Goal: Task Accomplishment & Management: Use online tool/utility

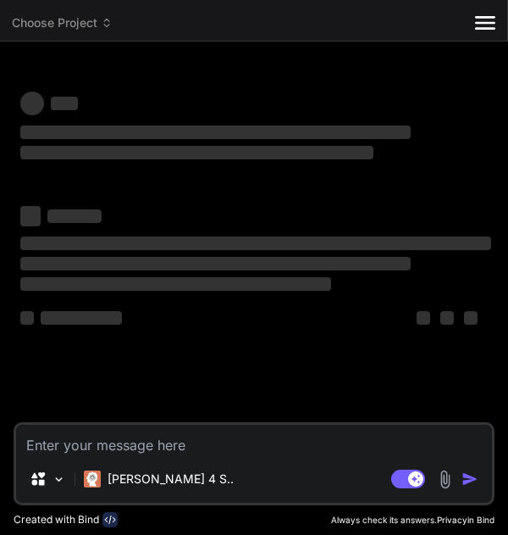
type textarea "x"
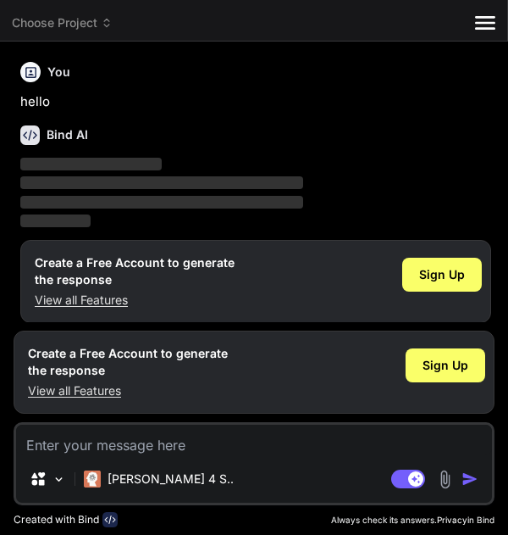
scroll to position [8, 0]
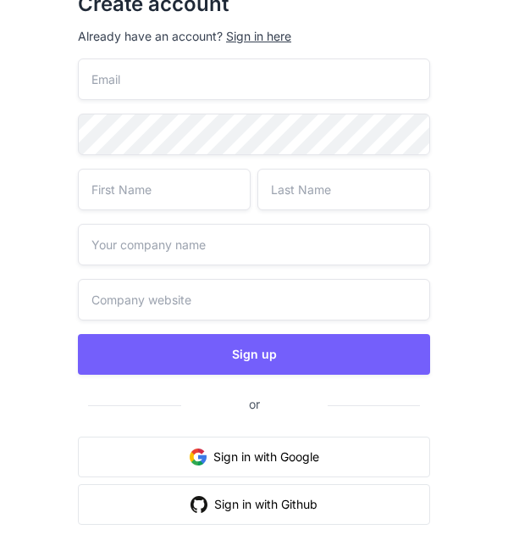
click at [89, 75] on input "email" at bounding box center [254, 79] width 353 height 42
click at [264, 36] on div "Create account Already have an account? Sign in here" at bounding box center [254, 17] width 353 height 81
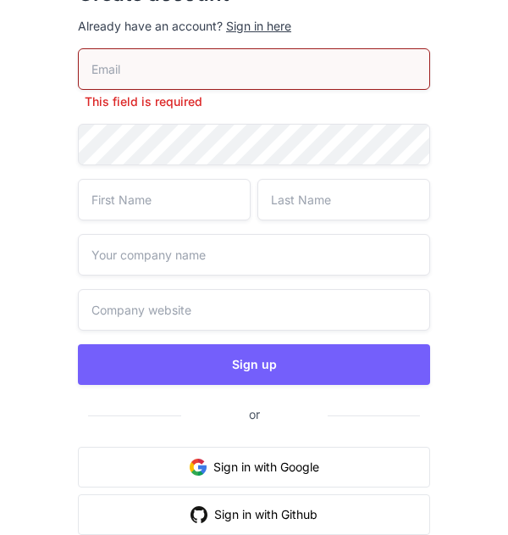
click at [259, 30] on div "Sign in here" at bounding box center [258, 26] width 65 height 17
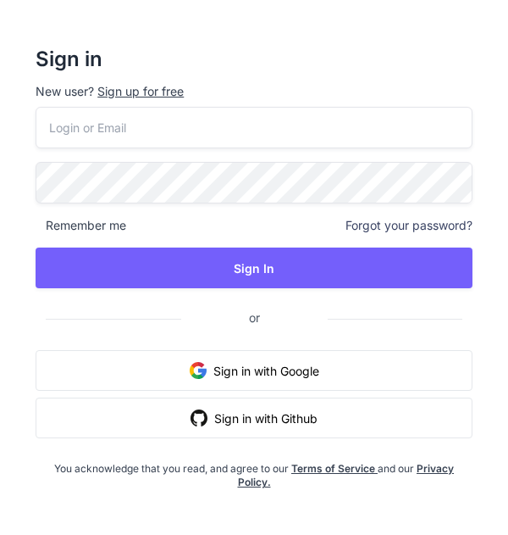
click at [259, 371] on button "Sign in with Google" at bounding box center [254, 370] width 437 height 41
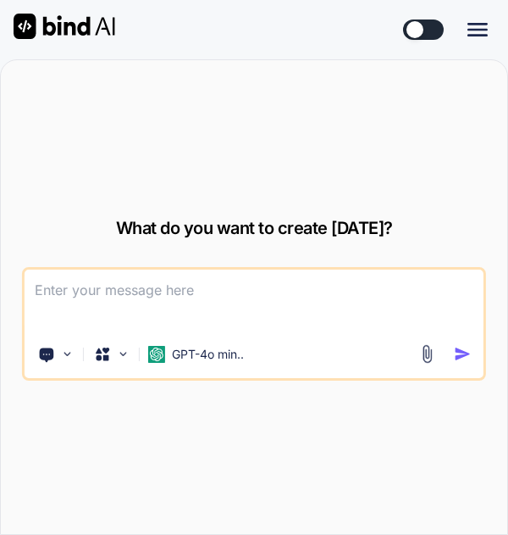
click at [479, 34] on icon at bounding box center [478, 30] width 20 height 14
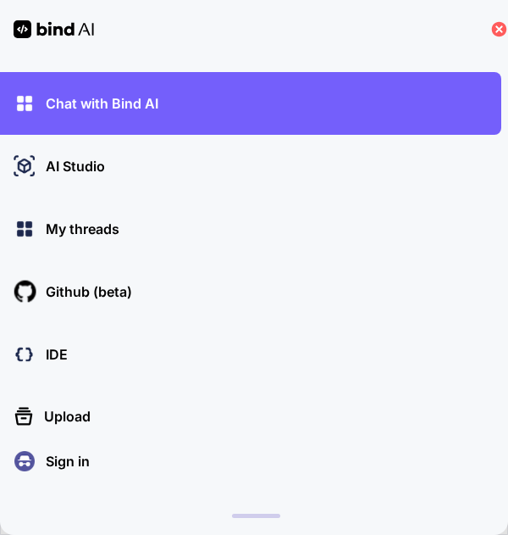
click at [66, 467] on p "Sign in" at bounding box center [64, 461] width 51 height 20
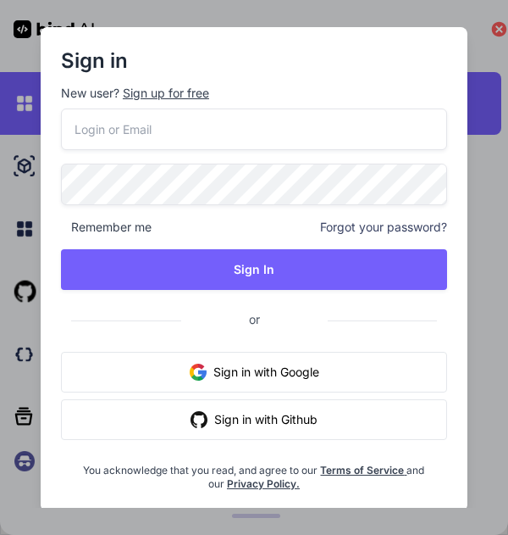
click at [239, 415] on button "Sign in with Github" at bounding box center [254, 419] width 386 height 41
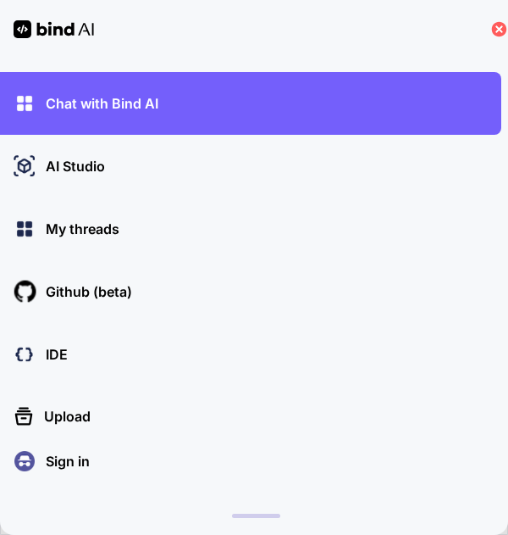
click at [497, 31] on icon at bounding box center [499, 28] width 7 height 7
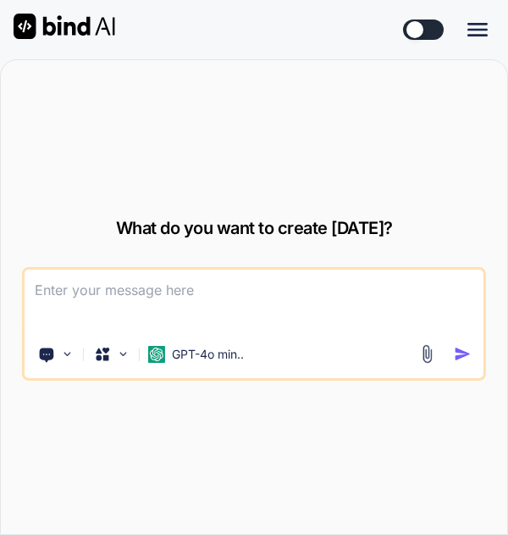
click at [467, 26] on div "Documentation Created with Pixso." at bounding box center [449, 29] width 92 height 20
click at [479, 29] on icon at bounding box center [478, 30] width 20 height 14
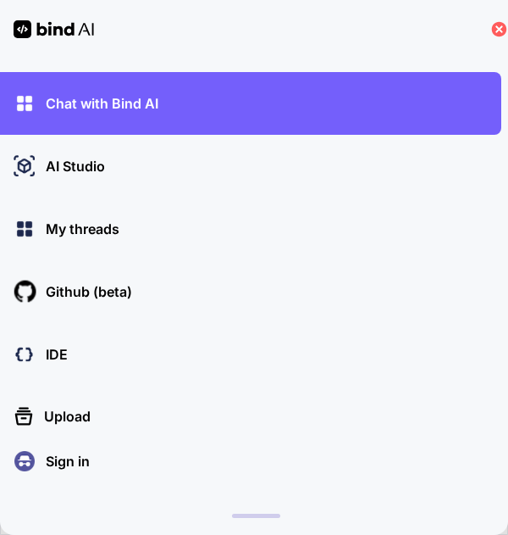
click at [47, 476] on div "Chat with Bind AI AI Studio My threads Github (beta) IDE Upload Created with Pi…" at bounding box center [254, 267] width 508 height 535
click at [69, 461] on p "Sign in" at bounding box center [64, 461] width 51 height 20
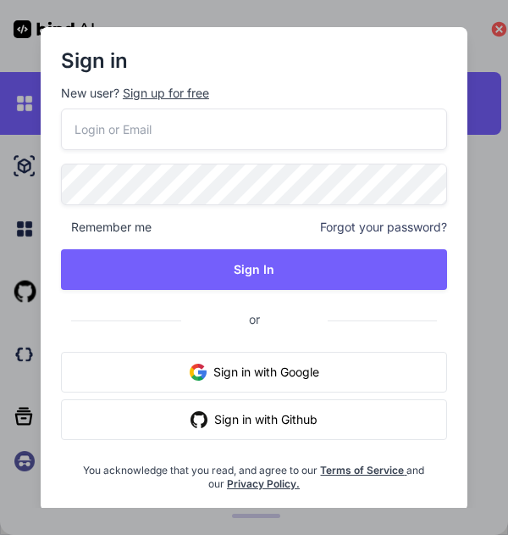
click at [234, 370] on button "Sign in with Google" at bounding box center [254, 372] width 386 height 41
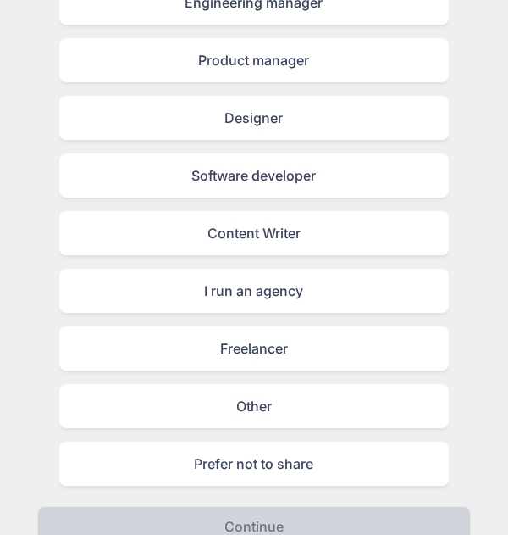
scroll to position [253, 0]
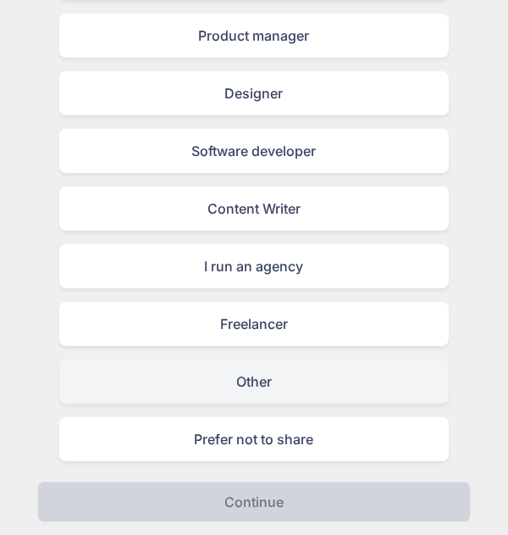
click at [259, 380] on div "Other" at bounding box center [254, 381] width 391 height 44
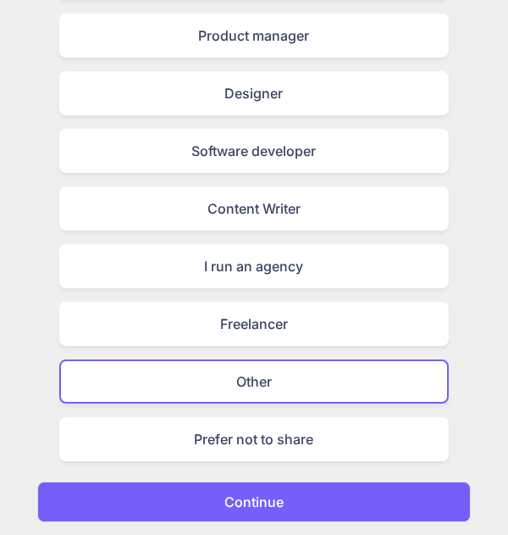
click at [255, 502] on p "Continue" at bounding box center [254, 501] width 59 height 20
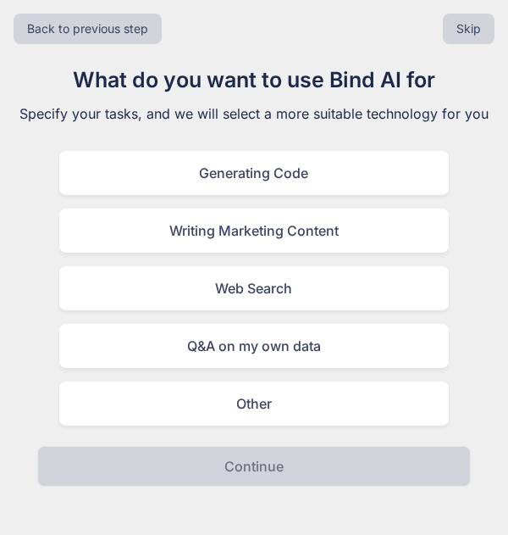
scroll to position [0, 0]
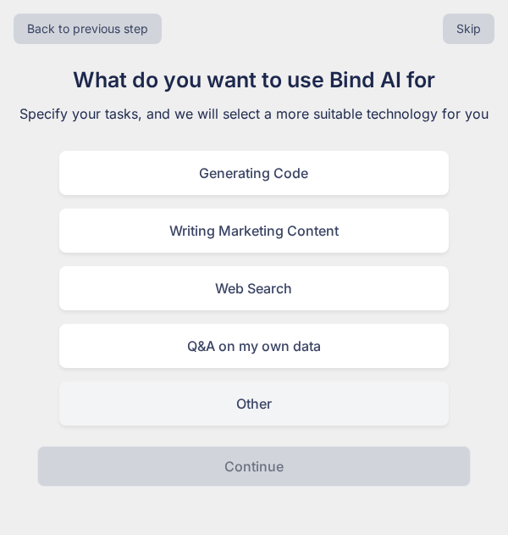
click at [247, 404] on div "Other" at bounding box center [254, 403] width 391 height 44
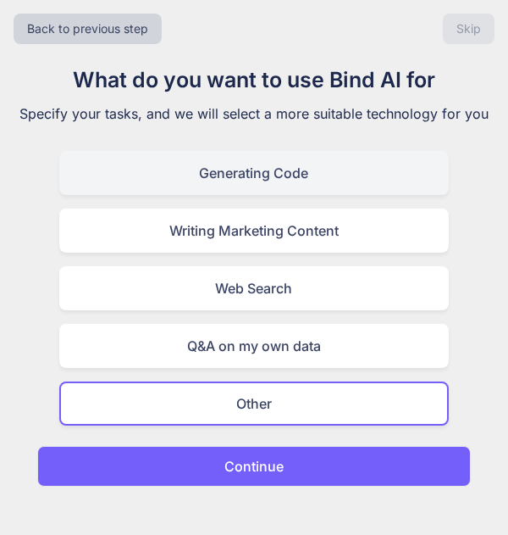
click at [268, 187] on div "Generating Code" at bounding box center [254, 173] width 391 height 44
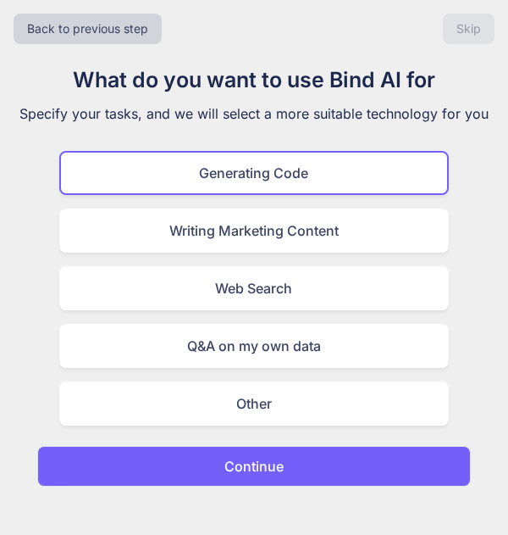
click at [260, 476] on button "Continue" at bounding box center [254, 466] width 434 height 41
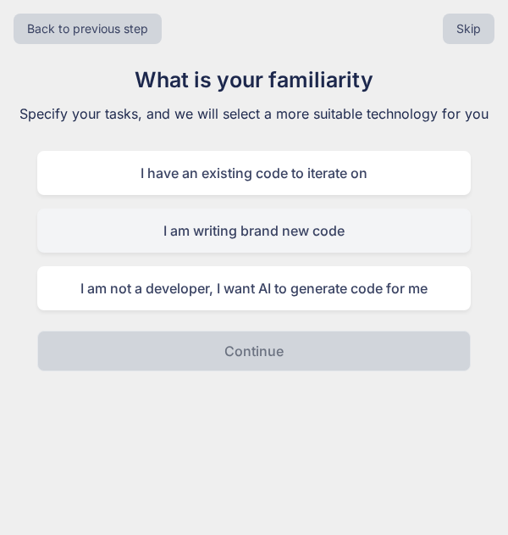
click at [236, 232] on div "I am writing brand new code" at bounding box center [254, 230] width 434 height 44
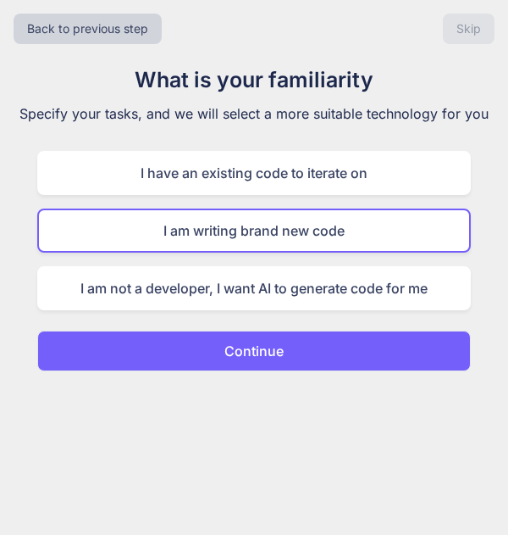
click at [265, 358] on p "Continue" at bounding box center [254, 351] width 59 height 20
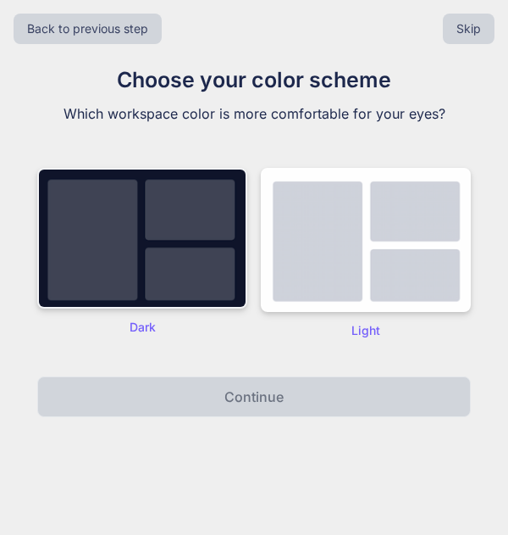
click at [160, 283] on img at bounding box center [142, 238] width 210 height 141
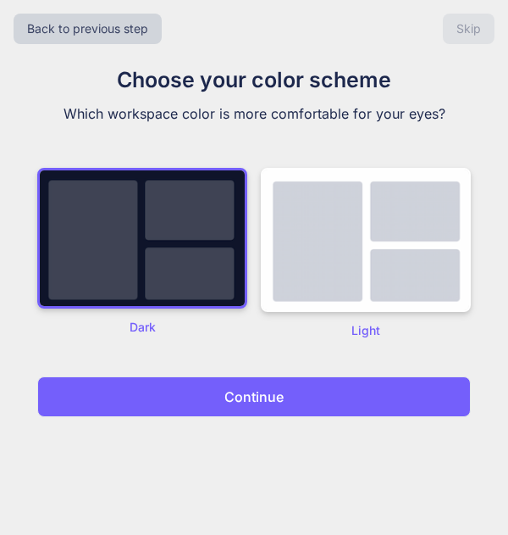
click at [250, 404] on p "Continue" at bounding box center [254, 396] width 59 height 20
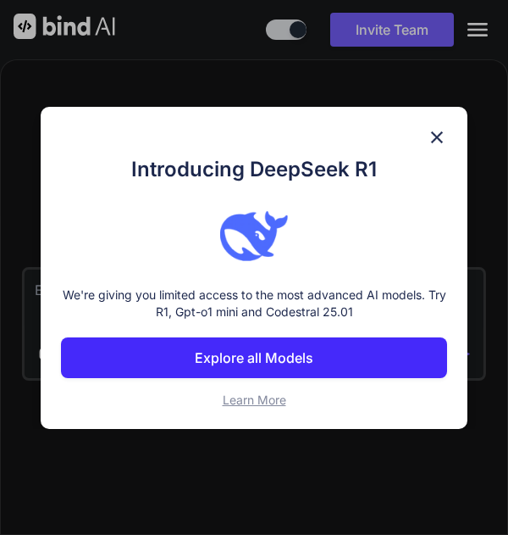
click at [255, 358] on p "Explore all Models" at bounding box center [254, 357] width 119 height 20
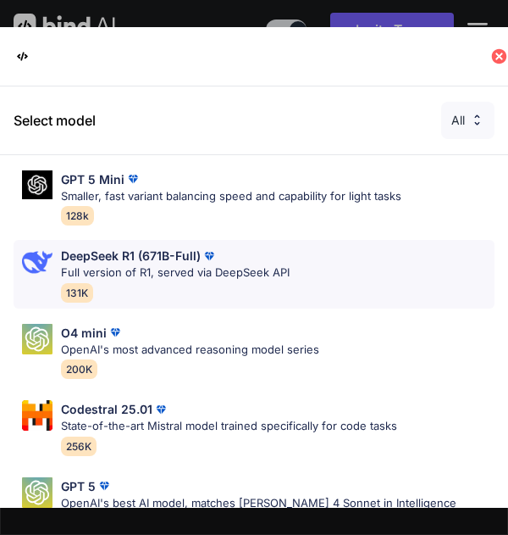
click at [134, 269] on p "Full version of R1, served via DeepSeek API" at bounding box center [175, 272] width 229 height 17
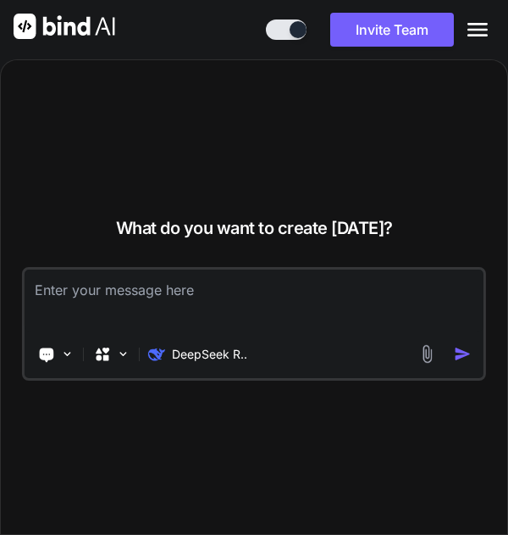
click at [475, 29] on icon at bounding box center [478, 30] width 20 height 14
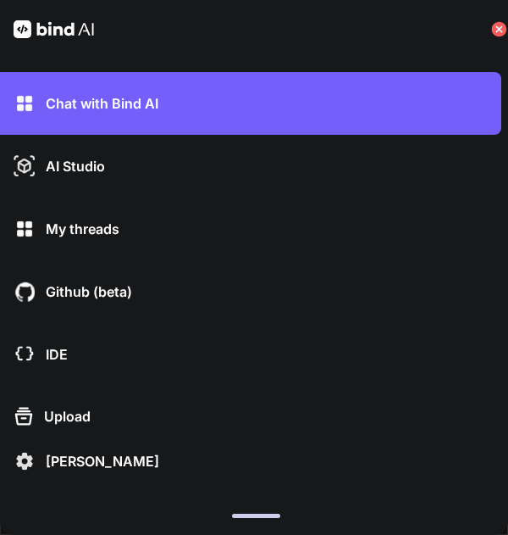
click at [54, 462] on p "Danny Rosales" at bounding box center [99, 461] width 120 height 20
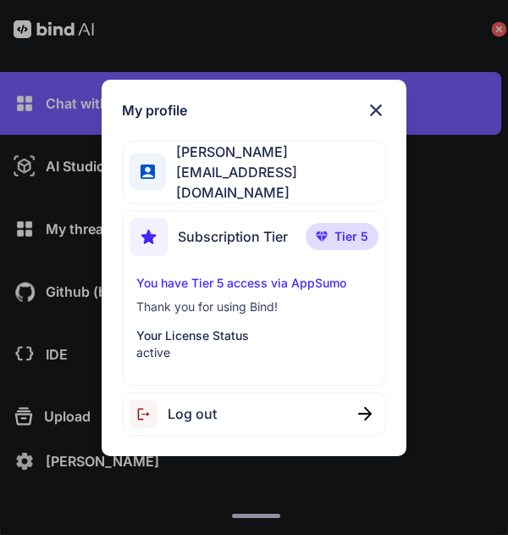
click at [366, 103] on img at bounding box center [376, 110] width 20 height 20
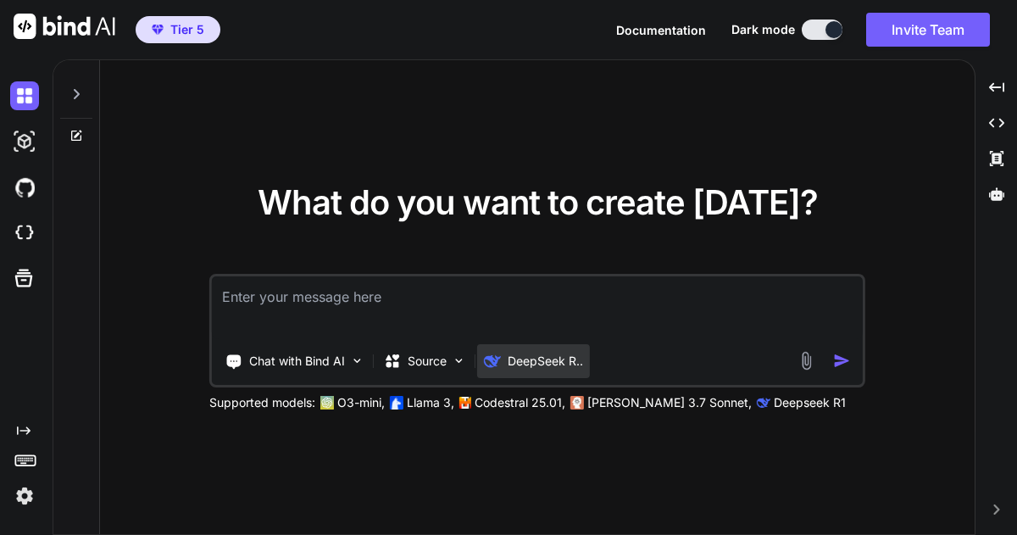
click at [508, 354] on p "DeepSeek R.." at bounding box center [545, 361] width 75 height 17
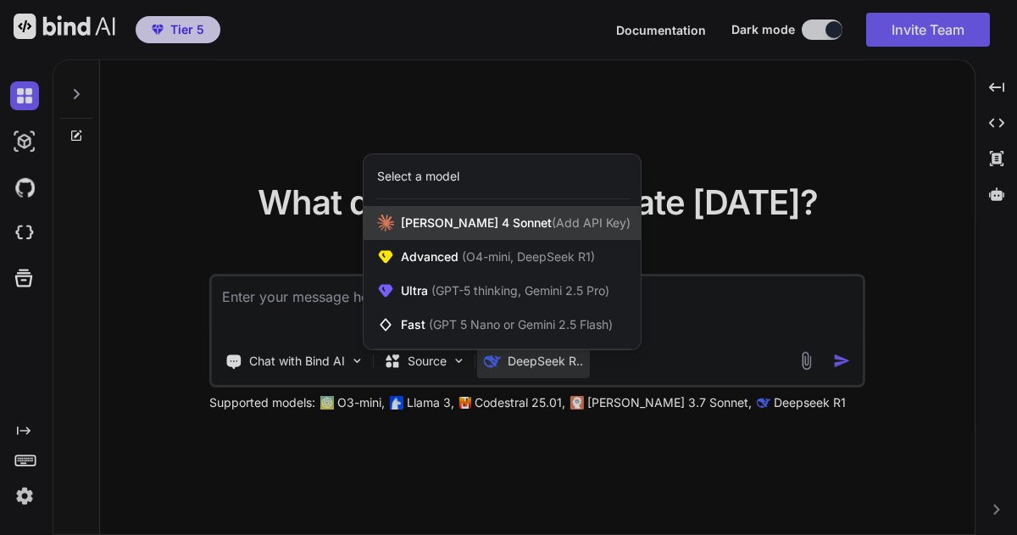
click at [469, 228] on span "Claude 4 Sonnet (Add API Key)" at bounding box center [516, 222] width 230 height 17
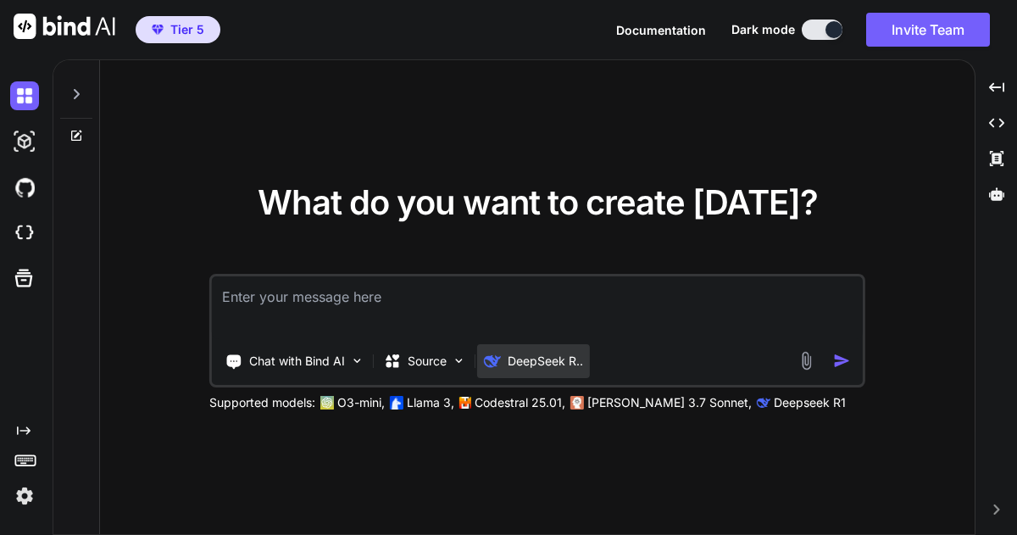
click at [508, 362] on p "DeepSeek R.." at bounding box center [545, 361] width 75 height 17
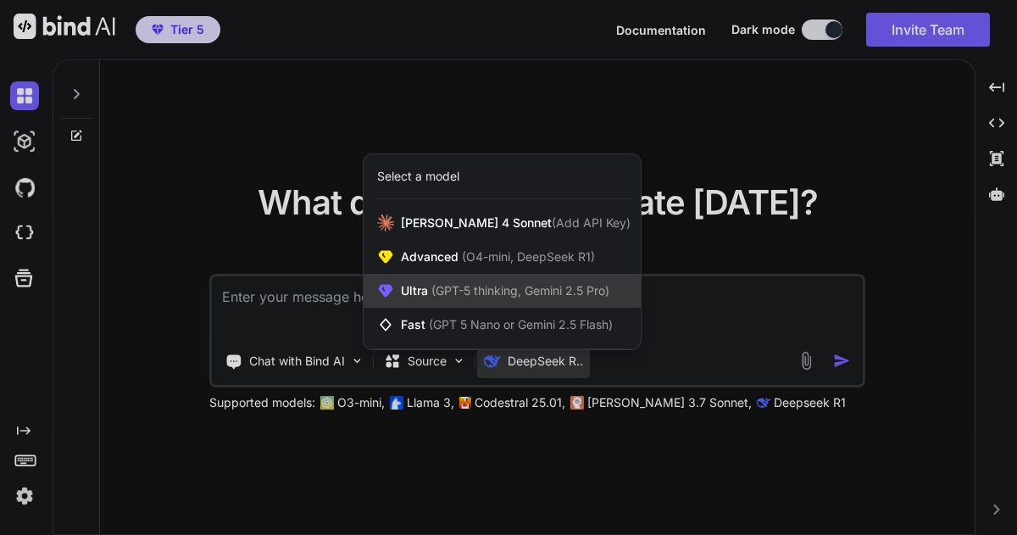
click at [458, 295] on span "(GPT-5 thinking, Gemini 2.5 Pro)" at bounding box center [518, 290] width 181 height 14
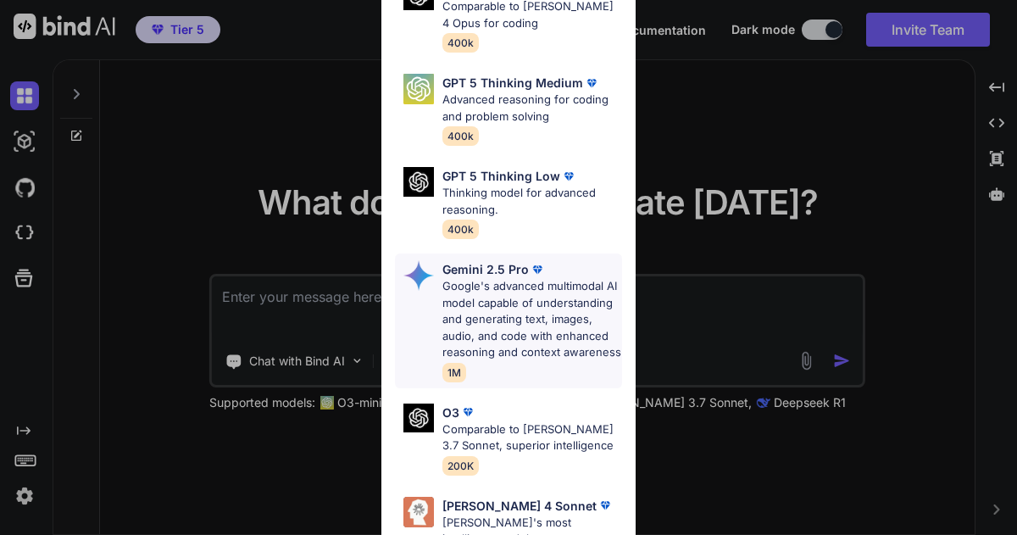
scroll to position [169, 0]
click at [508, 283] on p "Google's advanced multimodal AI model capable of understanding and generating t…" at bounding box center [532, 320] width 180 height 83
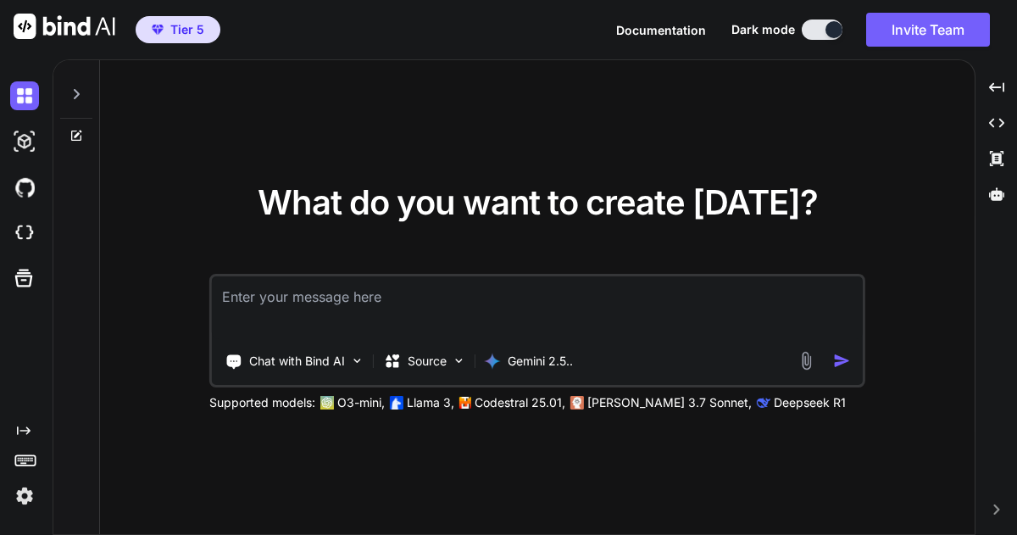
click at [280, 311] on textarea at bounding box center [537, 307] width 651 height 63
click at [292, 360] on p "Chat with Bind AI" at bounding box center [297, 361] width 96 height 17
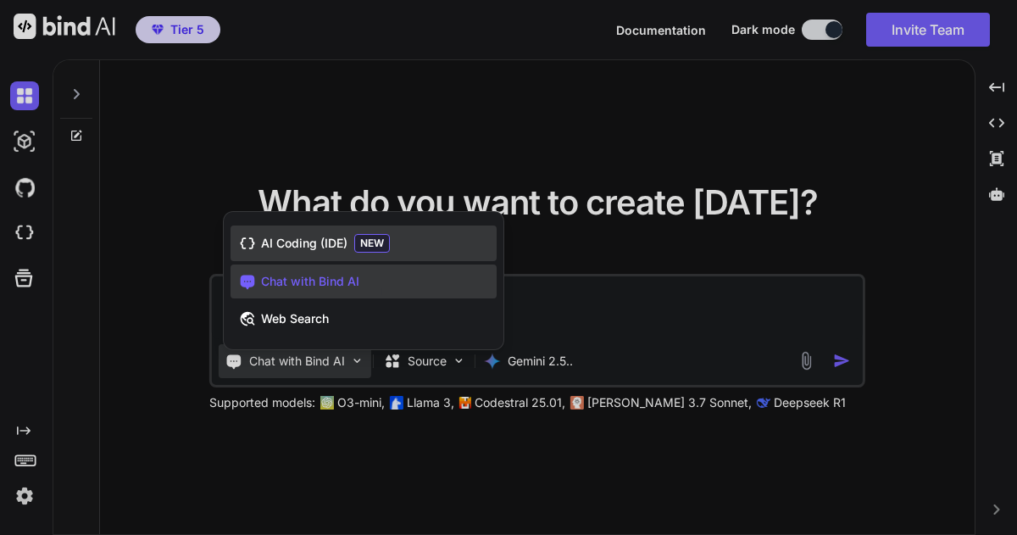
click at [295, 247] on span "AI Coding (IDE)" at bounding box center [304, 243] width 86 height 17
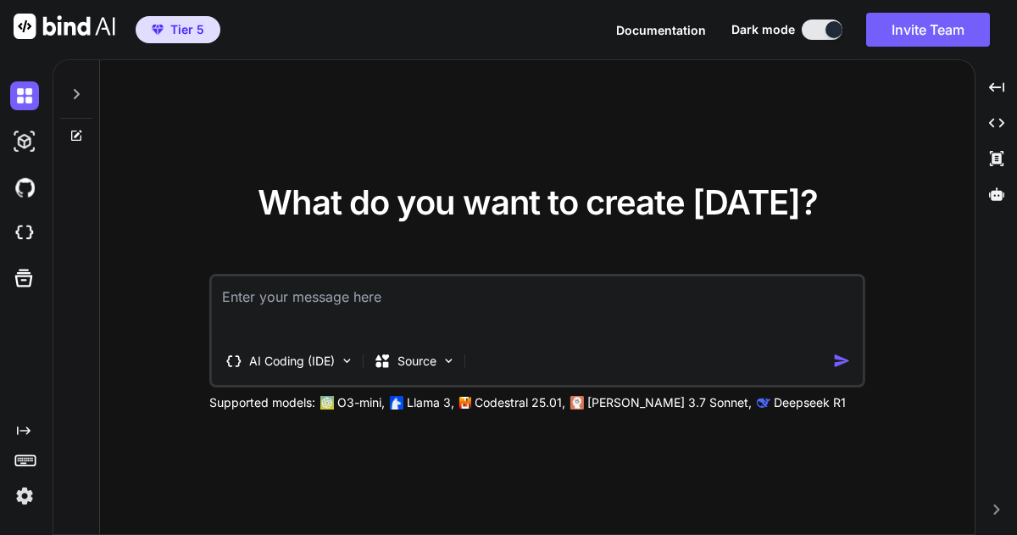
click at [277, 297] on textarea at bounding box center [537, 307] width 651 height 63
type textarea "x"
type textarea "I"
type textarea "x"
type textarea "I"
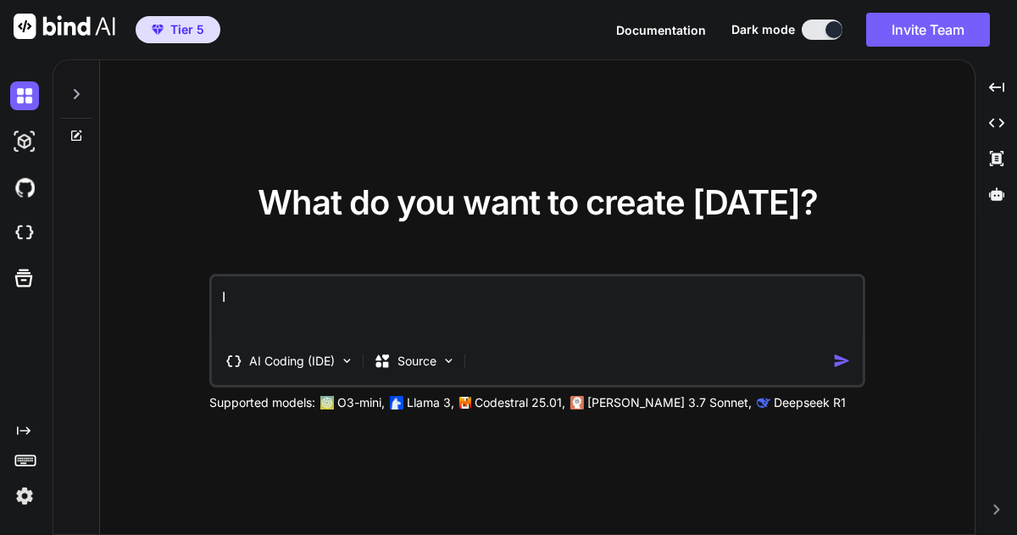
type textarea "x"
type textarea "I w"
type textarea "x"
type textarea "I wa"
type textarea "x"
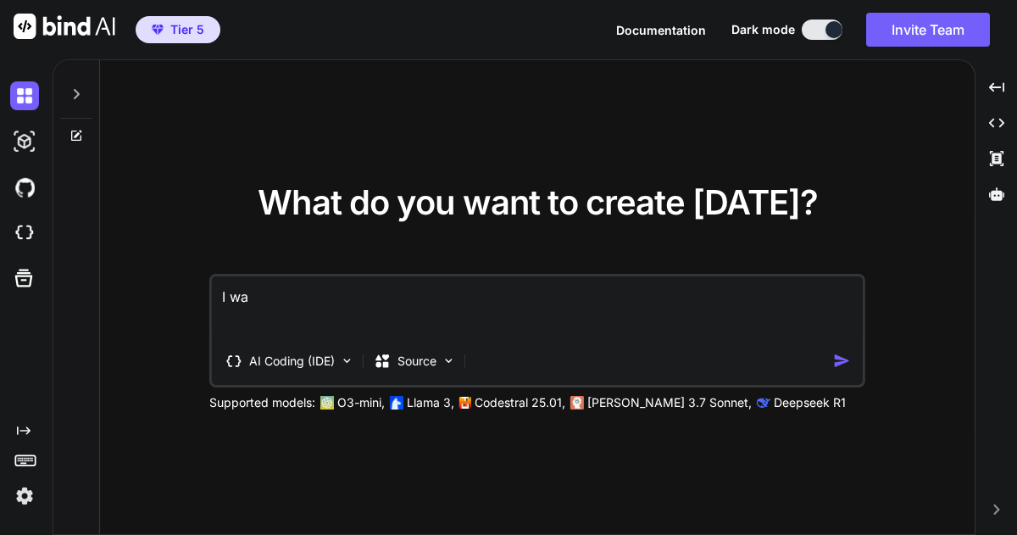
type textarea "I wan"
type textarea "x"
type textarea "I want"
type textarea "x"
type textarea "I want"
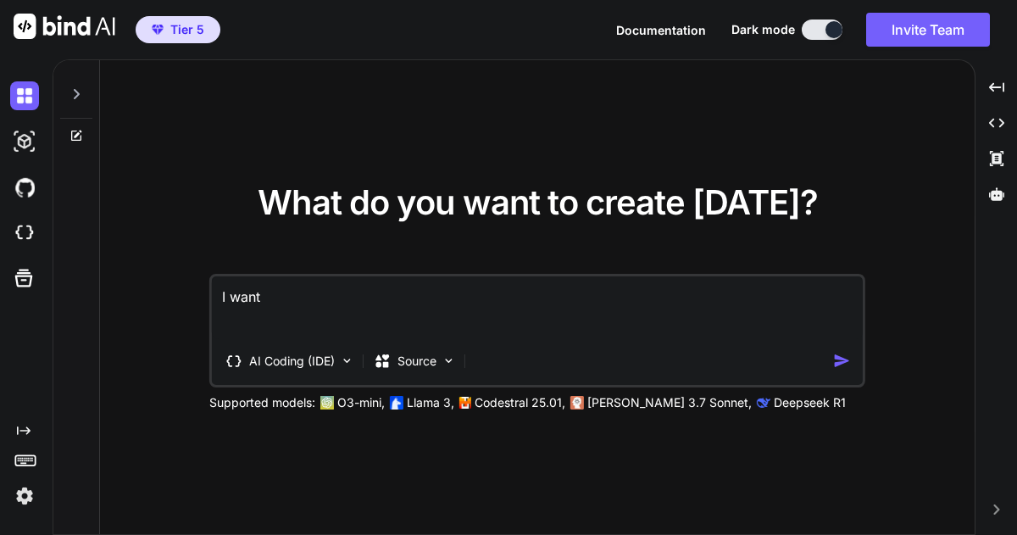
type textarea "x"
type textarea "I want a"
type textarea "x"
type textarea "I want a"
type textarea "x"
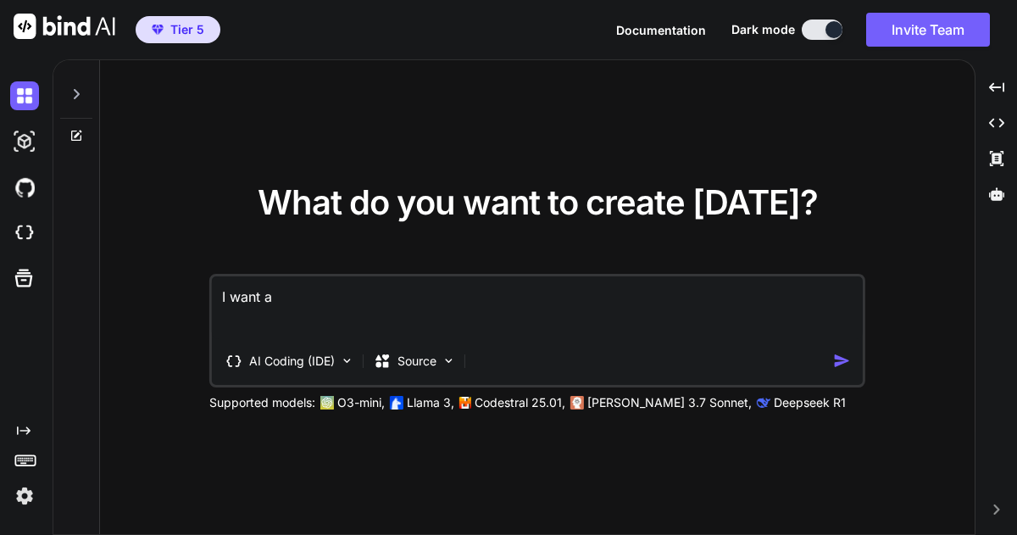
type textarea "I want a f"
type textarea "x"
type textarea "I want a fu"
type textarea "x"
type textarea "I want a ful"
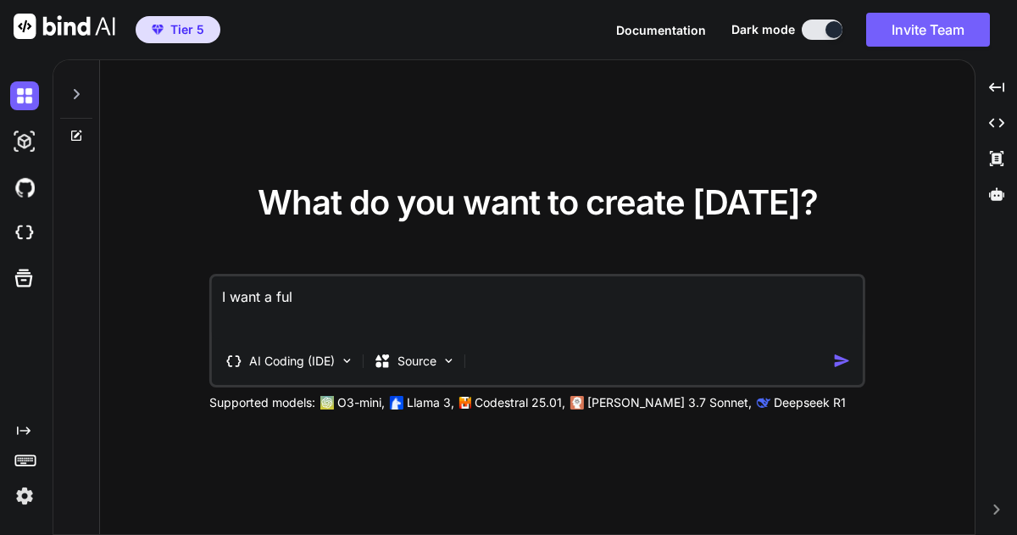
type textarea "x"
type textarea "I want a full"
type textarea "x"
type textarea "I want a full"
type textarea "x"
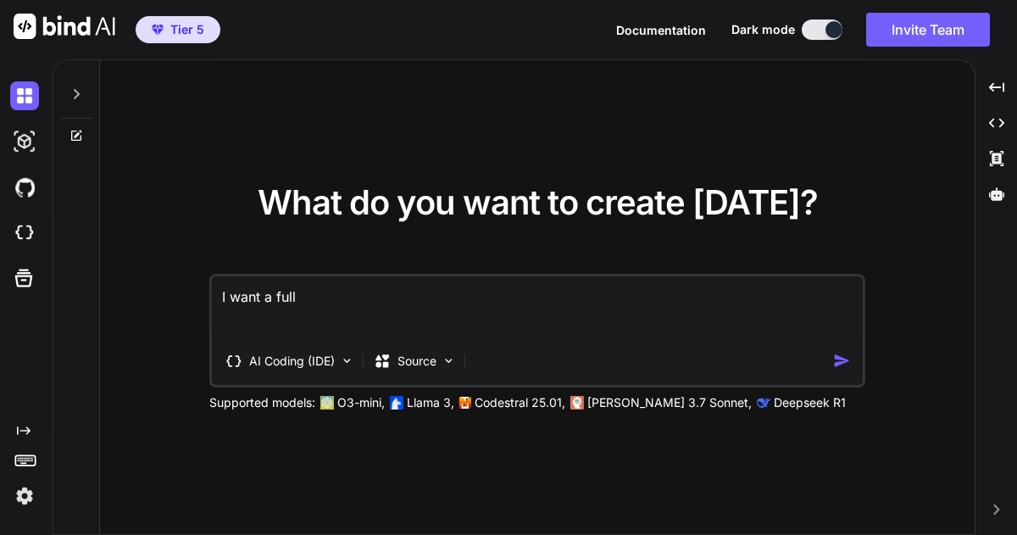
type textarea "I want a full s"
type textarea "x"
type textarea "I want a full st"
type textarea "x"
type textarea "I want a full sta"
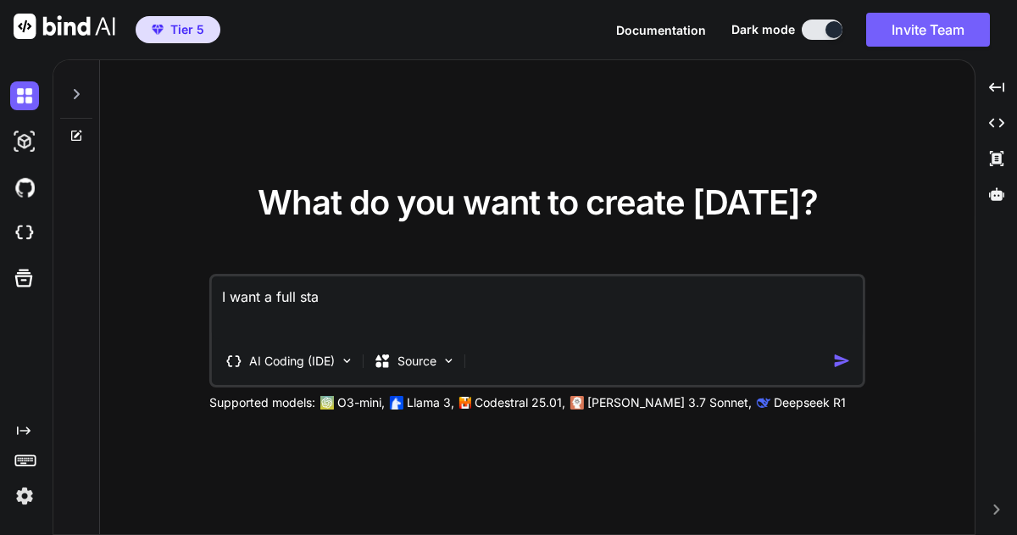
type textarea "x"
type textarea "I want a full stac"
type textarea "x"
type textarea "I want a full stack"
type textarea "x"
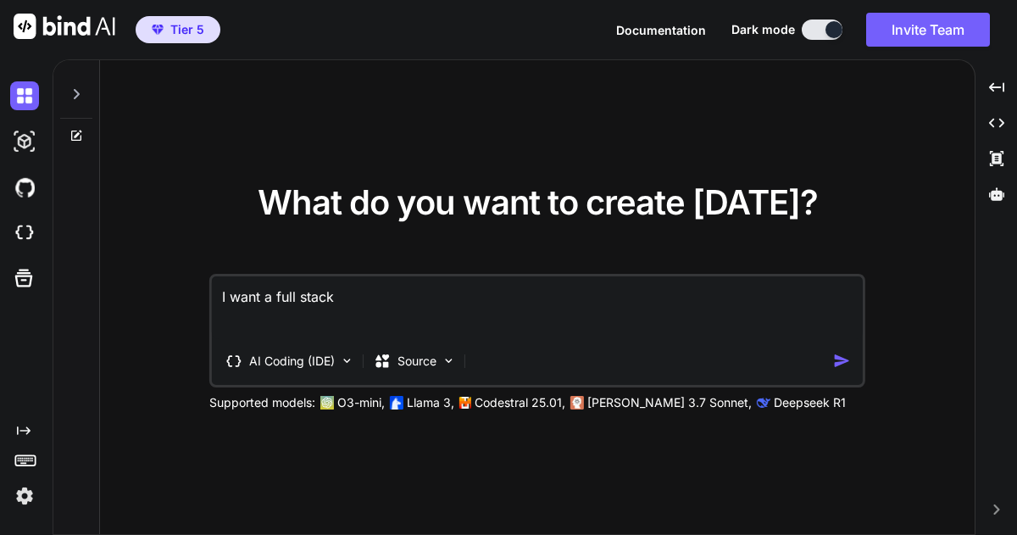
type textarea "I want a full stack"
type textarea "x"
type textarea "I want a full stack a"
type textarea "x"
type textarea "I want a full stack ap"
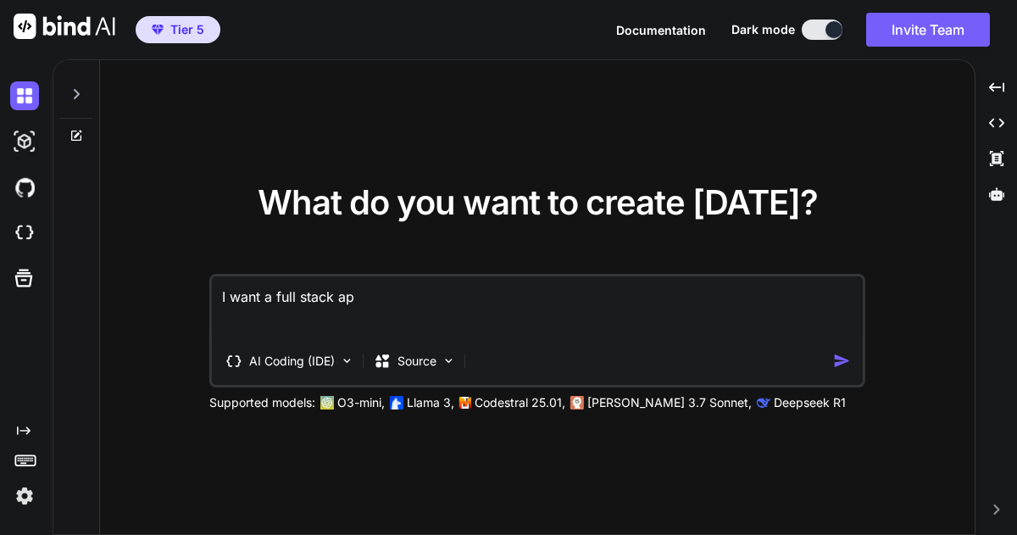
type textarea "x"
type textarea "I want a full stack app"
type textarea "x"
type textarea "I want a full stack app"
type textarea "x"
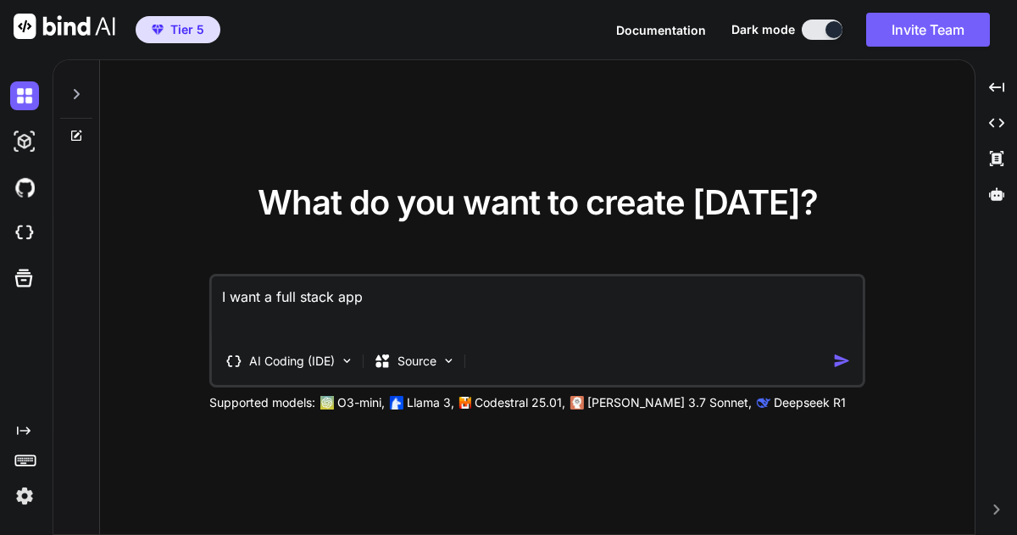
type textarea "I want a full stack app t"
type textarea "x"
type textarea "I want a full stack app th"
type textarea "x"
type textarea "I want a full stack app tha"
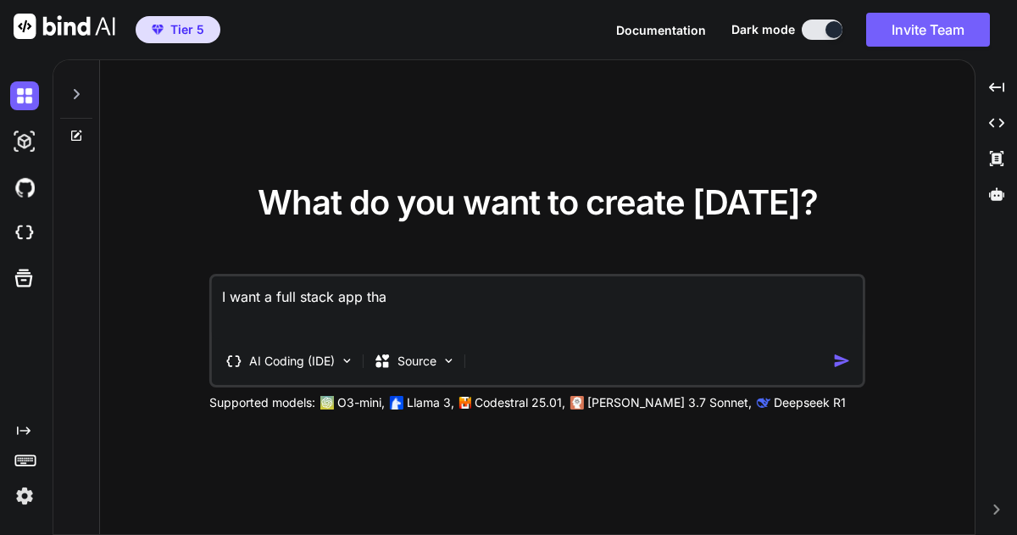
type textarea "x"
type textarea "I want a full stack app that"
type textarea "x"
type textarea "I want a full stack app that c"
type textarea "x"
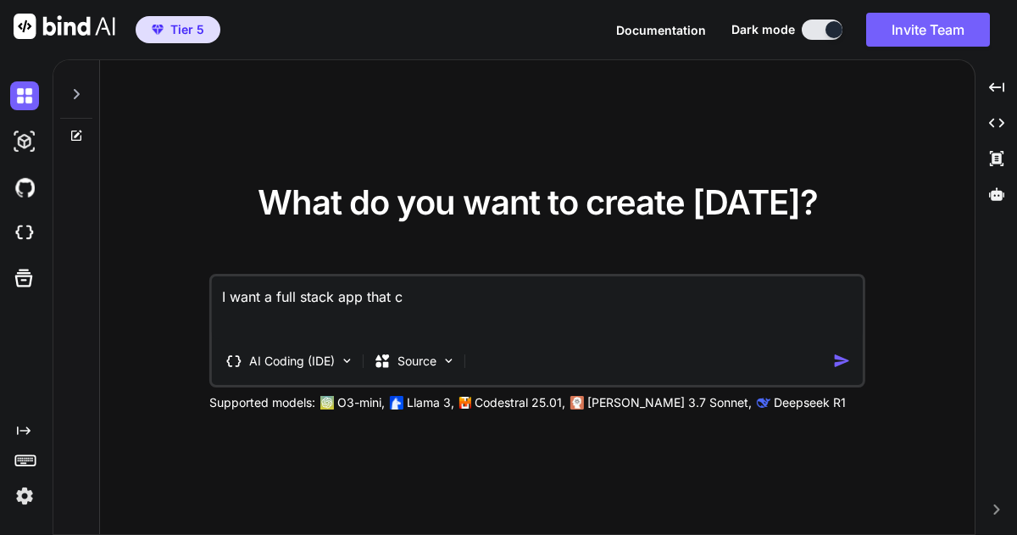
type textarea "I want a full stack app that ca"
type textarea "x"
type textarea "I want a full stack app that can"
type textarea "x"
type textarea "I want a full stack app that can"
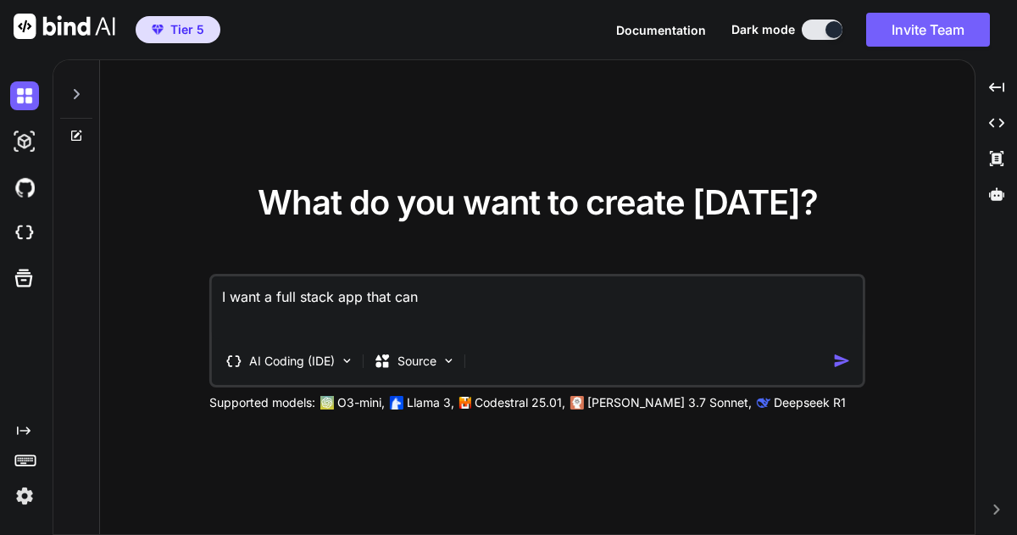
type textarea "x"
type textarea "I want a full stack app that can ma"
type textarea "x"
type textarea "I want a full stack app that can mak"
type textarea "x"
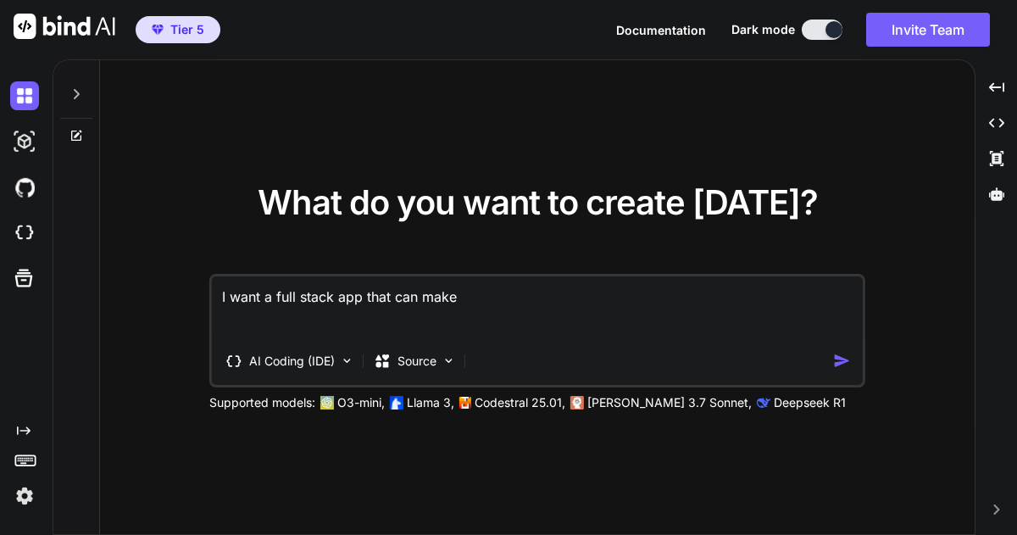
type textarea "I want a full stack app that can make"
type textarea "x"
type textarea "I want a full stack app that can make w"
type textarea "x"
type textarea "I want a full stack app that can make wo"
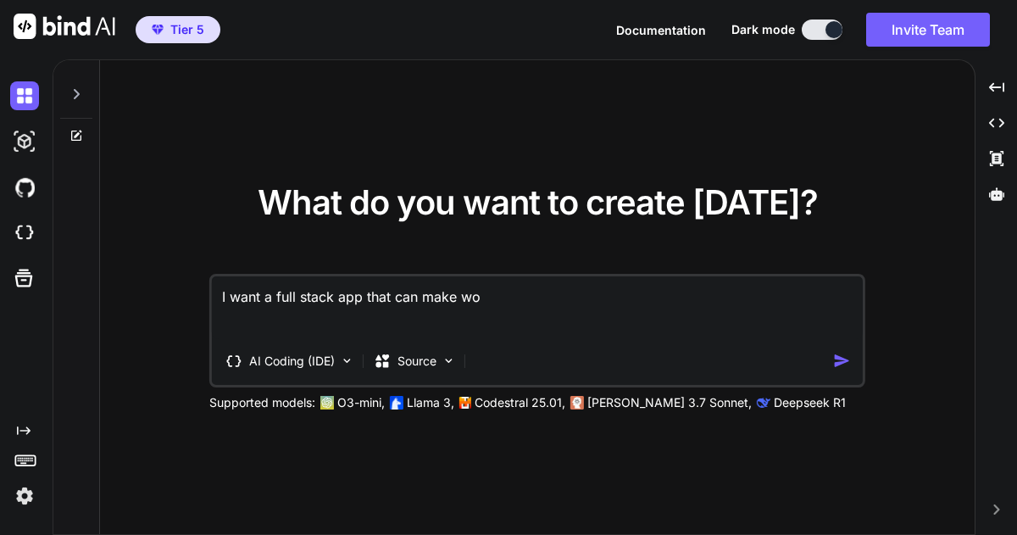
type textarea "x"
type textarea "I want a full stack app that can make wor"
type textarea "x"
type textarea "I want a full stack app that can make work"
type textarea "x"
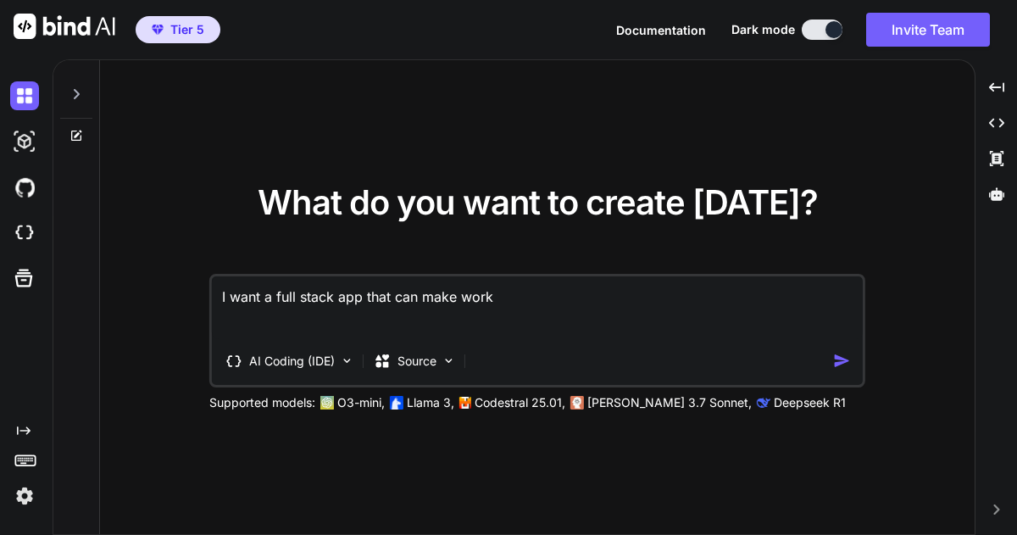
type textarea "I want a full stack app that can make work"
type textarea "x"
type textarea "I want a full stack app that can make work s"
type textarea "x"
type textarea "I want a full stack app that can make work sh"
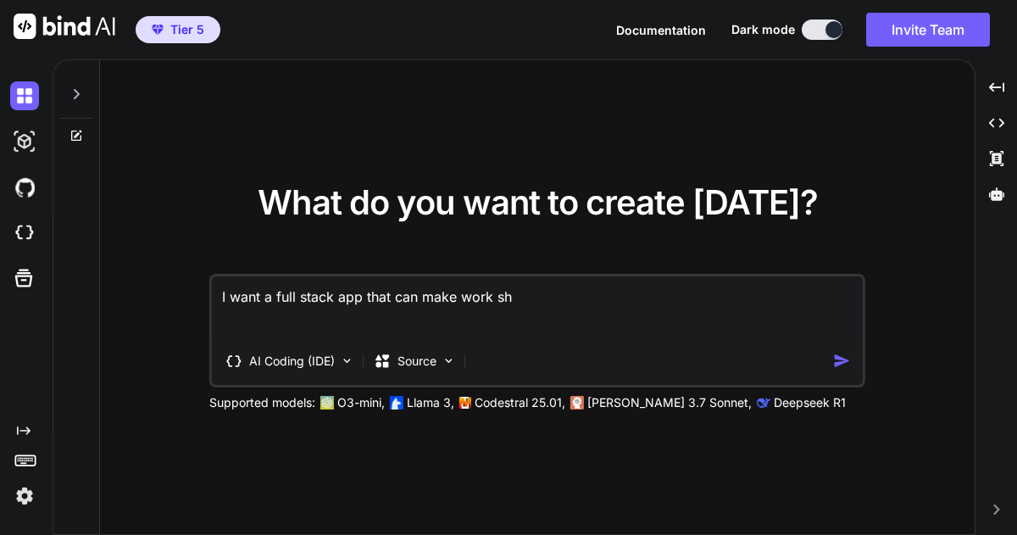
type textarea "x"
type textarea "I want a full stack app that can make work she"
type textarea "x"
type textarea "I want a full stack app that can make work shee"
type textarea "x"
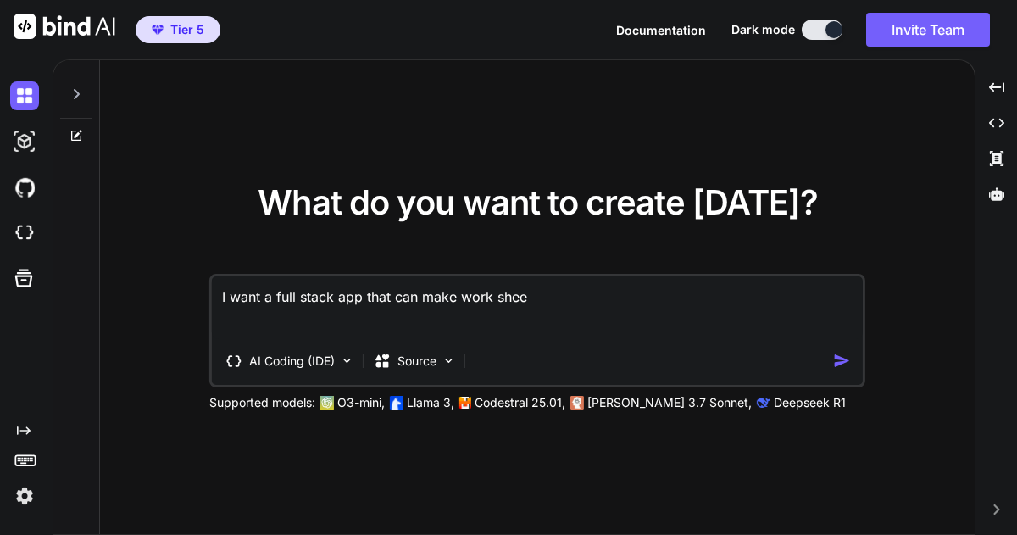
type textarea "I want a full stack app that can make work sheet"
type textarea "x"
type textarea "I want a full stack app that can make work sheets"
type textarea "x"
type textarea "I want a full stack app that can make work sheets"
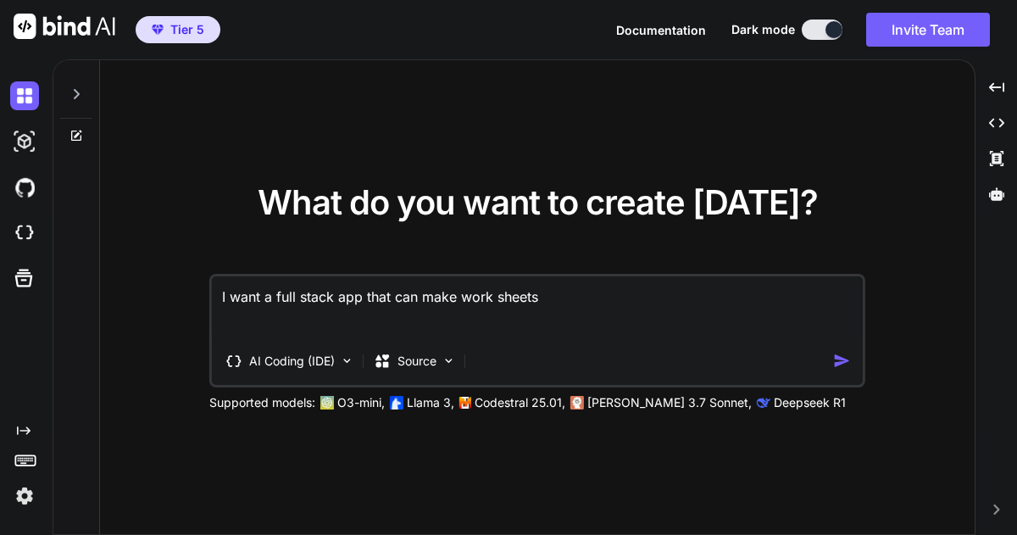
type textarea "x"
type textarea "I want a full stack app that can make work sheets f"
type textarea "x"
type textarea "I want a full stack app that can make work sheets fo"
type textarea "x"
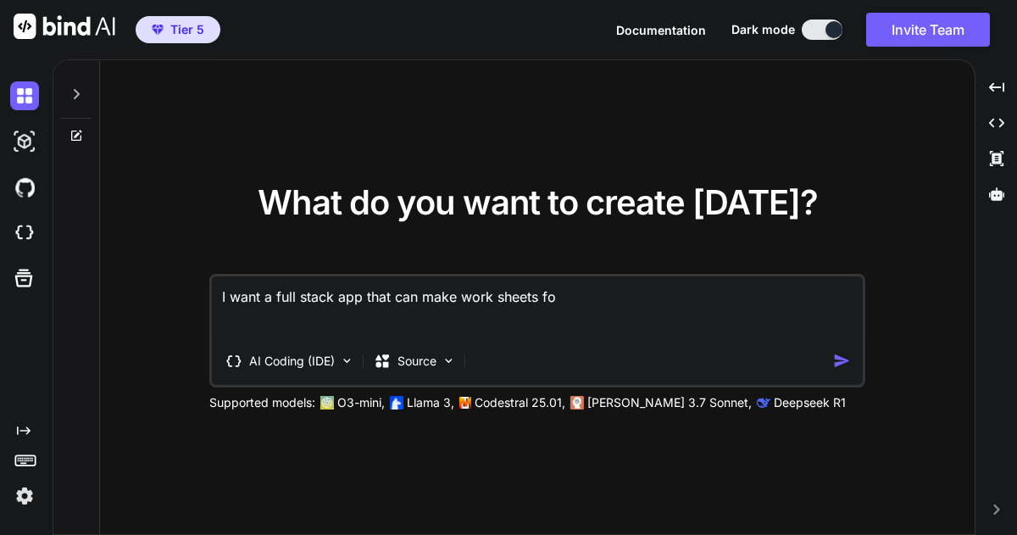
type textarea "I want a full stack app that can make work sheets for"
type textarea "x"
type textarea "I want a full stack app that can make work sheets for"
type textarea "x"
type textarea "I want a full stack app that can make work sheets for s"
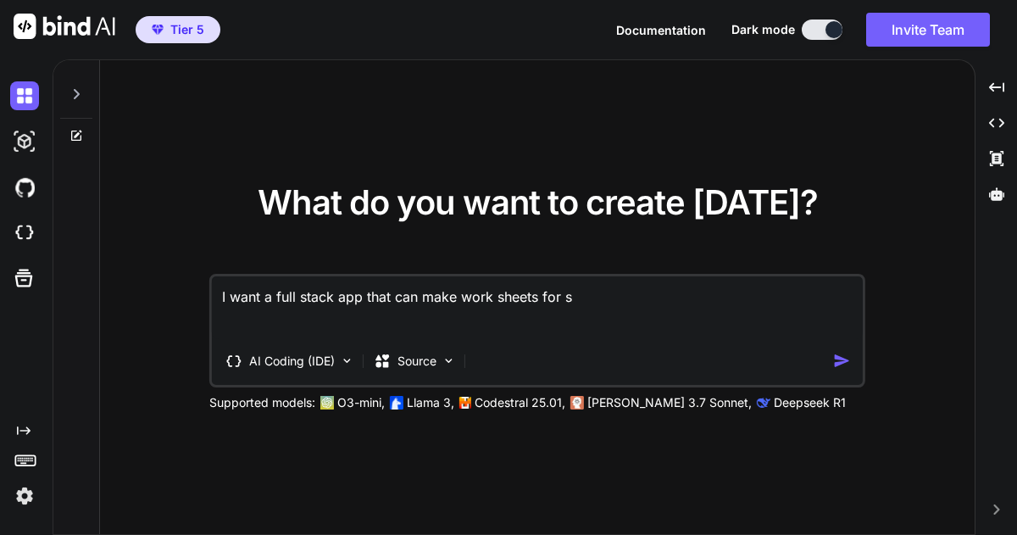
type textarea "x"
type textarea "I want a full stack app that can make work sheets for su"
type textarea "x"
type textarea "I want a full stack app that can make work sheets for sun"
type textarea "x"
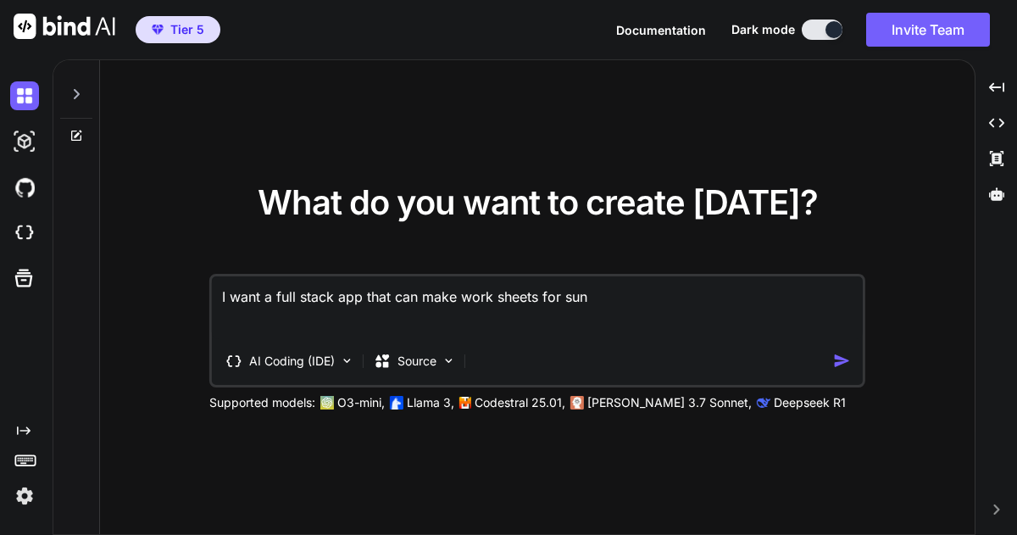
type textarea "I want a full stack app that can make work sheets for sund"
type textarea "x"
type textarea "I want a full stack app that can make work sheets for sunda"
type textarea "x"
type textarea "I want a full stack app that can make work sheets for Sunday"
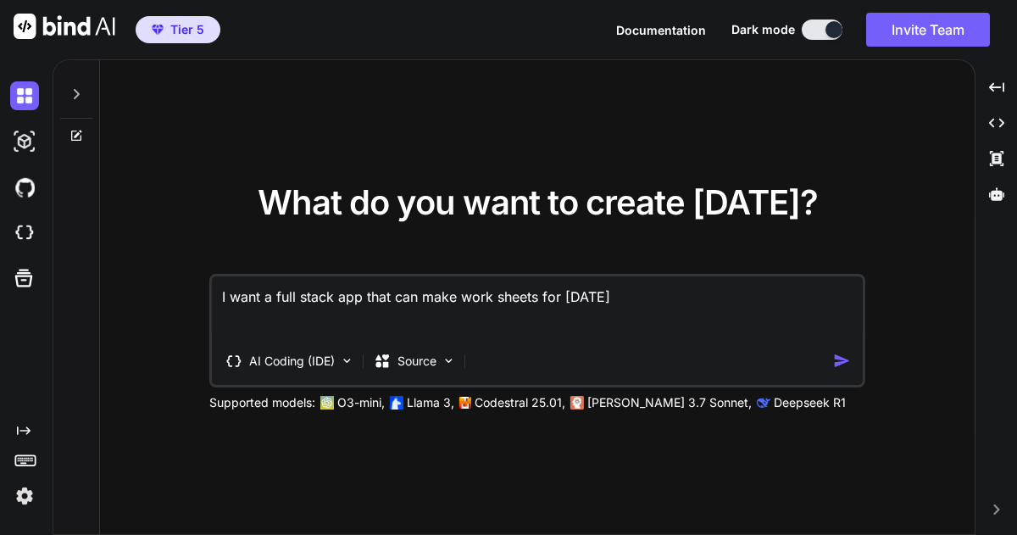
type textarea "x"
type textarea "I want a full stack app that can make work sheets for Sunday s"
type textarea "x"
type textarea "I want a full stack app that can make work sheets for Sunday sc"
type textarea "x"
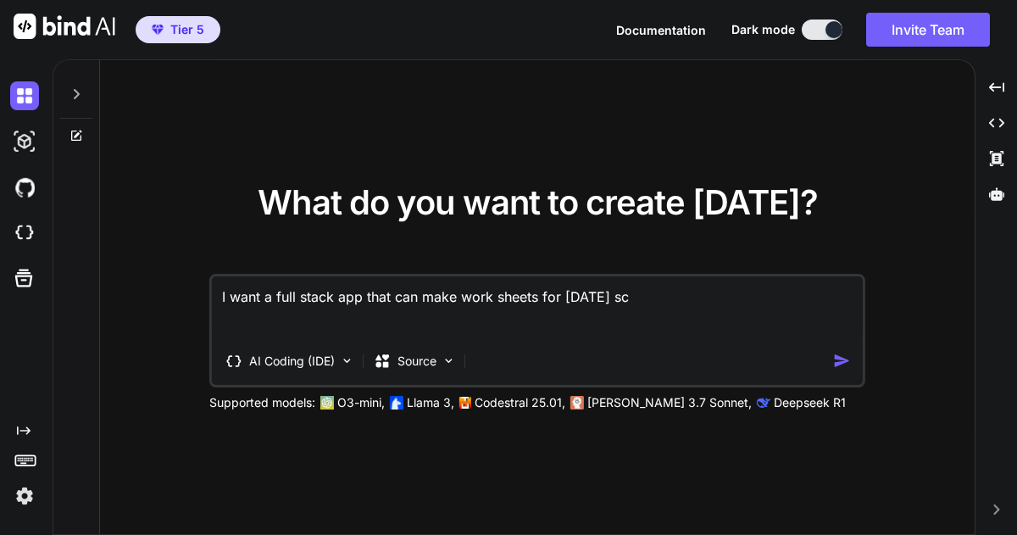
type textarea "I want a full stack app that can make work sheets for Sunday sch"
type textarea "x"
type textarea "I want a full stack app that can make work sheets for Sunday scho"
type textarea "x"
type textarea "I want a full stack app that can make work sheets for Sunday schoo"
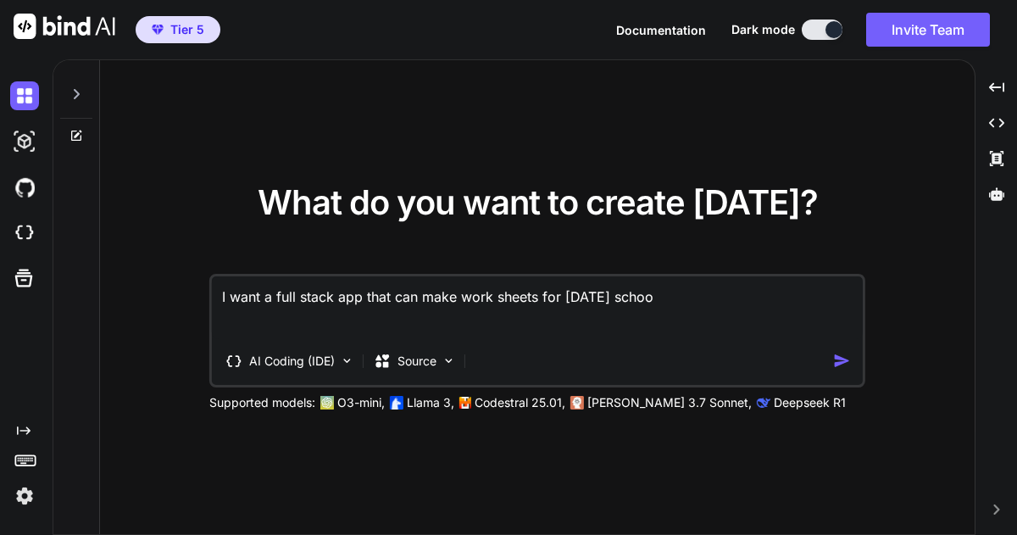
type textarea "x"
type textarea "I want a full stack app that can make work sheets for Sunday school"
click at [352, 359] on img at bounding box center [347, 360] width 14 height 14
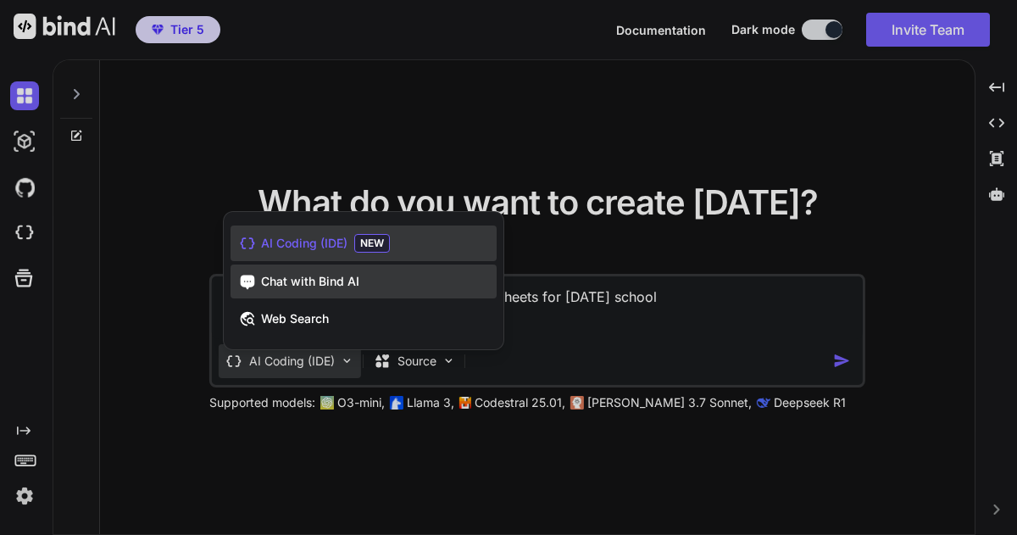
click at [333, 287] on span "Chat with Bind AI" at bounding box center [310, 281] width 98 height 17
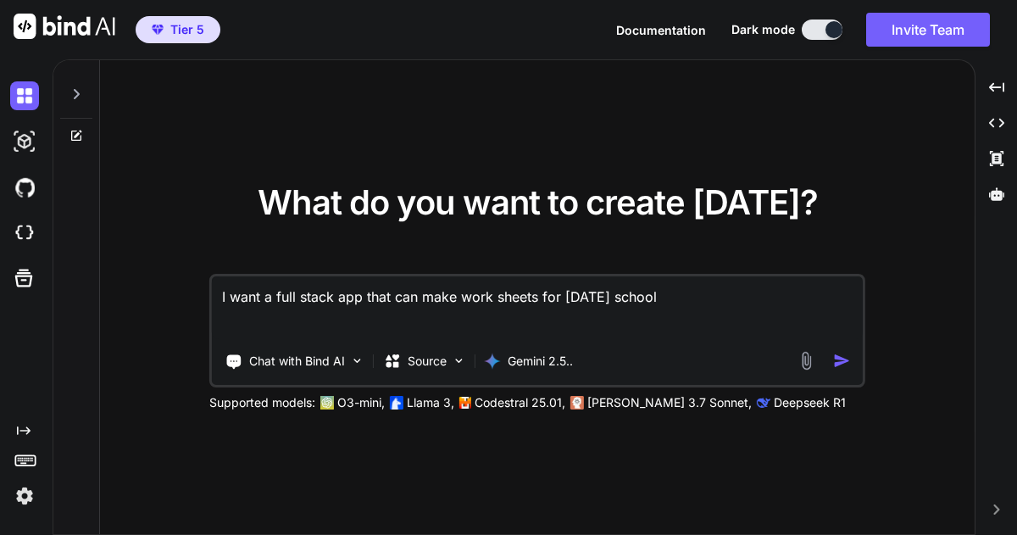
click at [508, 293] on textarea "I want a full stack app that can make work sheets for Sunday school" at bounding box center [537, 307] width 651 height 63
type textarea "x"
type textarea "I want a full stack app that can make work sheets for Sunday school."
type textarea "x"
type textarea "I want a full stack app that can make work sheets for Sunday school."
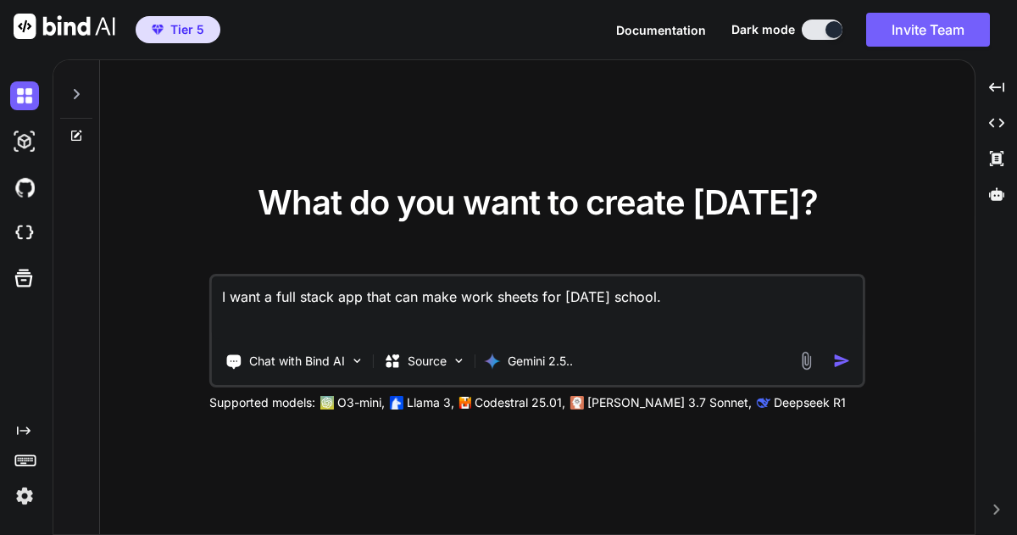
type textarea "x"
type textarea "I want a full stack app that can make work sheets for Sunday school. c"
type textarea "x"
type textarea "I want a full stack app that can make work sheets for Sunday school. ca"
type textarea "x"
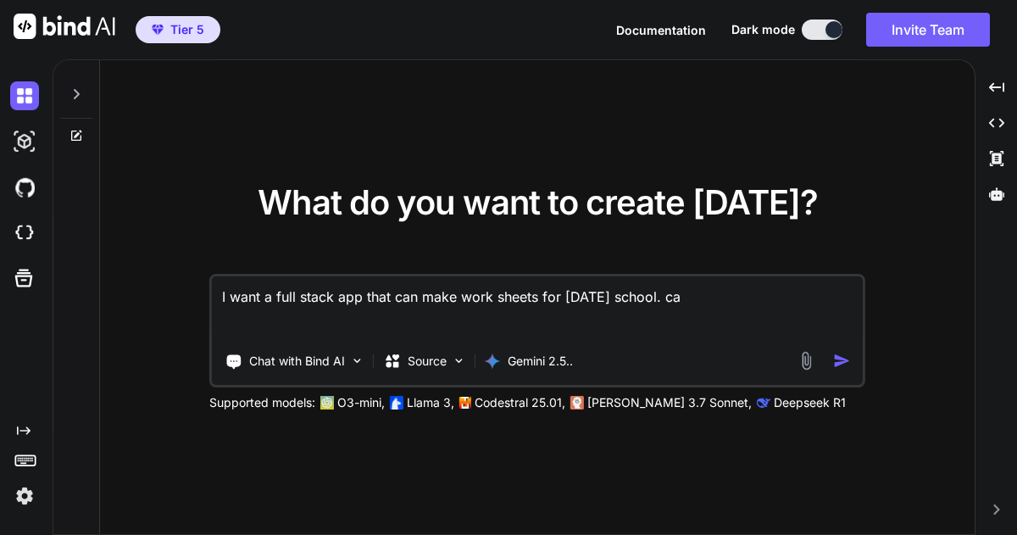
type textarea "I want a full stack app that can make work sheets for Sunday school. can"
type textarea "x"
type textarea "I want a full stack app that can make work sheets for Sunday school. can"
type textarea "x"
type textarea "I want a full stack app that can make work sheets for Sunday school. can t"
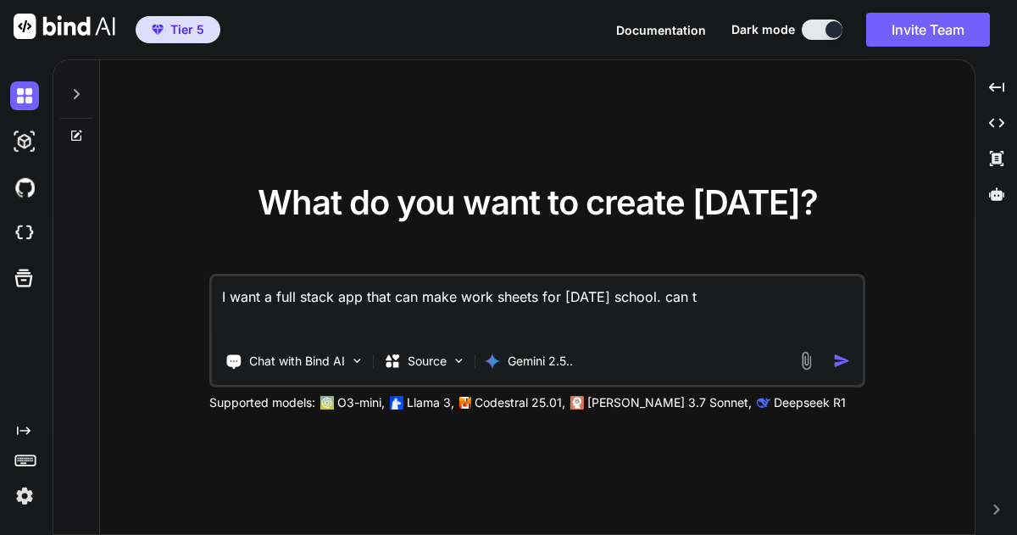
type textarea "x"
type textarea "I want a full stack app that can make work sheets for Sunday school. can th"
type textarea "x"
type textarea "I want a full stack app that can make work sheets for Sunday school. can tha"
type textarea "x"
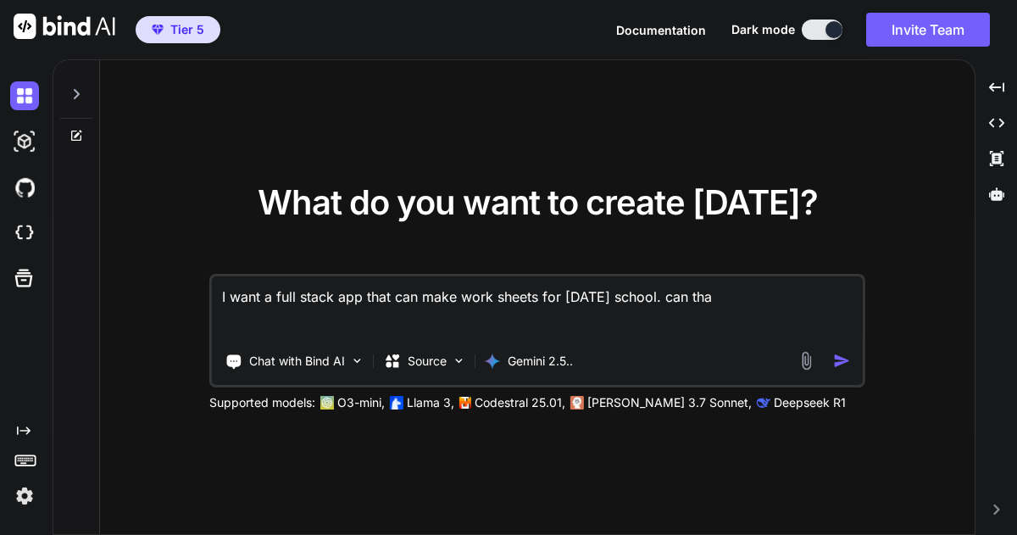
type textarea "I want a full stack app that can make work sheets for Sunday school. can that"
type textarea "x"
type textarea "I want a full stack app that can make work sheets for Sunday school. can that"
type textarea "x"
type textarea "I want a full stack app that can make work sheets for Sunday school. can that b"
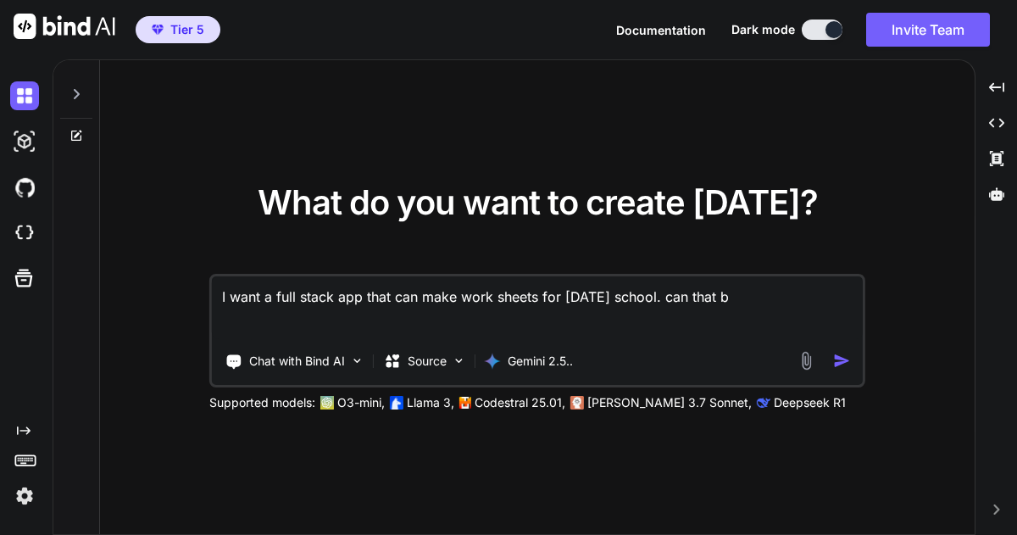
type textarea "x"
type textarea "I want a full stack app that can make work sheets for Sunday school. can that be"
type textarea "x"
type textarea "I want a full stack app that can make work sheets for Sunday school. can that be"
type textarea "x"
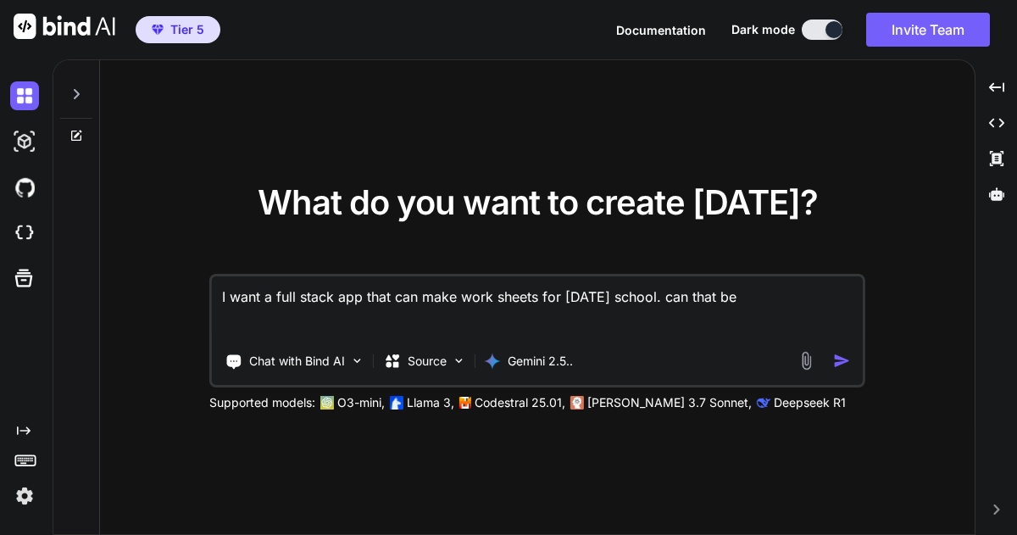
type textarea "I want a full stack app that can make work sheets for Sunday school. can that b…"
type textarea "x"
type textarea "I want a full stack app that can make work sheets for Sunday school. can that b…"
type textarea "x"
type textarea "I want a full stack app that can make work sheets for Sunday school. can that b…"
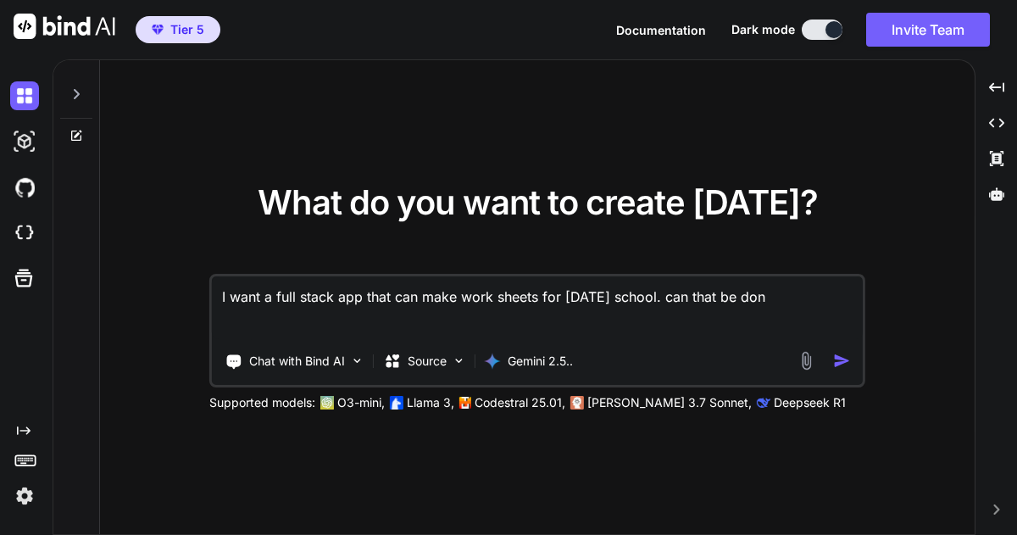
type textarea "x"
type textarea "I want a full stack app that can make work sheets for Sunday school. can that b…"
type textarea "x"
type textarea "I want a full stack app that can make work sheets for Sunday school. can that b…"
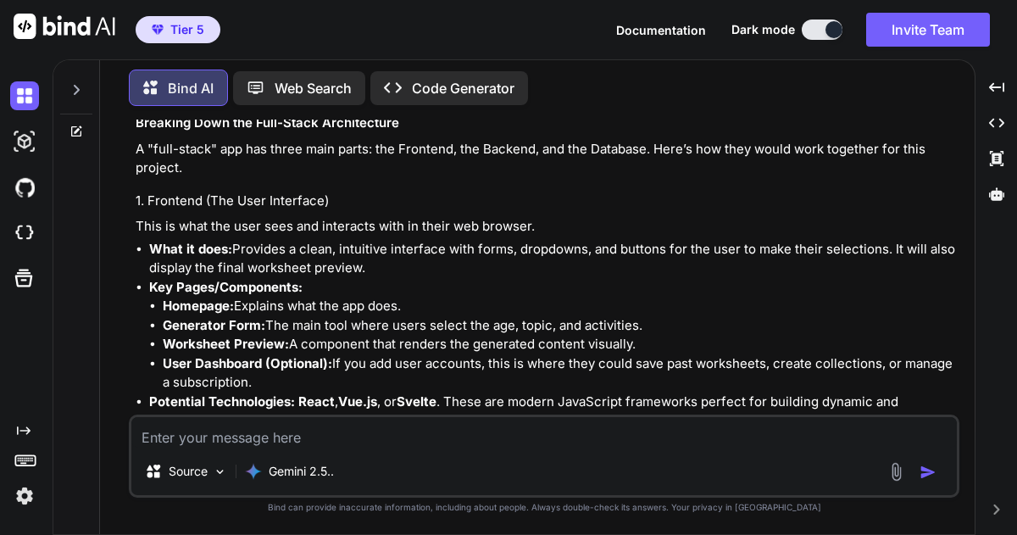
scroll to position [574, 0]
type textarea "x"
type textarea "w"
type textarea "x"
type textarea "wh"
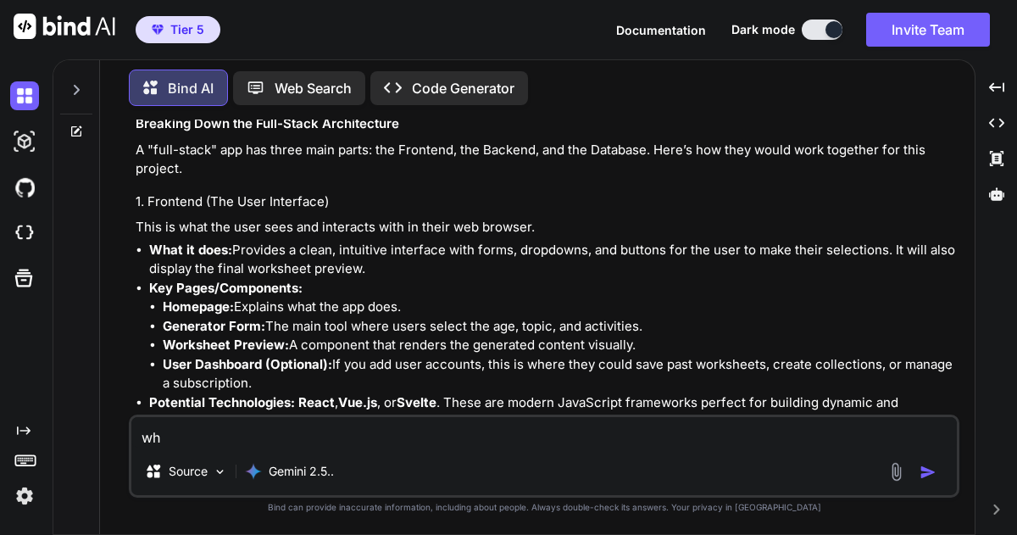
type textarea "x"
type textarea "what"
type textarea "x"
type textarea "what"
type textarea "x"
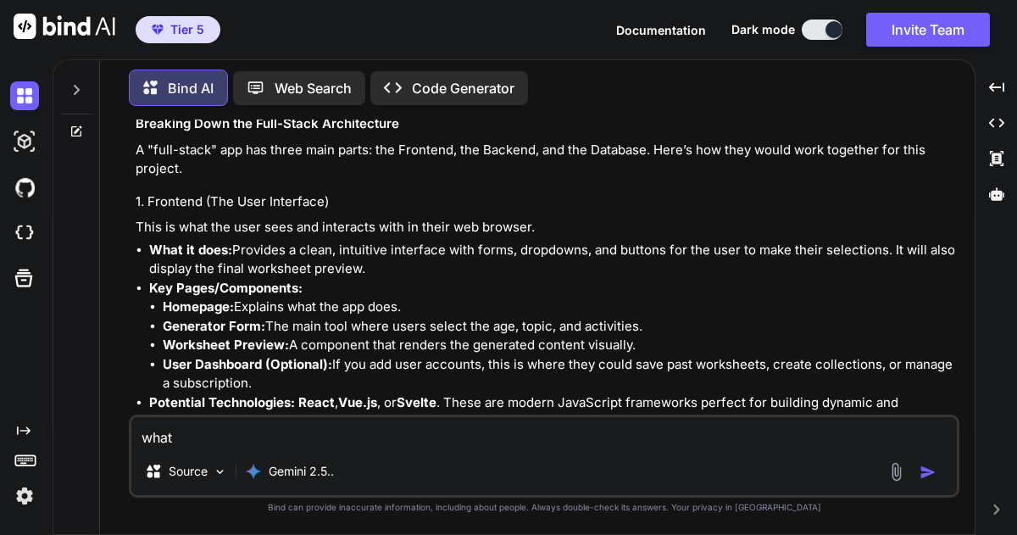
type textarea "what a"
type textarea "x"
type textarea "what ab"
type textarea "x"
type textarea "what abo"
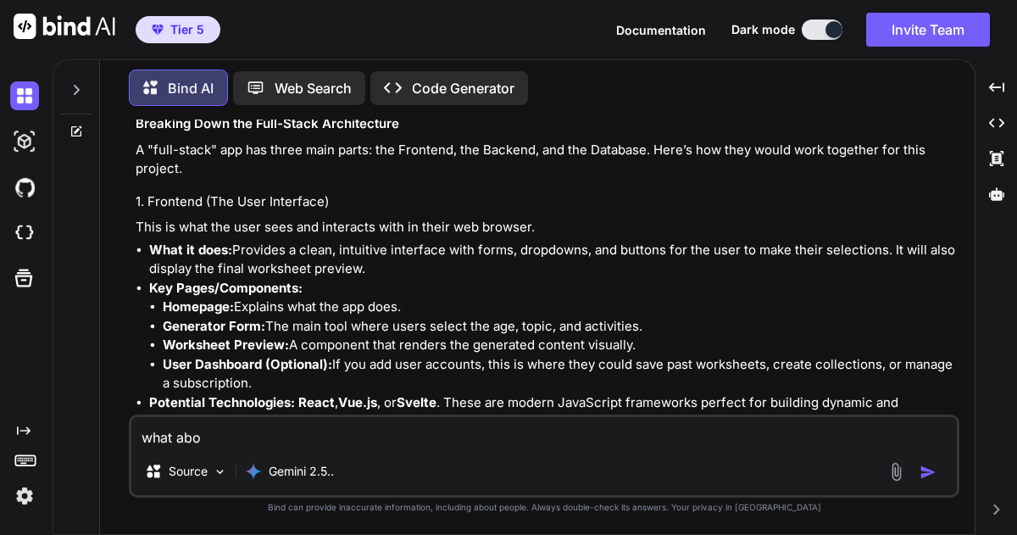
type textarea "x"
type textarea "what abou"
type textarea "x"
type textarea "what about"
type textarea "x"
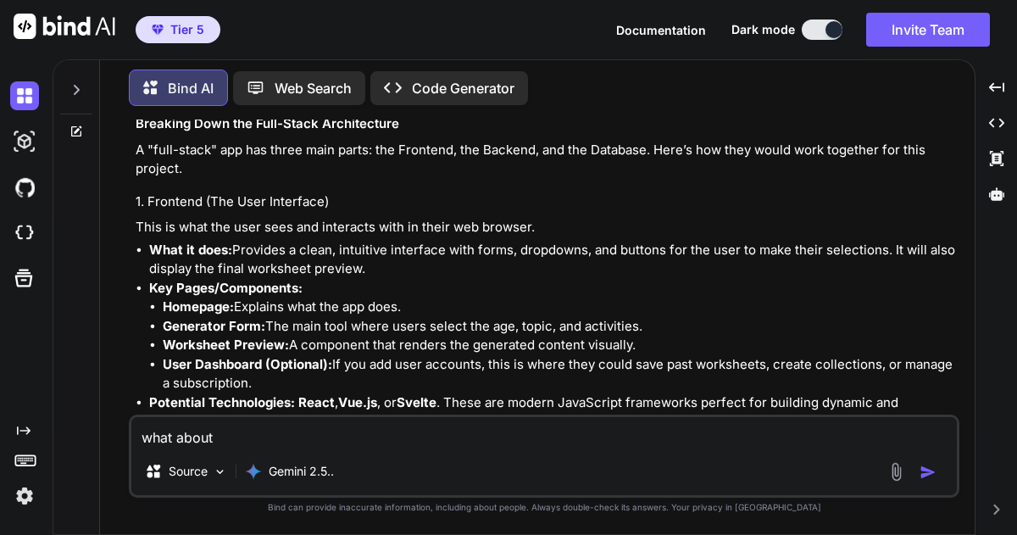
type textarea "what aboutd"
type textarea "x"
type textarea "what about"
type textarea "x"
type textarea "what about"
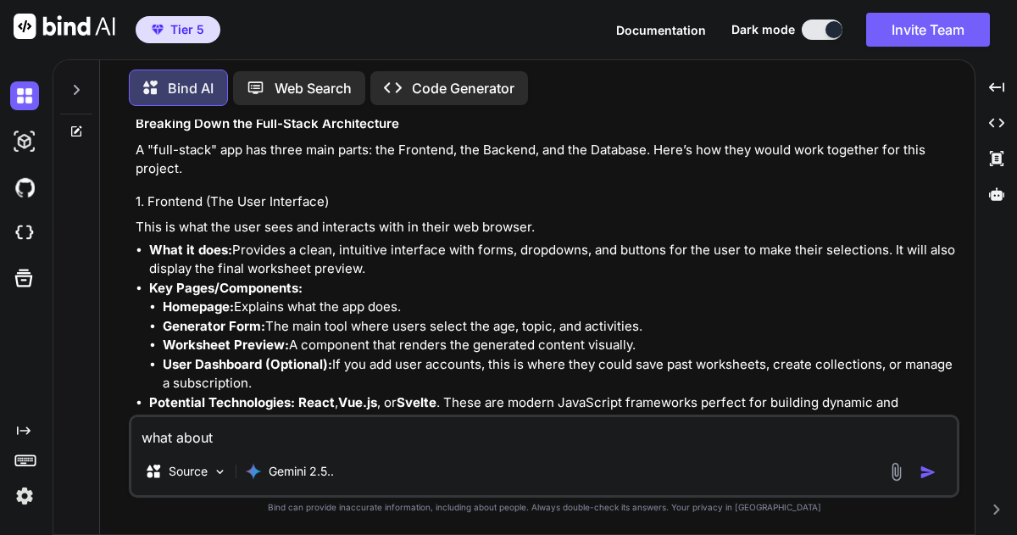
type textarea "x"
type textarea "what about d"
type textarea "x"
type textarea "what about de"
type textarea "x"
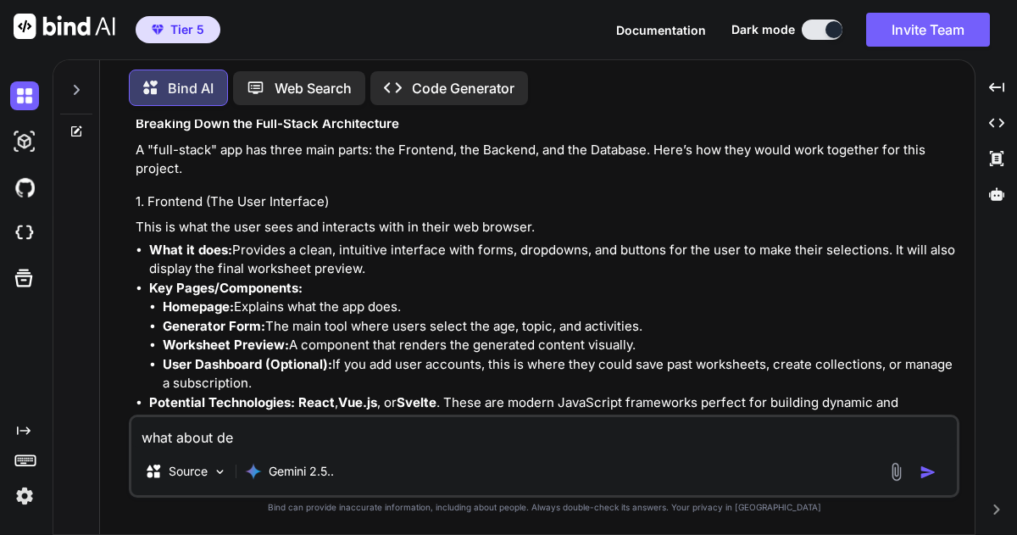
type textarea "what about des"
type textarea "x"
type textarea "what about desi"
type textarea "x"
type textarea "what about design"
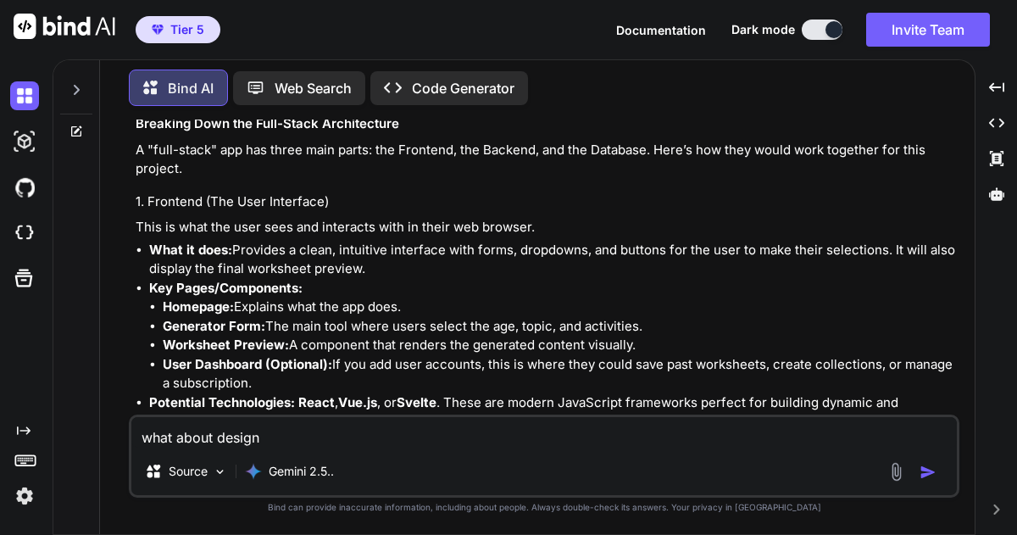
type textarea "x"
type textarea "what about design"
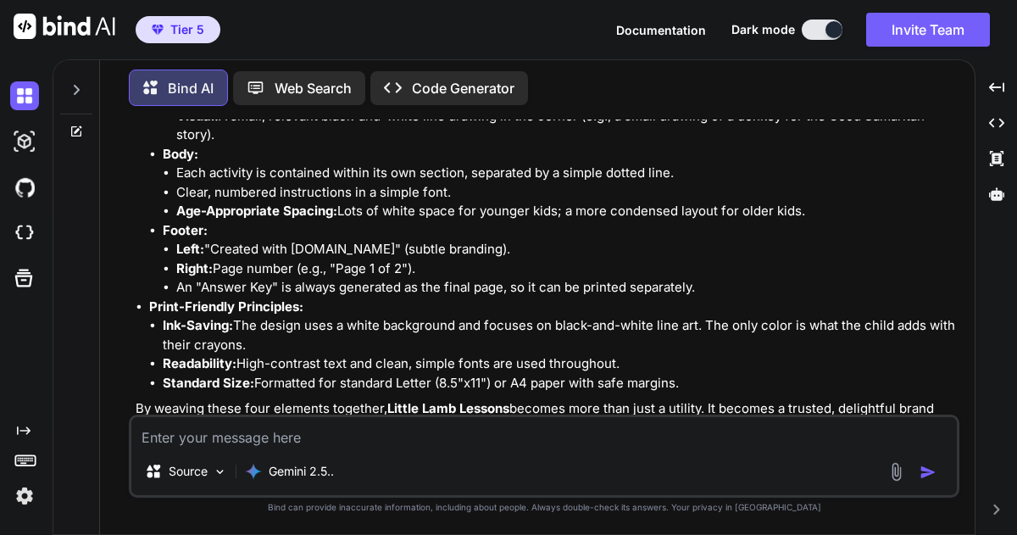
scroll to position [5374, 0]
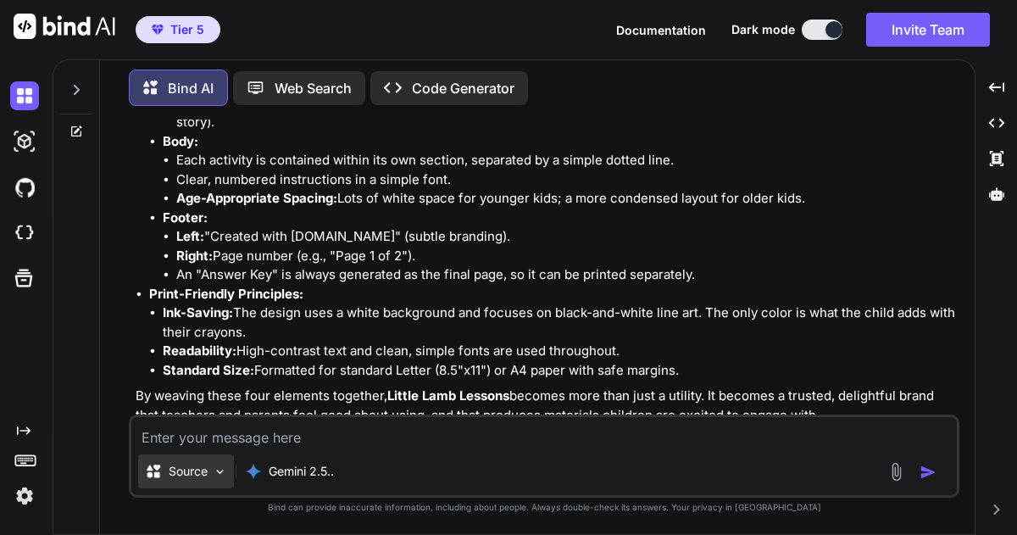
click at [210, 474] on div "Source" at bounding box center [186, 471] width 96 height 34
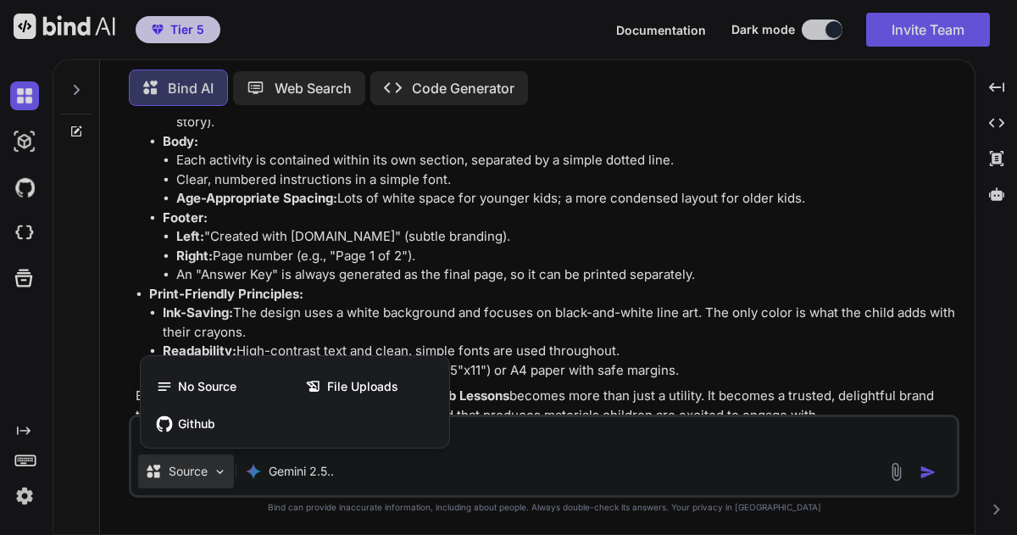
click at [210, 474] on div at bounding box center [508, 267] width 1017 height 535
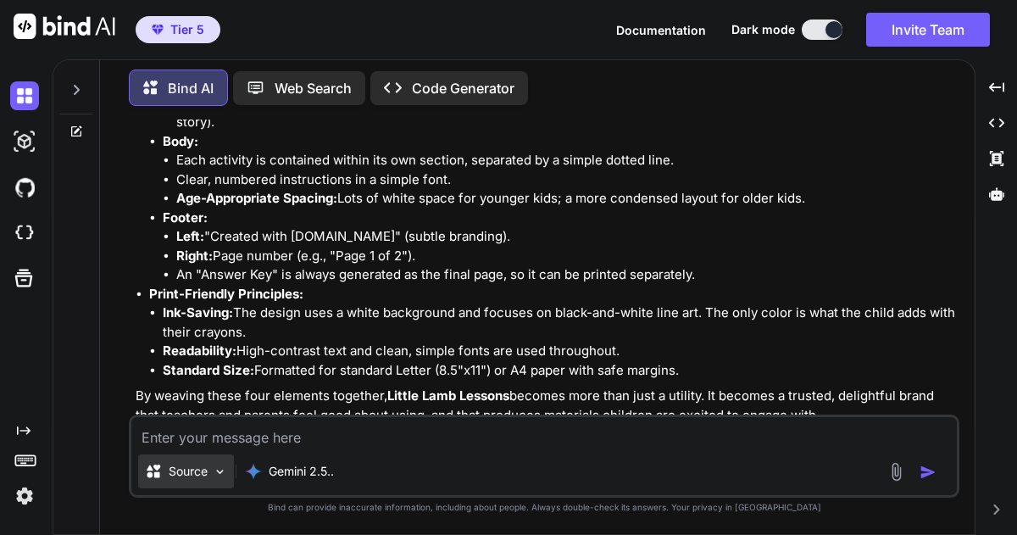
click at [210, 474] on div "Source" at bounding box center [186, 471] width 96 height 34
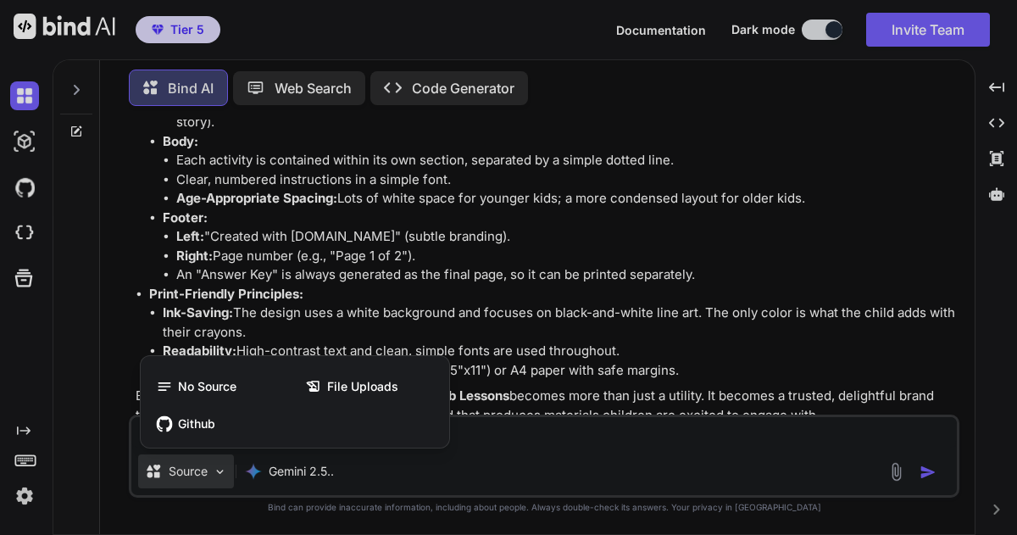
click at [210, 474] on div at bounding box center [508, 267] width 1017 height 535
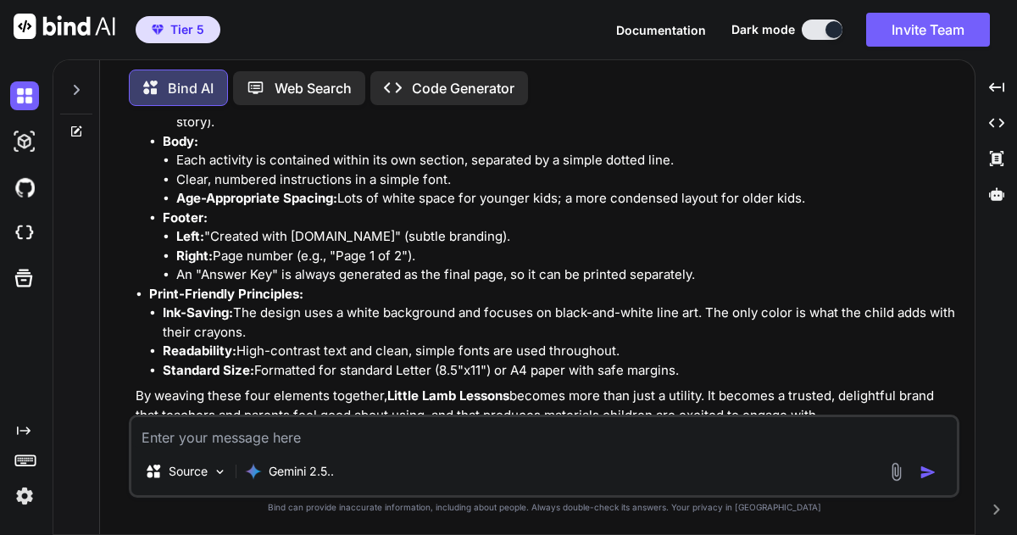
click at [428, 82] on p "Code Generator" at bounding box center [463, 88] width 103 height 20
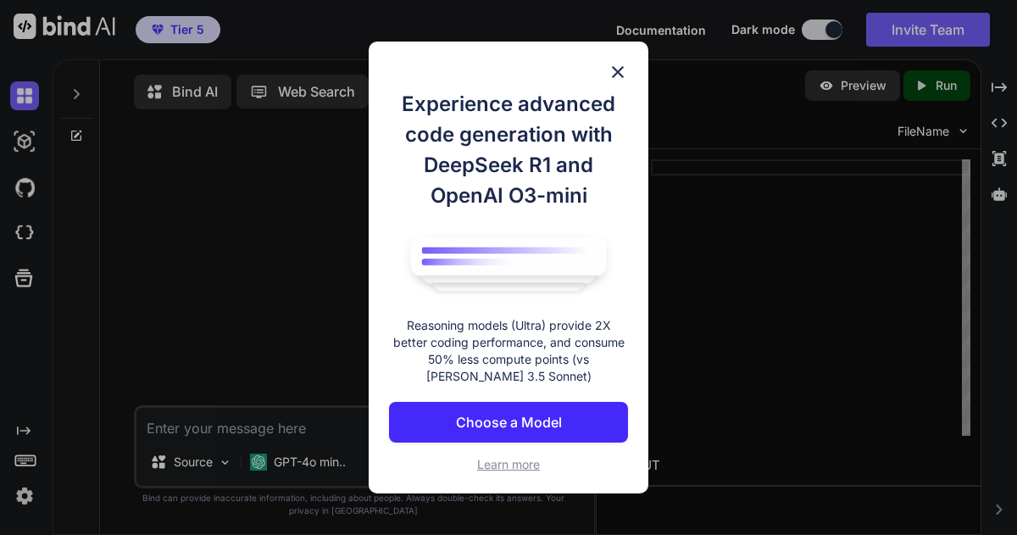
click at [508, 417] on p "Choose a Model" at bounding box center [509, 422] width 106 height 20
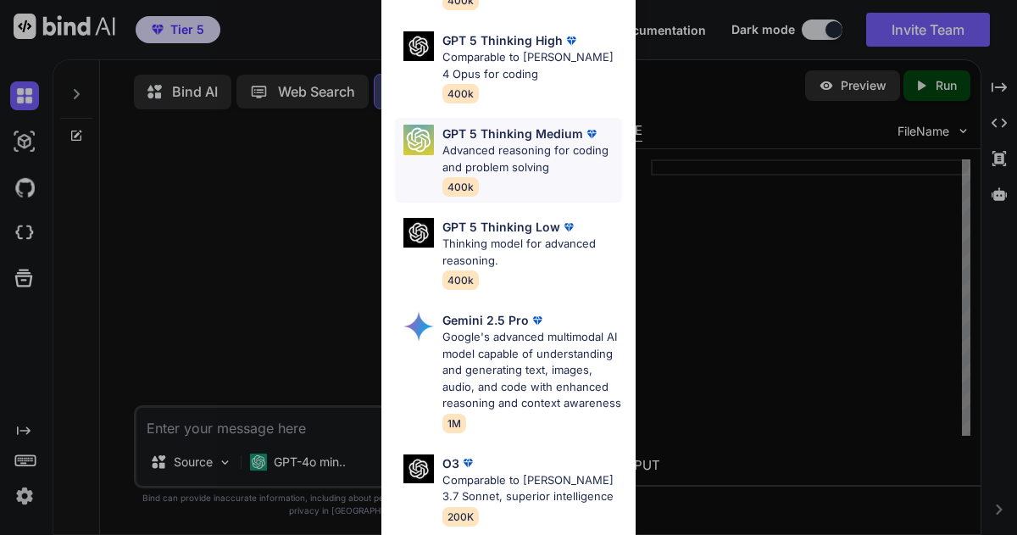
scroll to position [131, 0]
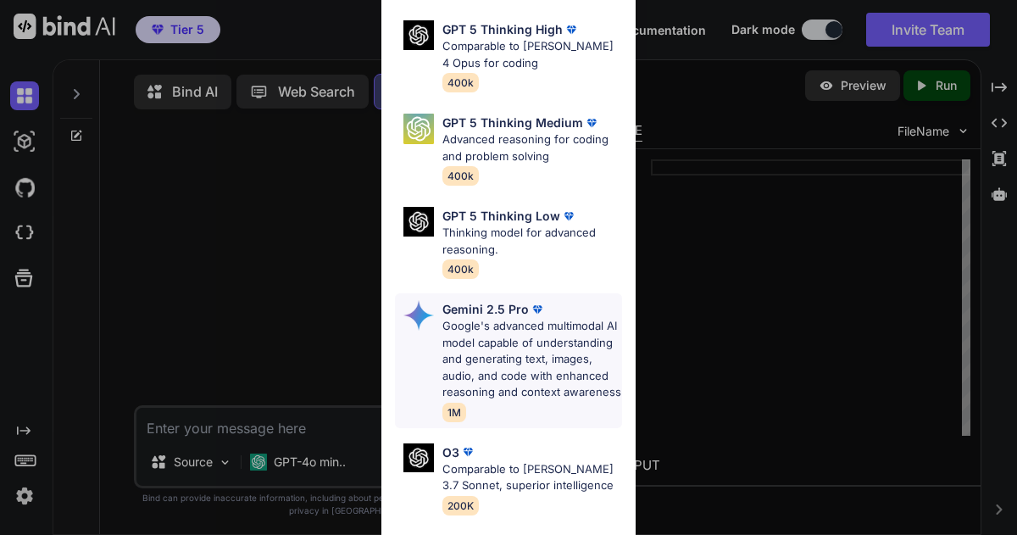
click at [502, 330] on p "Google's advanced multimodal AI model capable of understanding and generating t…" at bounding box center [532, 359] width 180 height 83
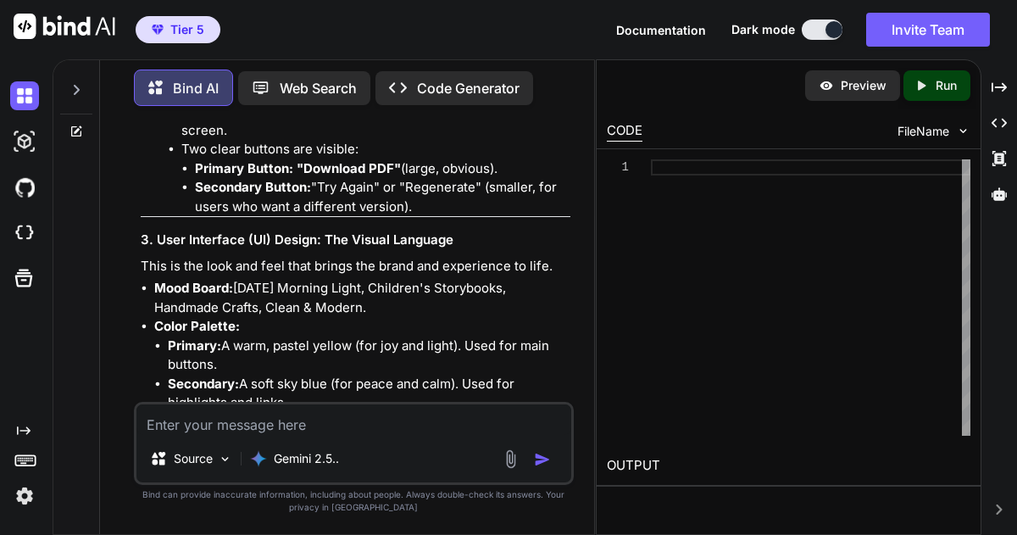
scroll to position [7727, 0]
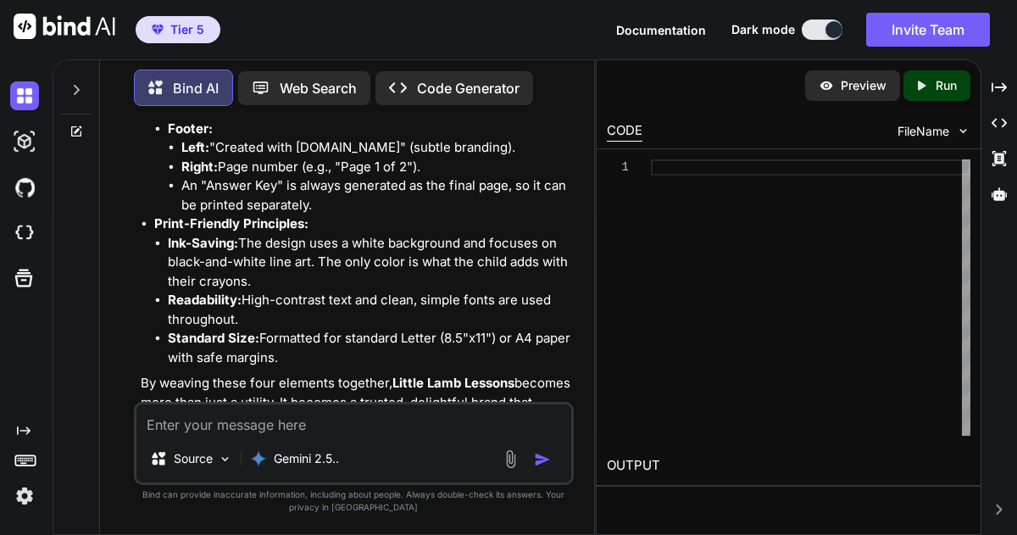
click at [191, 416] on textarea at bounding box center [354, 419] width 436 height 31
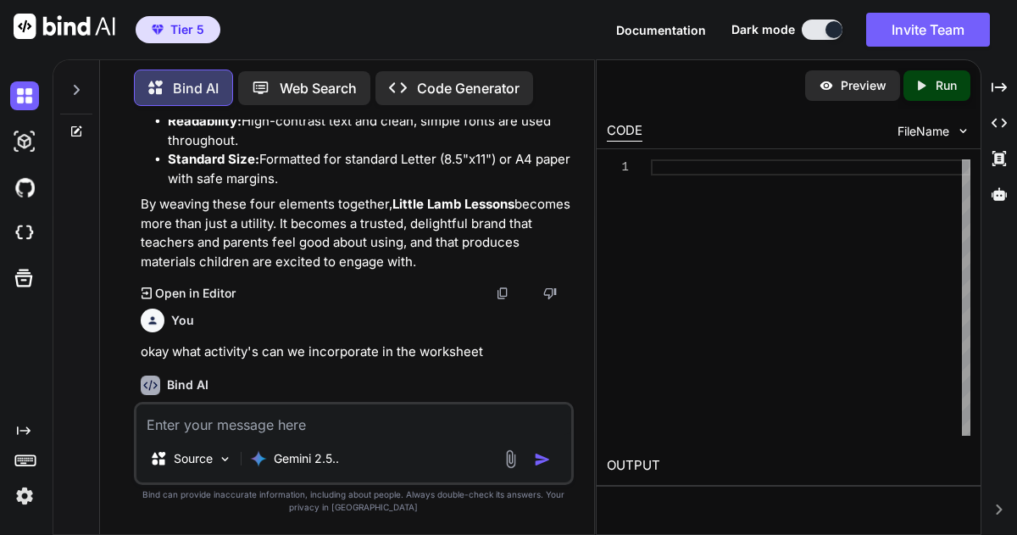
scroll to position [7906, 0]
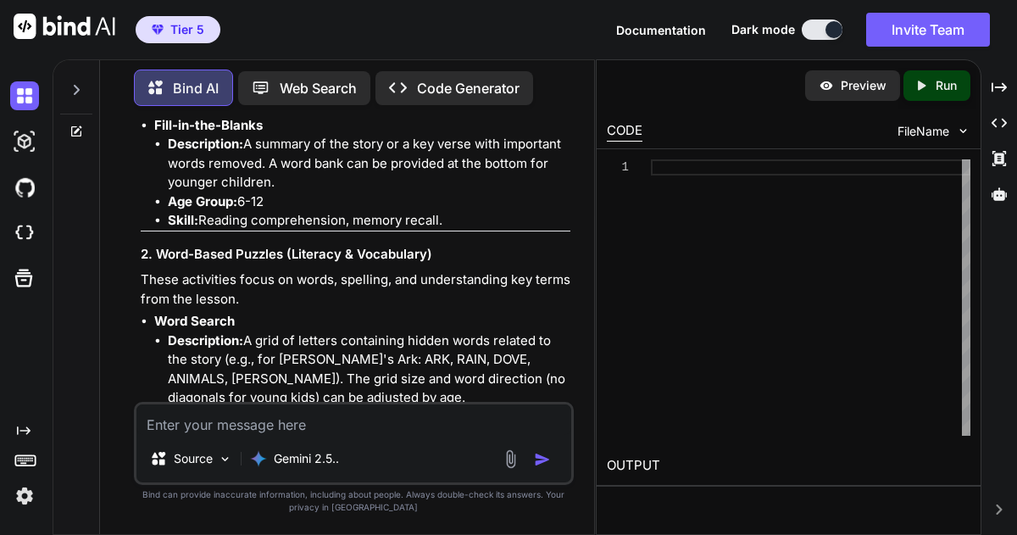
click at [349, 308] on p "These activities focus on words, spelling, and understanding key terms from the…" at bounding box center [356, 289] width 430 height 38
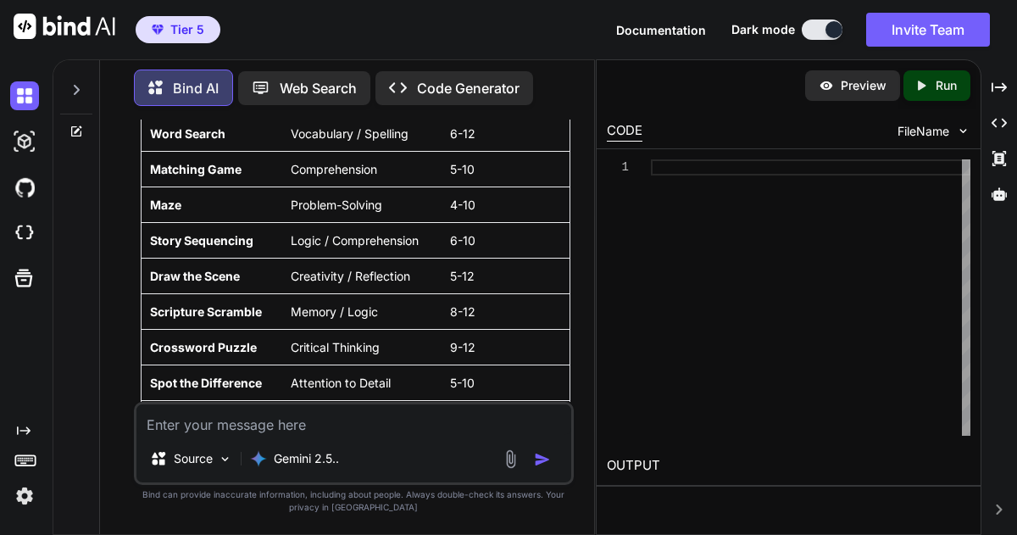
scroll to position [10724, 0]
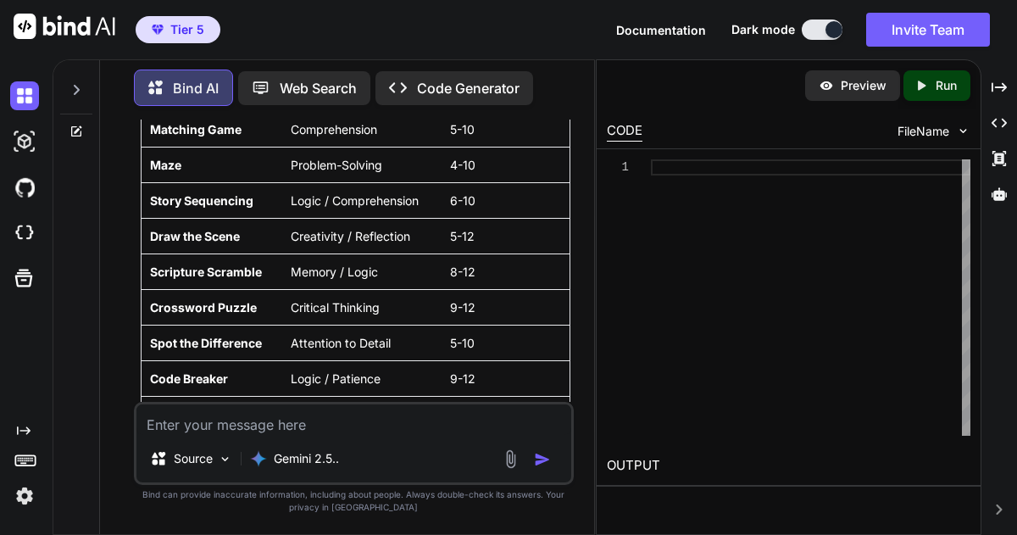
click at [184, 426] on textarea at bounding box center [354, 419] width 436 height 31
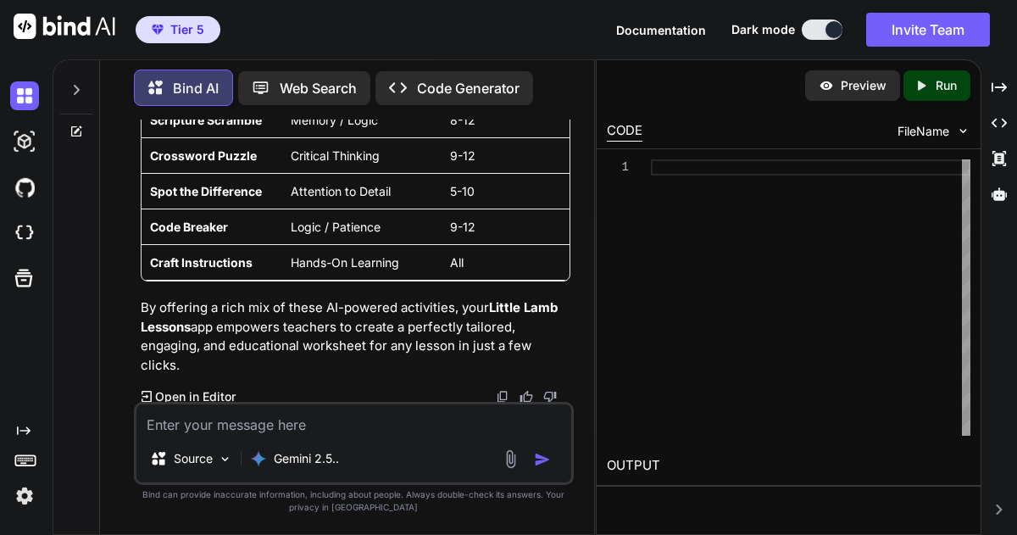
scroll to position [10903, 0]
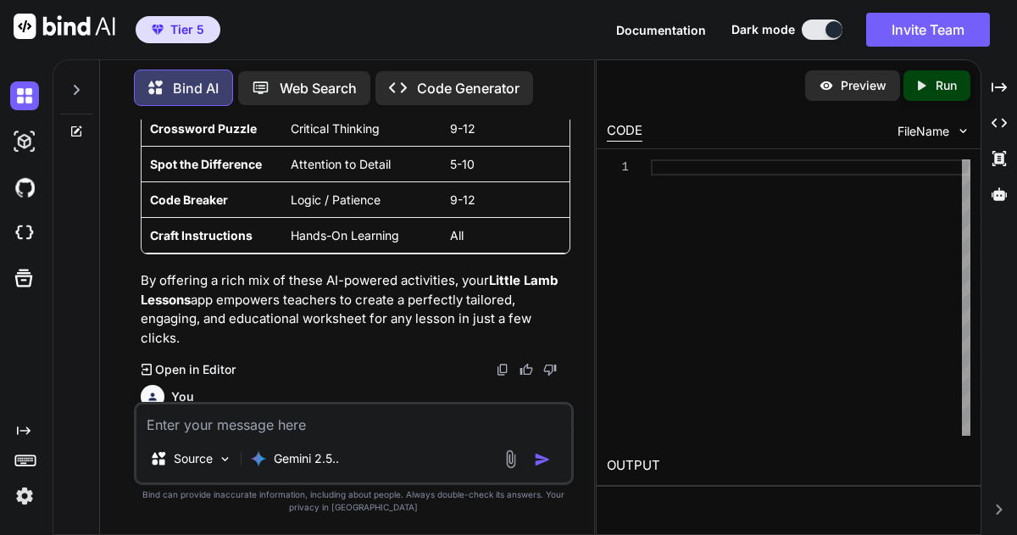
click at [75, 88] on icon at bounding box center [77, 90] width 6 height 10
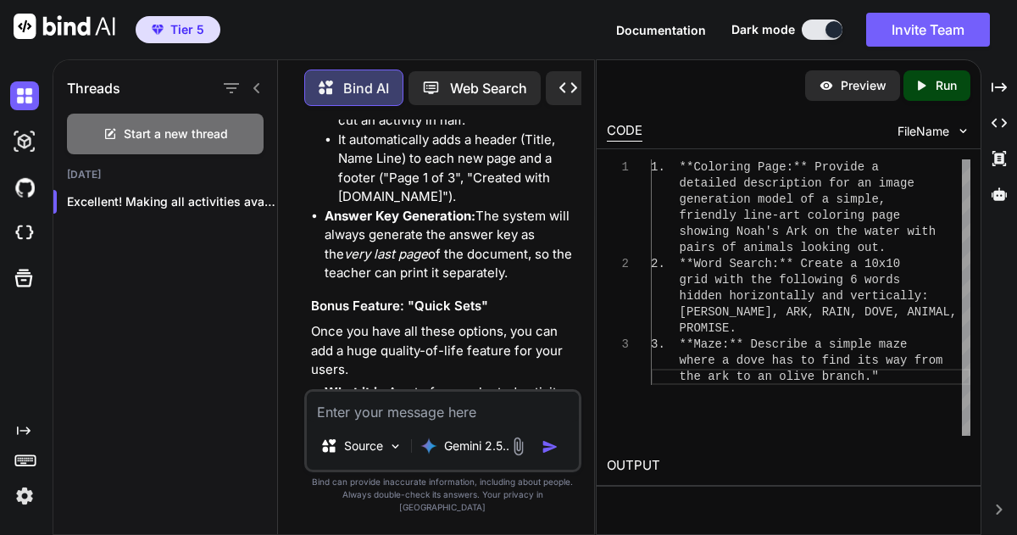
scroll to position [19945, 0]
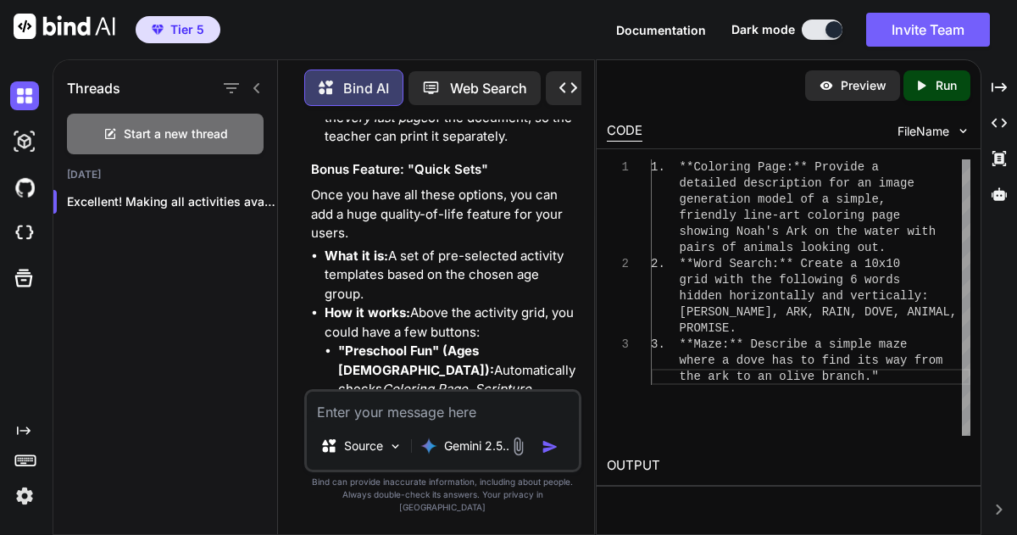
click at [508, 87] on icon "Created with Pixso." at bounding box center [921, 85] width 15 height 15
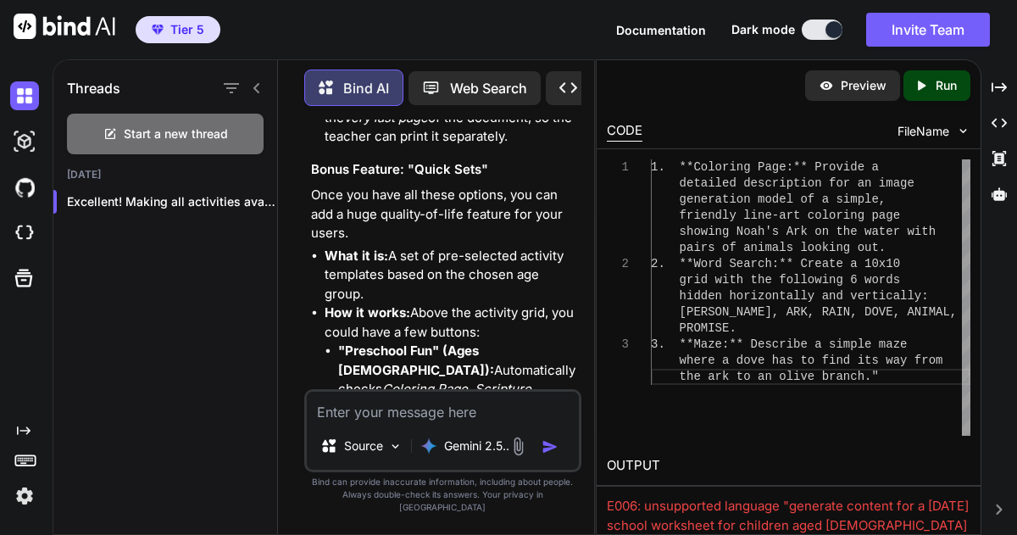
click at [508, 82] on icon at bounding box center [568, 87] width 18 height 10
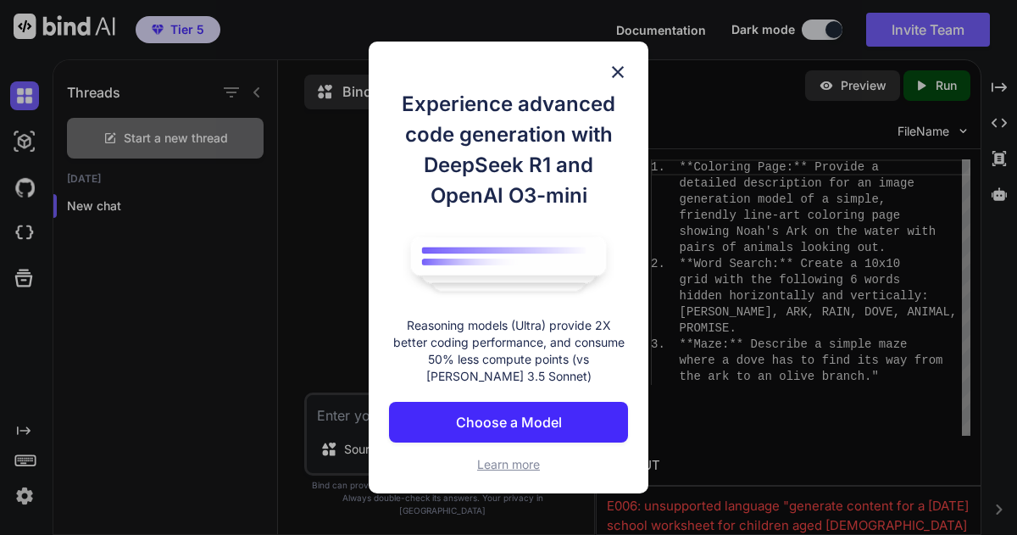
click at [508, 419] on p "Choose a Model" at bounding box center [509, 422] width 106 height 20
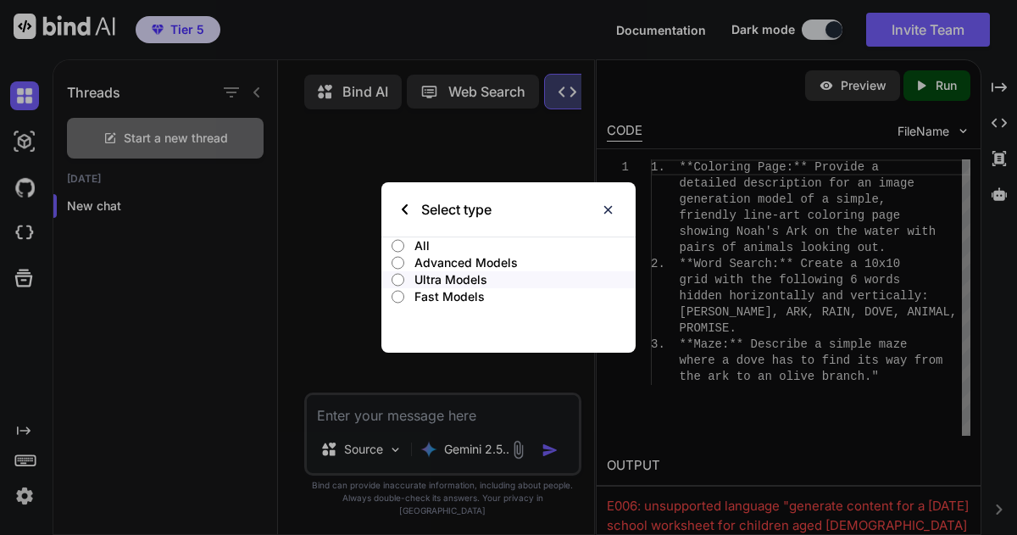
click at [398, 246] on input "All" at bounding box center [398, 246] width 13 height 14
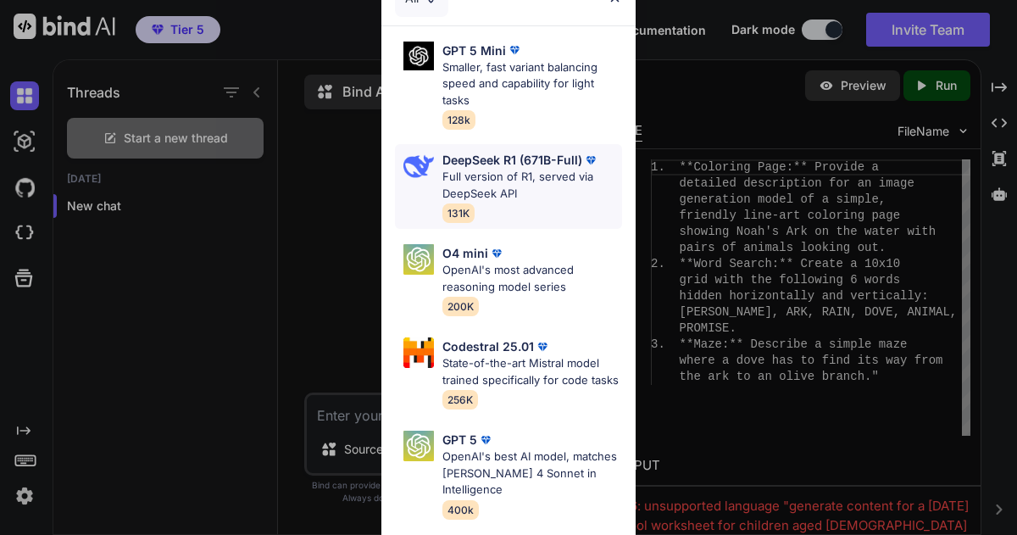
click at [500, 175] on p "Full version of R1, served via DeepSeek API" at bounding box center [532, 185] width 180 height 33
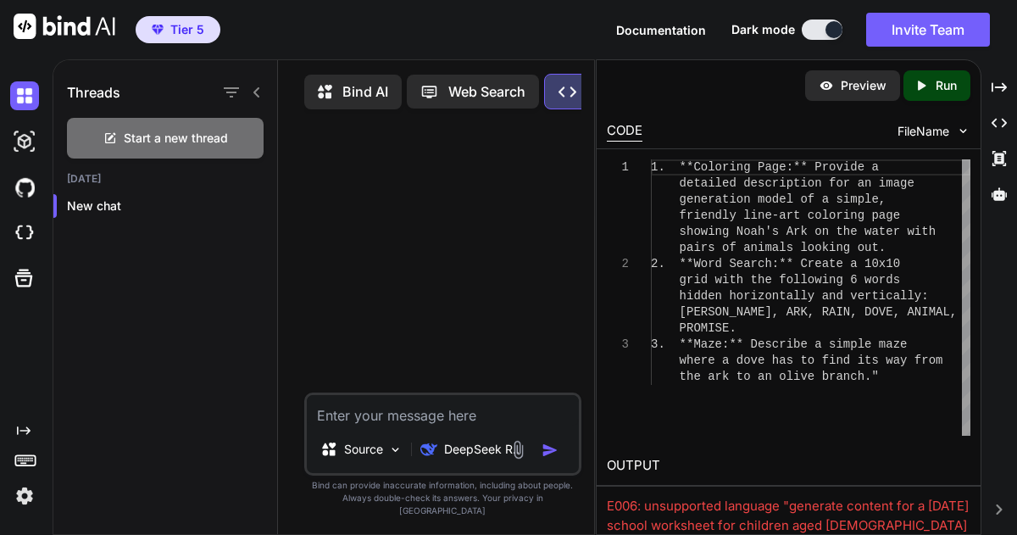
click at [341, 425] on textarea at bounding box center [443, 410] width 272 height 31
click at [508, 458] on img "button" at bounding box center [549, 449] width 17 height 17
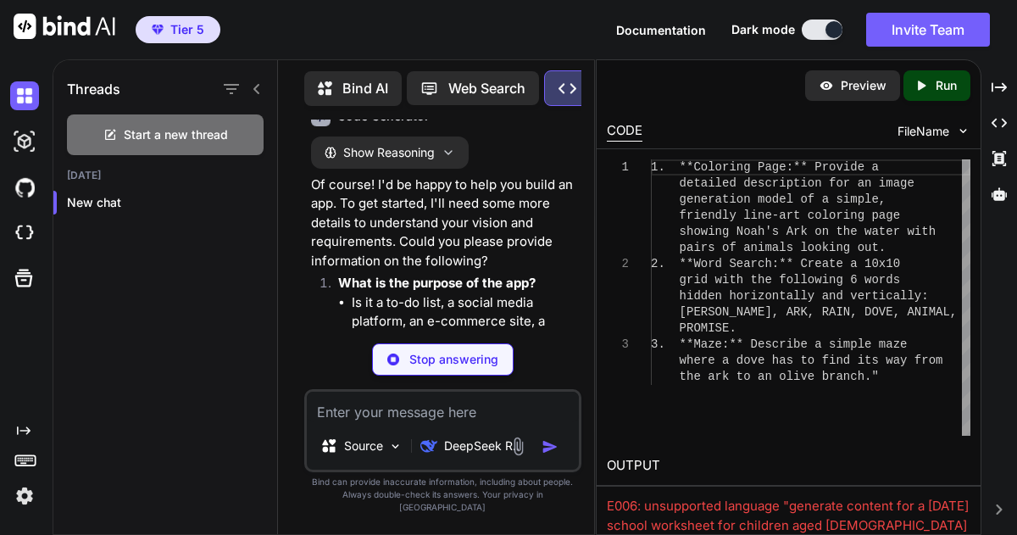
scroll to position [125, 0]
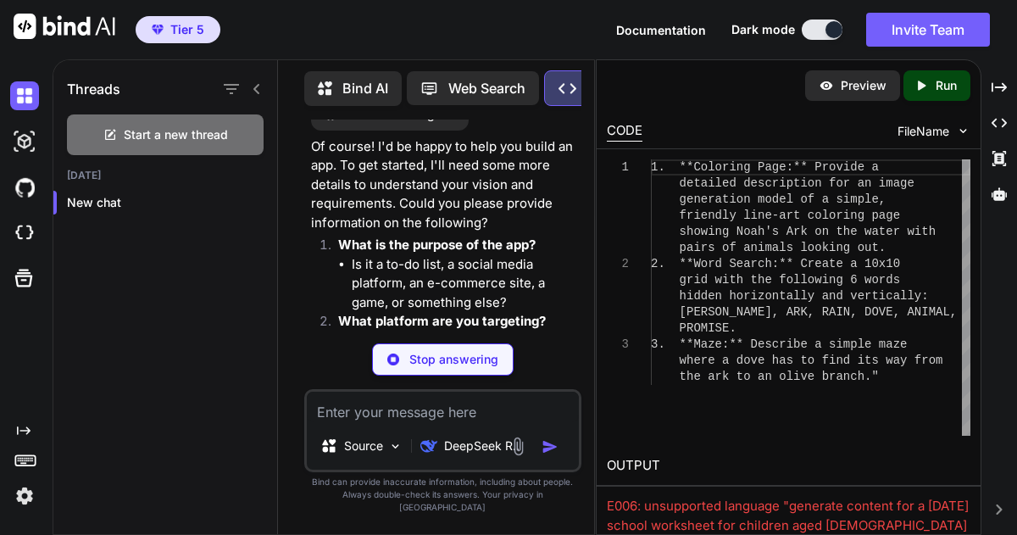
click at [355, 80] on p "Bind AI" at bounding box center [365, 88] width 46 height 20
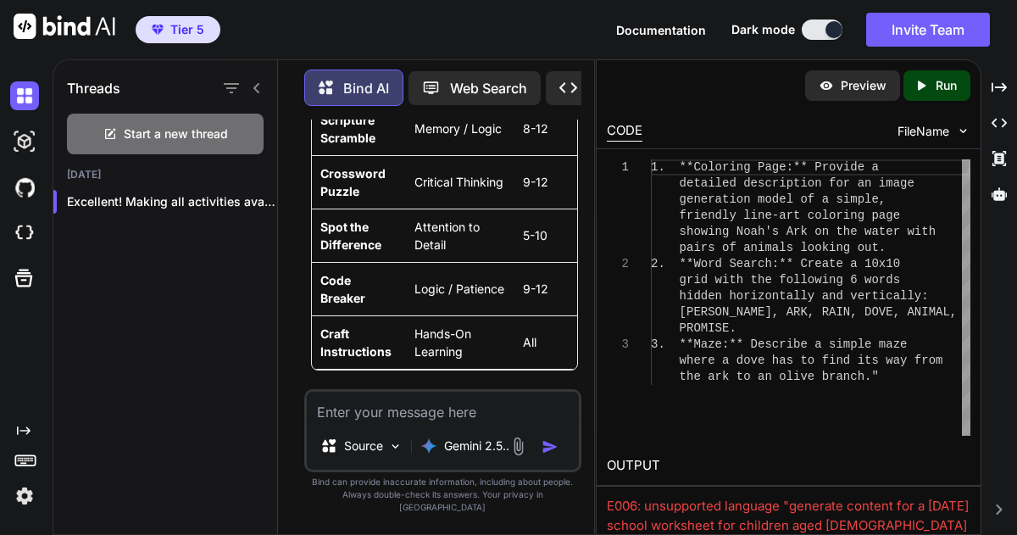
scroll to position [15972, 0]
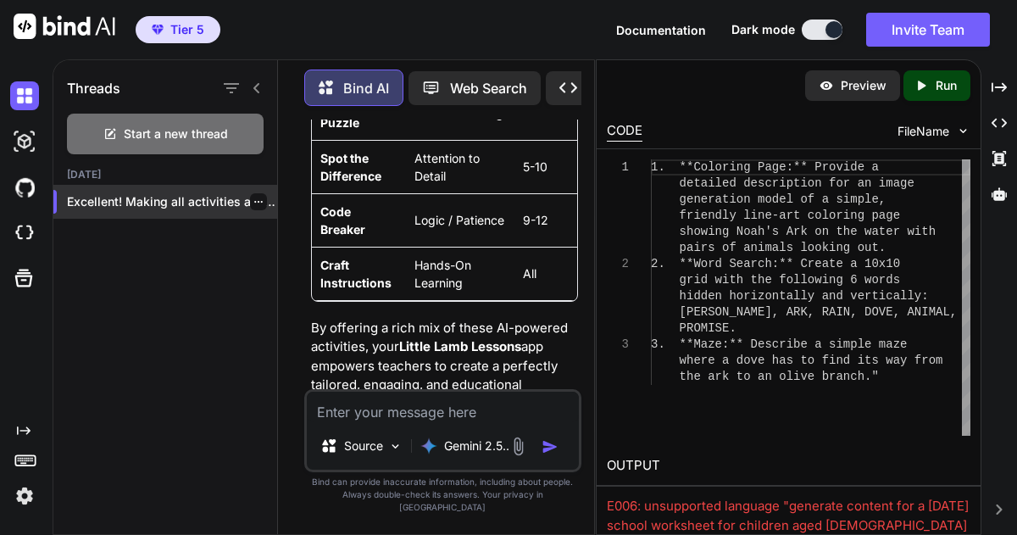
click at [182, 193] on p "Excellent! Making all activities available as choices..." at bounding box center [172, 201] width 210 height 17
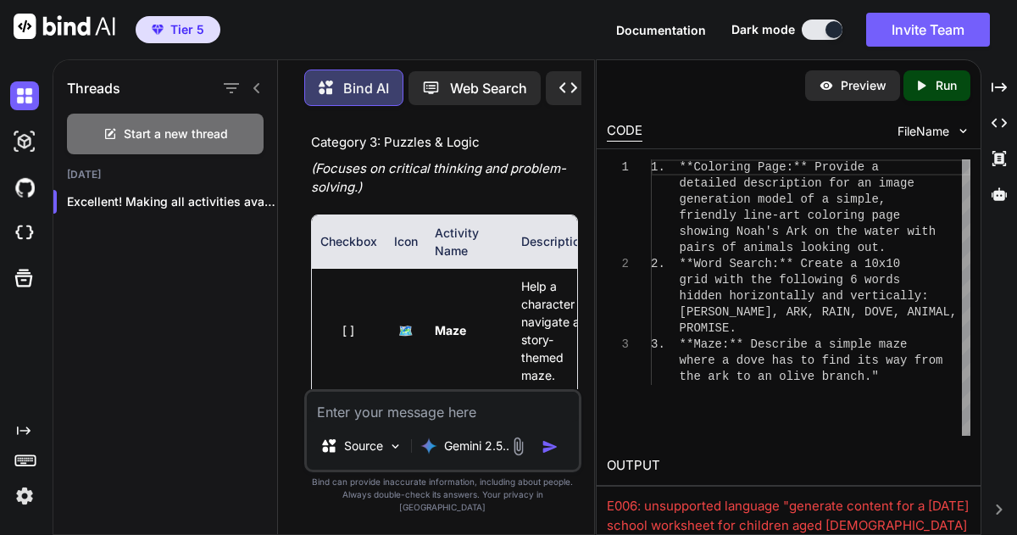
scroll to position [19945, 0]
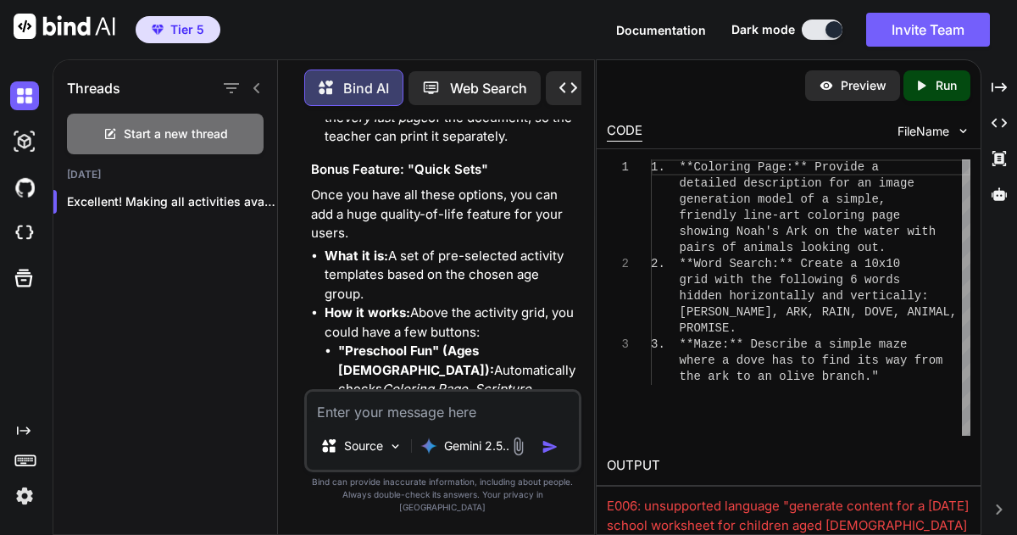
click at [323, 438] on div "Source Gemini 2.5.." at bounding box center [442, 430] width 277 height 83
click at [337, 422] on textarea at bounding box center [443, 407] width 272 height 31
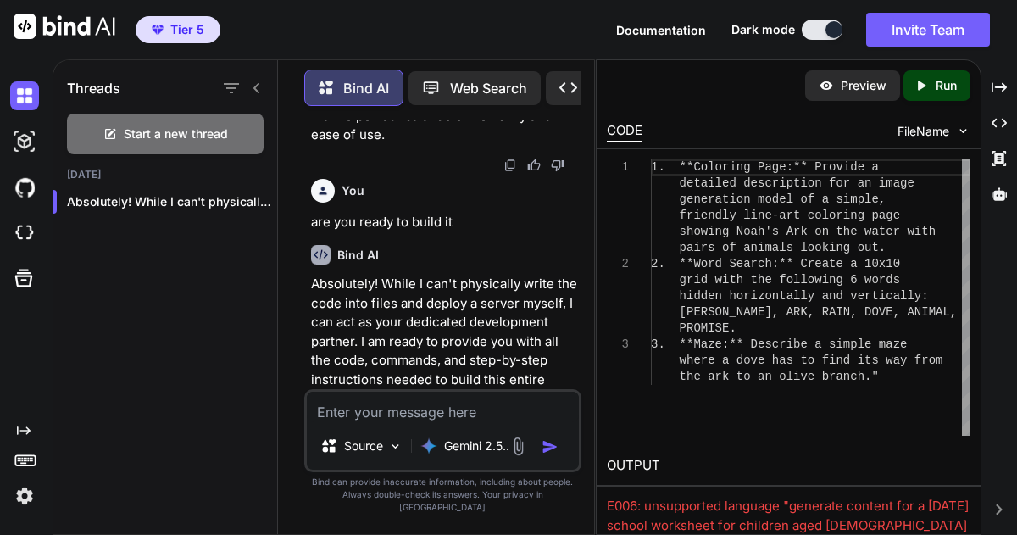
scroll to position [20429, 0]
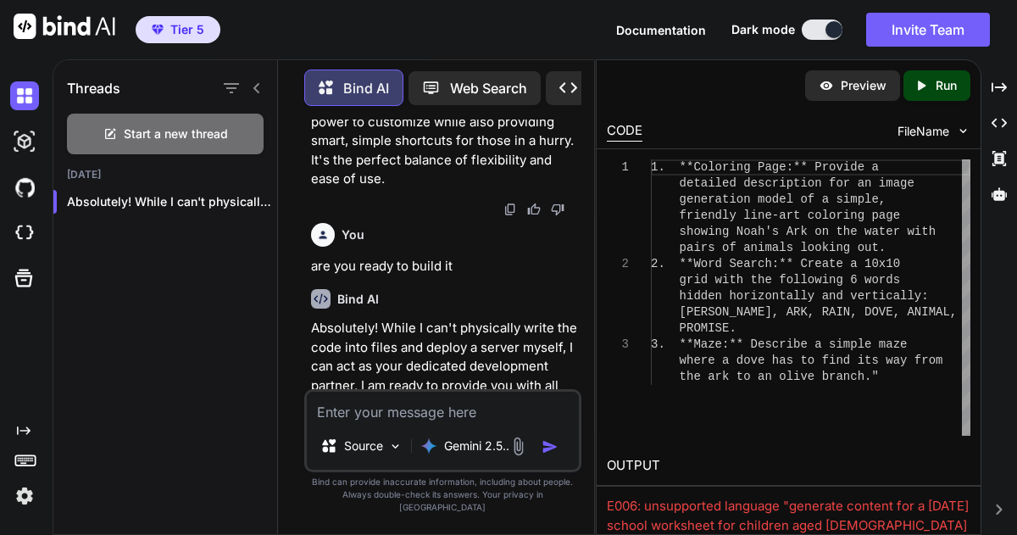
drag, startPoint x: 392, startPoint y: 281, endPoint x: 308, endPoint y: 298, distance: 84.8
click at [308, 298] on div "You I want a full stack app that can make work sheets for Sunday school. can th…" at bounding box center [445, 253] width 274 height 269
click at [508, 87] on icon at bounding box center [568, 87] width 18 height 10
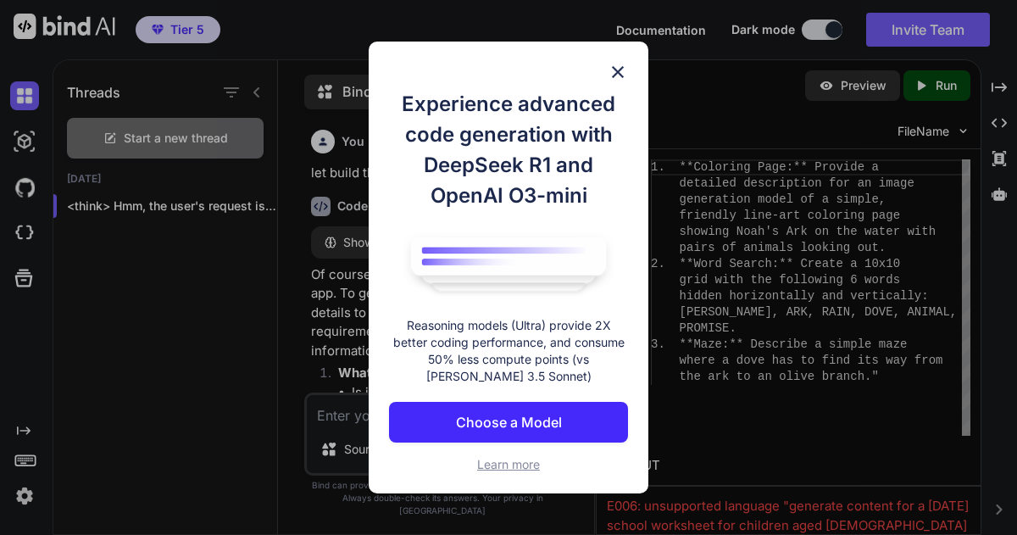
scroll to position [8, 0]
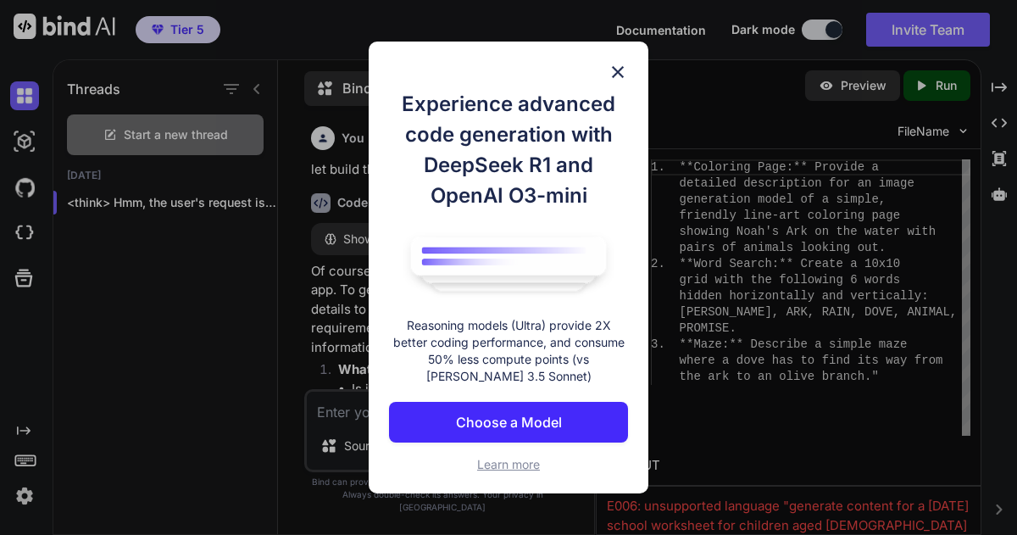
click at [508, 426] on p "Choose a Model" at bounding box center [509, 422] width 106 height 20
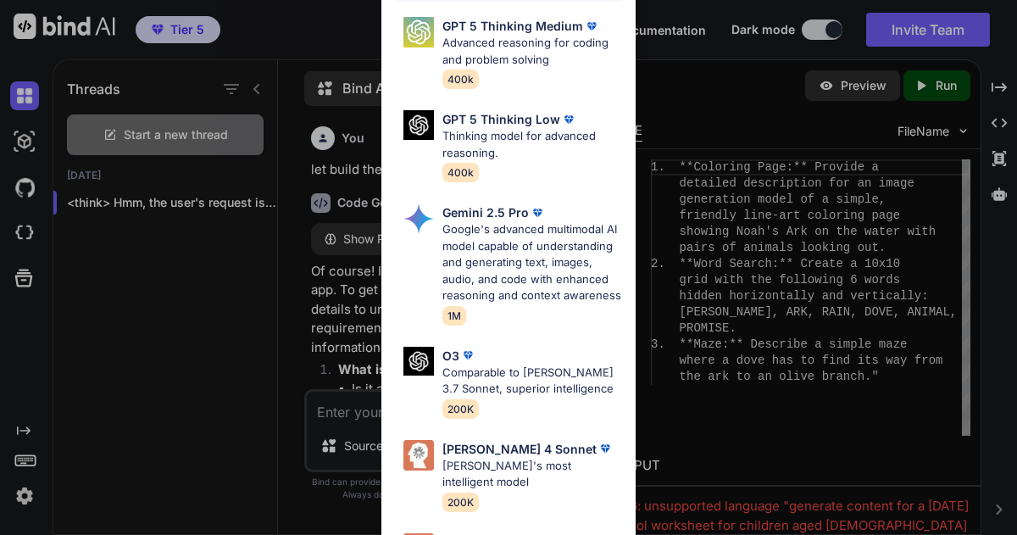
scroll to position [242, 0]
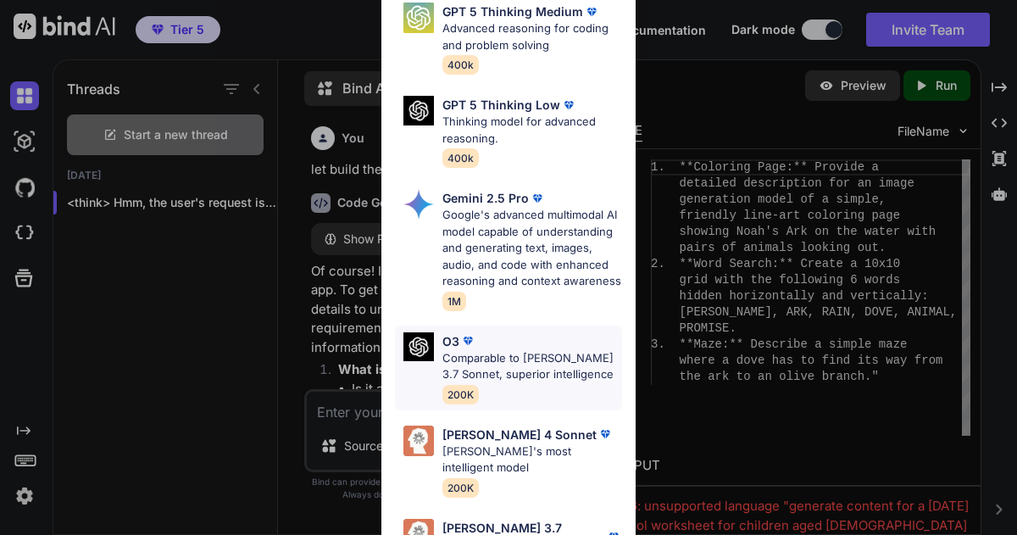
click at [481, 350] on p "Comparable to Claude 3.7 Sonnet, superior intelligence" at bounding box center [532, 366] width 180 height 33
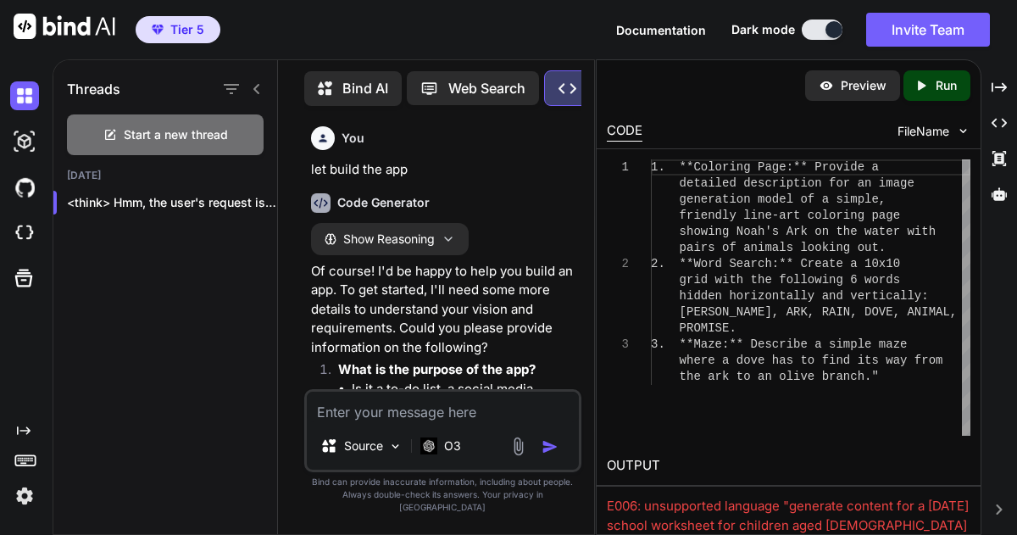
click at [346, 422] on textarea at bounding box center [443, 407] width 272 height 31
click at [508, 456] on img at bounding box center [517, 445] width 19 height 19
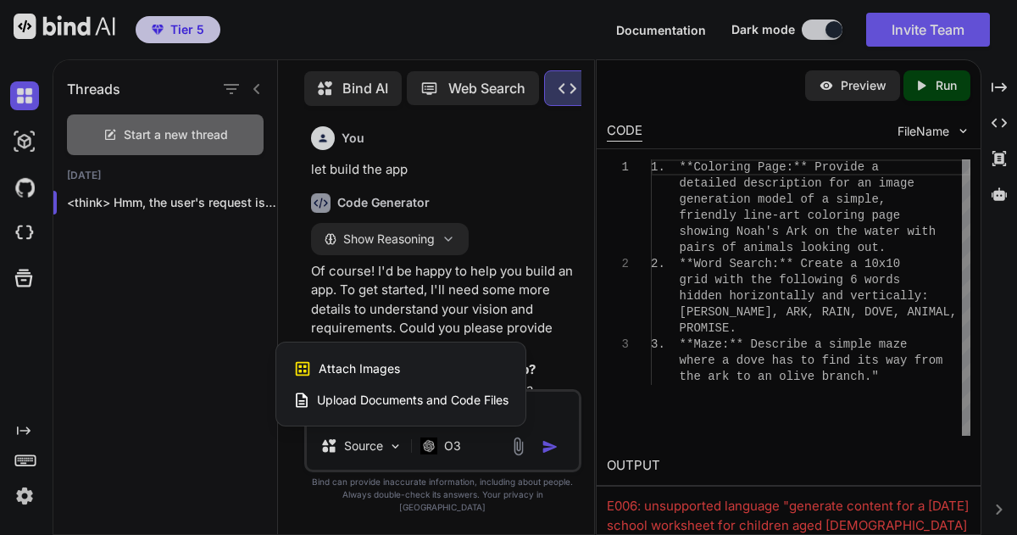
click at [508, 458] on div at bounding box center [508, 267] width 1017 height 535
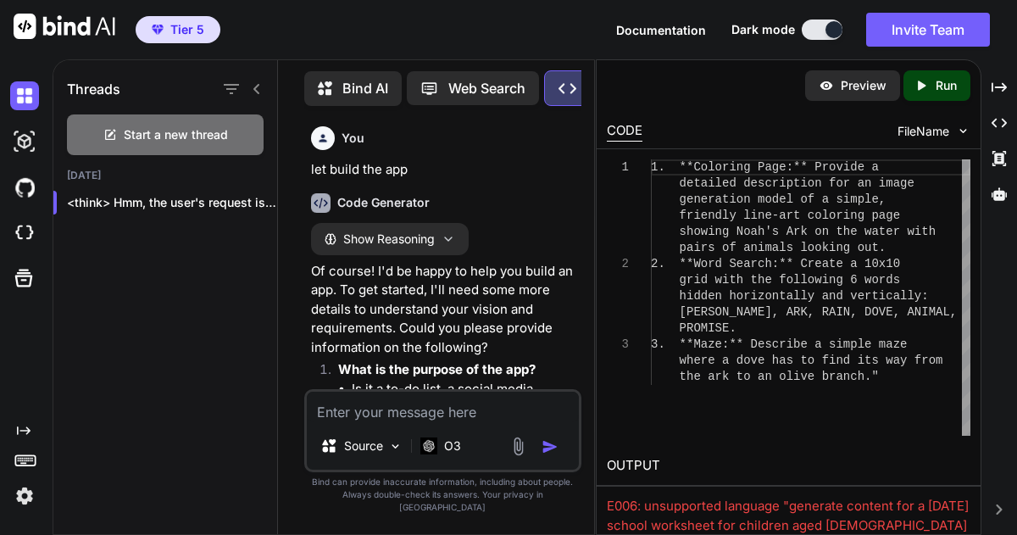
click at [327, 93] on icon at bounding box center [327, 90] width 18 height 18
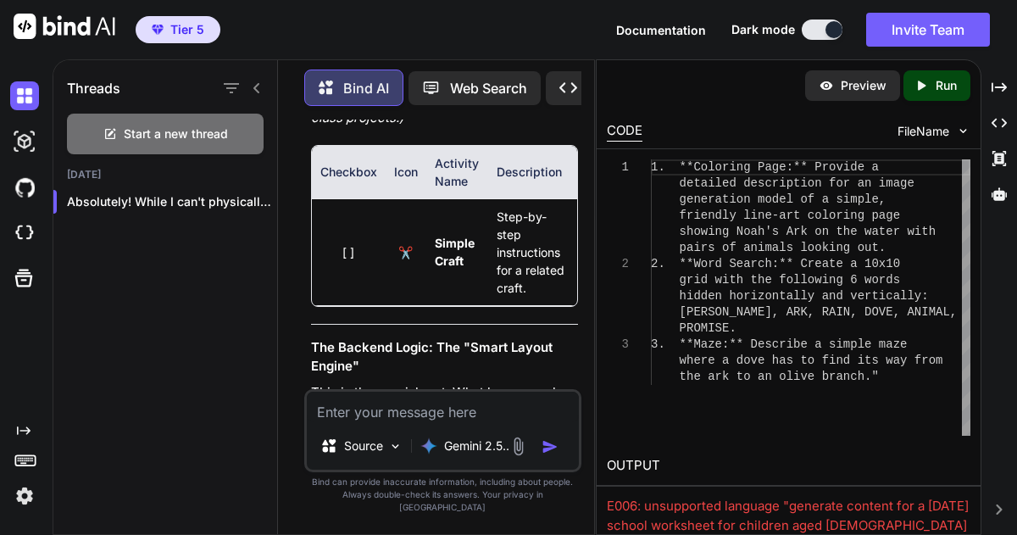
scroll to position [15857, 0]
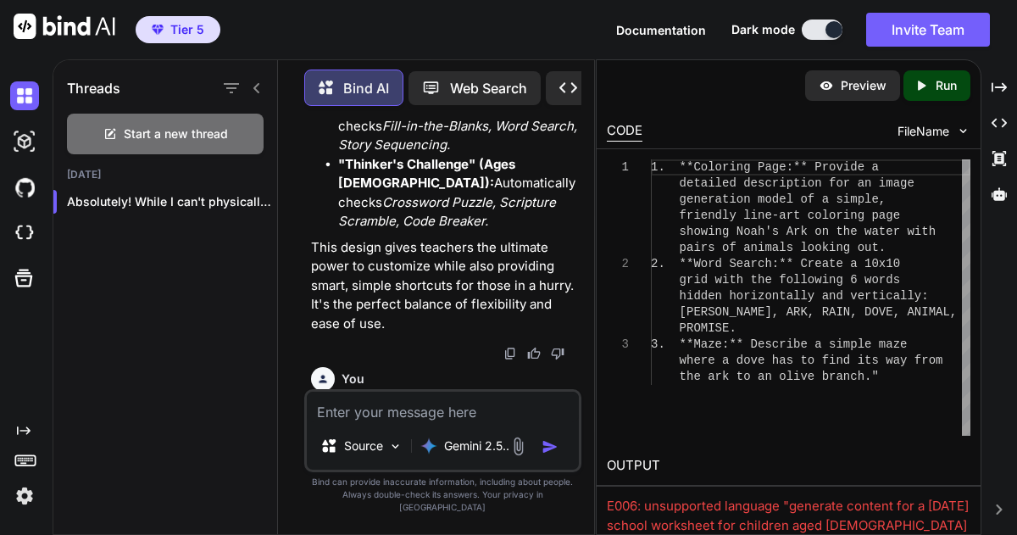
click at [508, 84] on img at bounding box center [826, 85] width 15 height 15
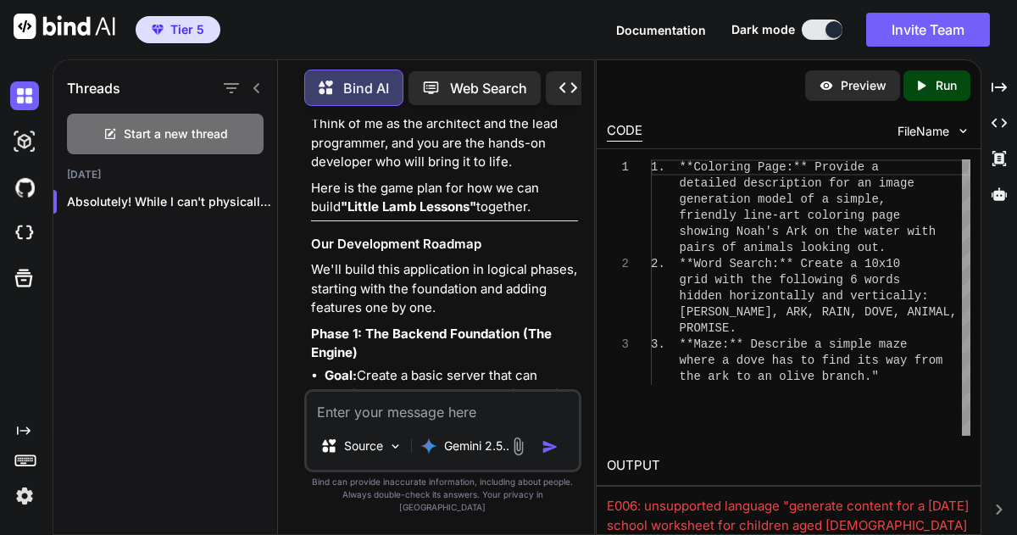
scroll to position [17663, 0]
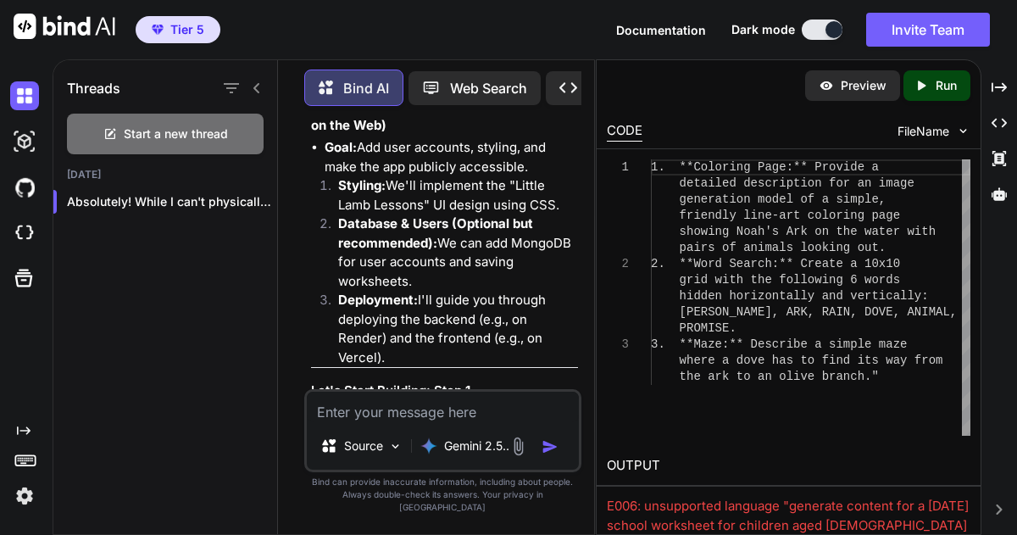
click at [339, 422] on textarea at bounding box center [443, 407] width 272 height 31
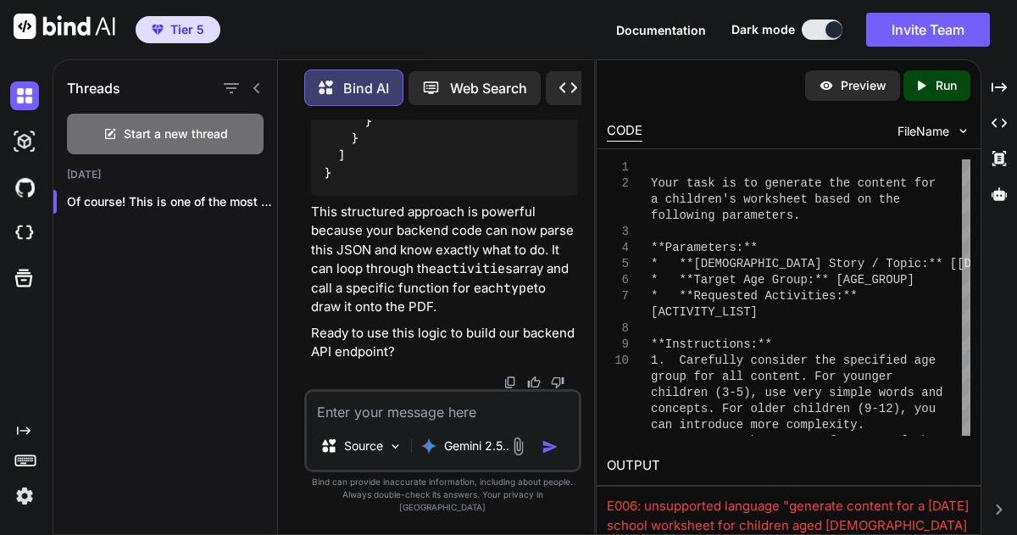
scroll to position [21392, 0]
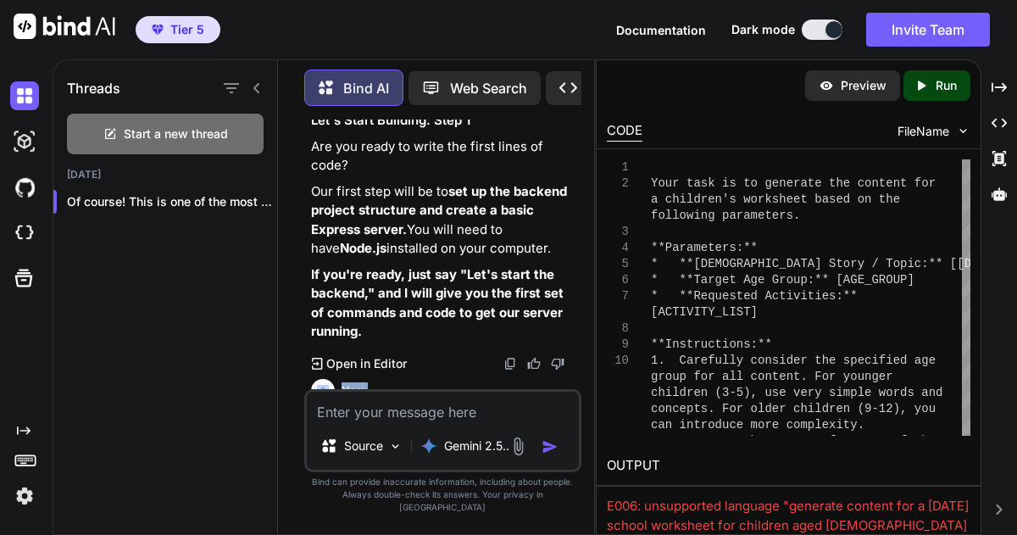
scroll to position [17931, 0]
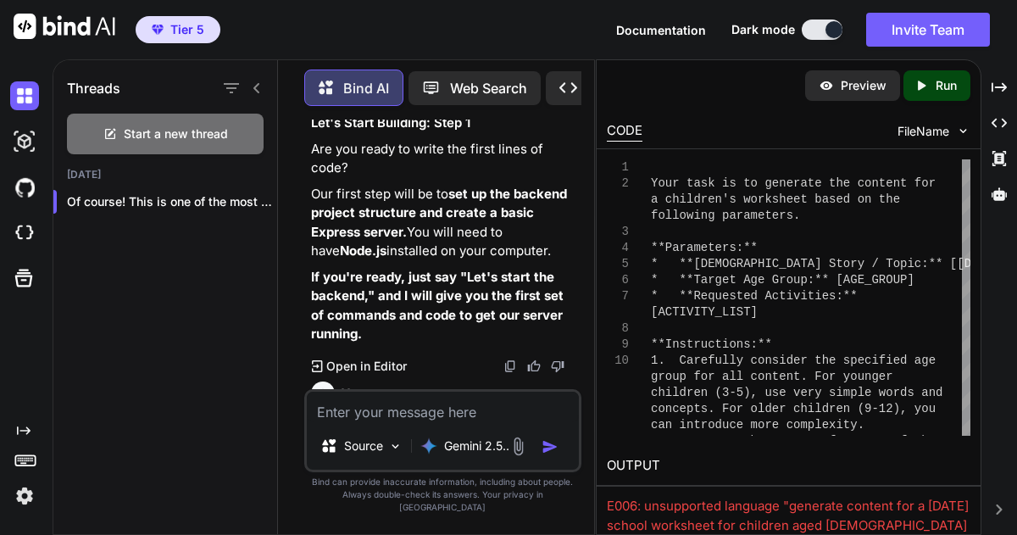
drag, startPoint x: 398, startPoint y: 364, endPoint x: 311, endPoint y: 378, distance: 88.3
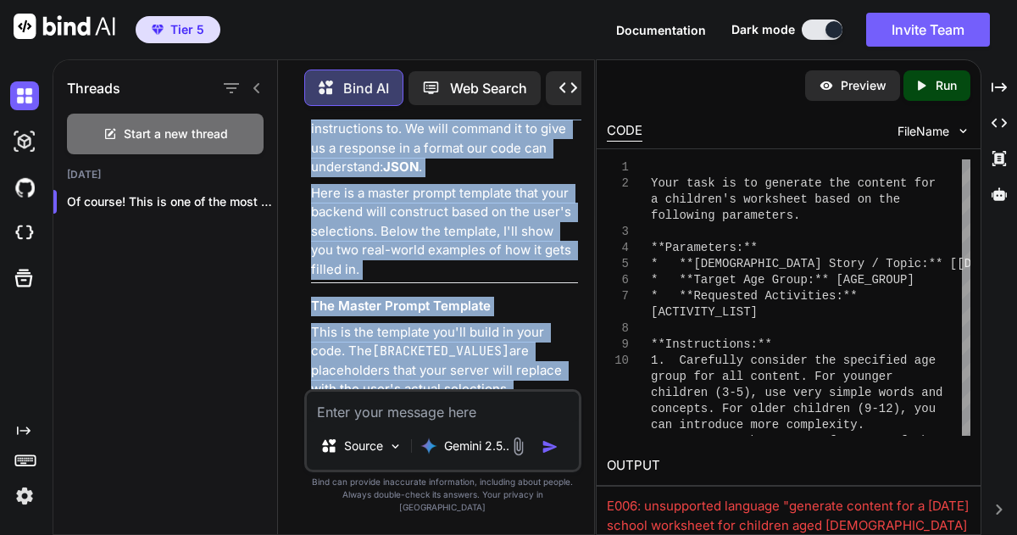
scroll to position [18460, 0]
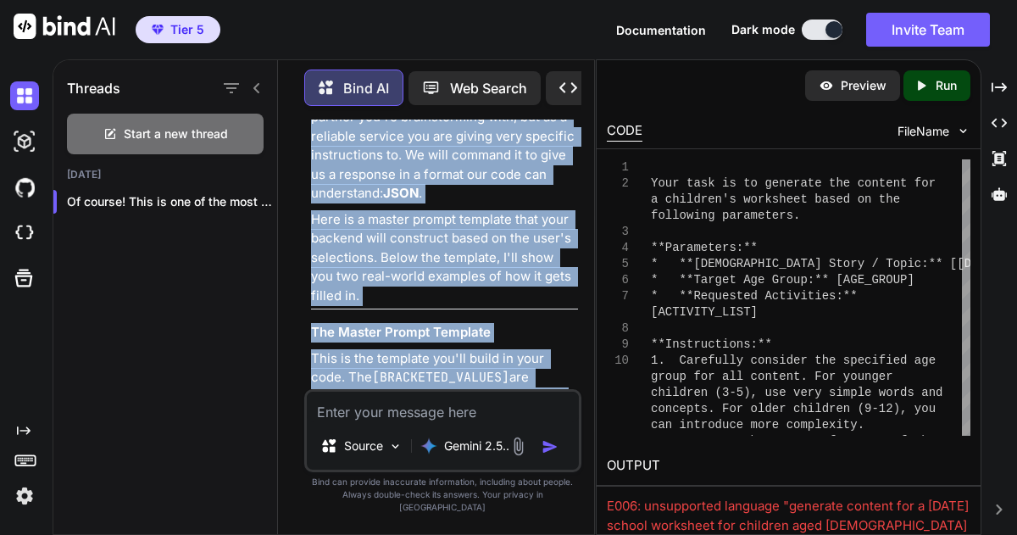
click at [330, 429] on div "Vbnet" at bounding box center [444, 443] width 267 height 29
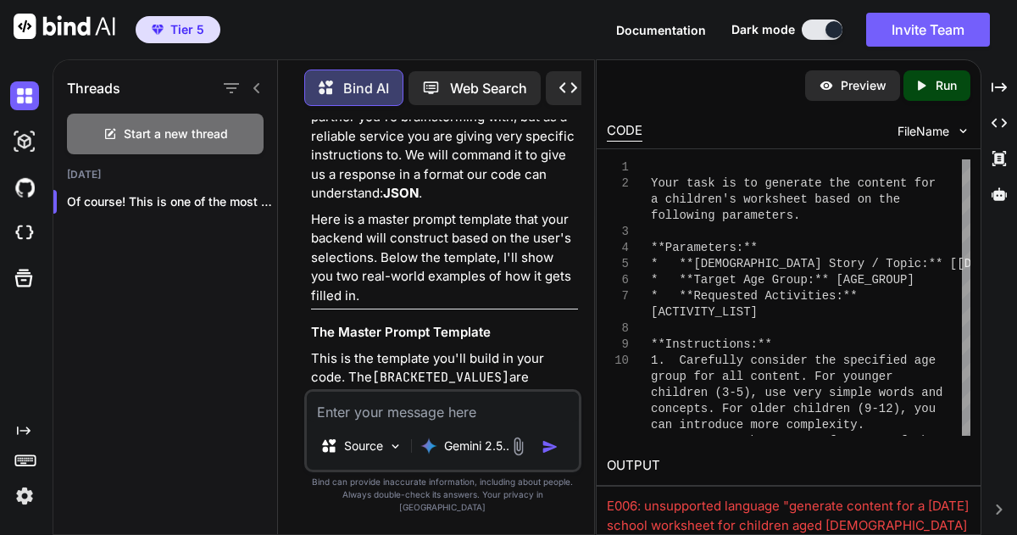
click at [508, 436] on img at bounding box center [536, 443] width 14 height 14
click at [508, 88] on icon "Created with Pixso." at bounding box center [568, 88] width 18 height 18
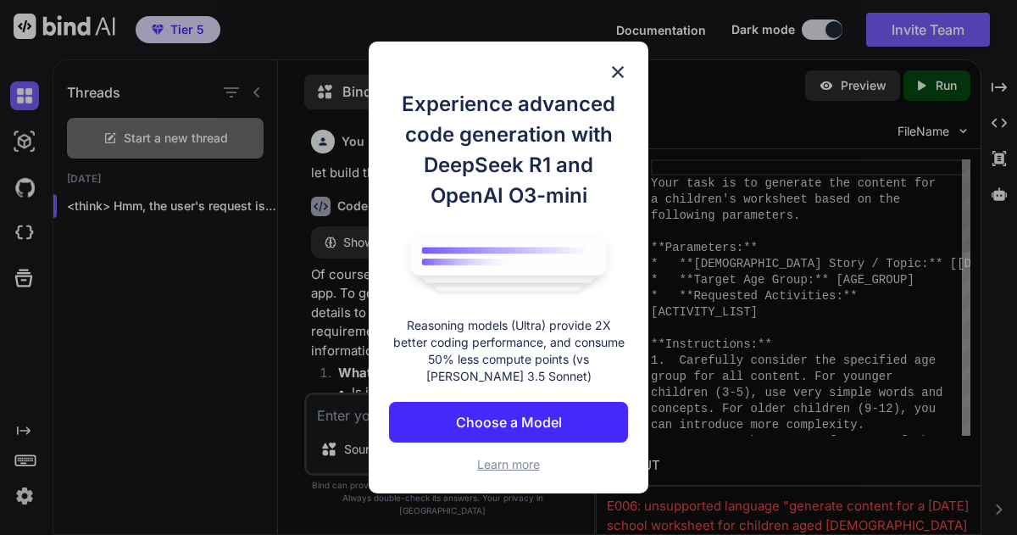
scroll to position [8, 0]
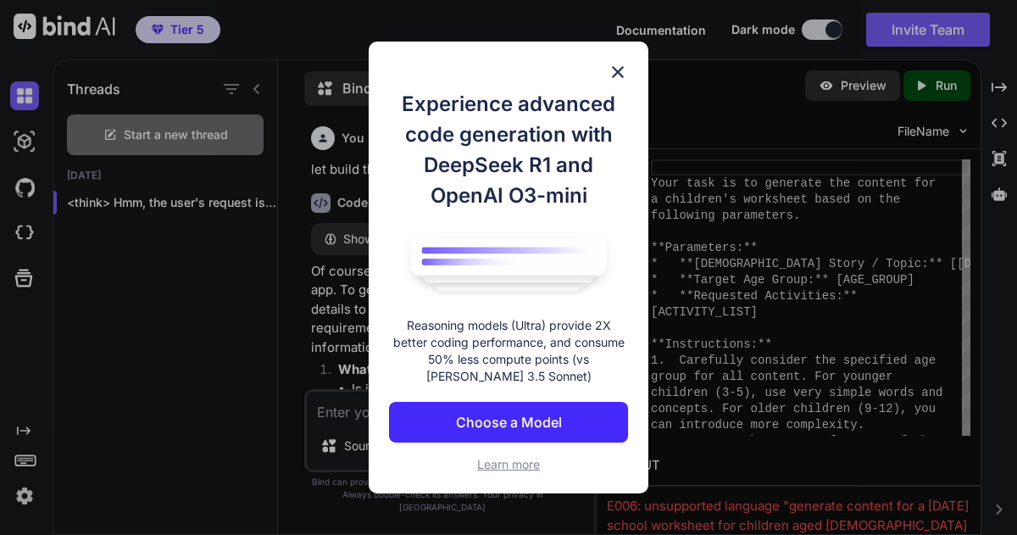
click at [508, 426] on p "Choose a Model" at bounding box center [509, 422] width 106 height 20
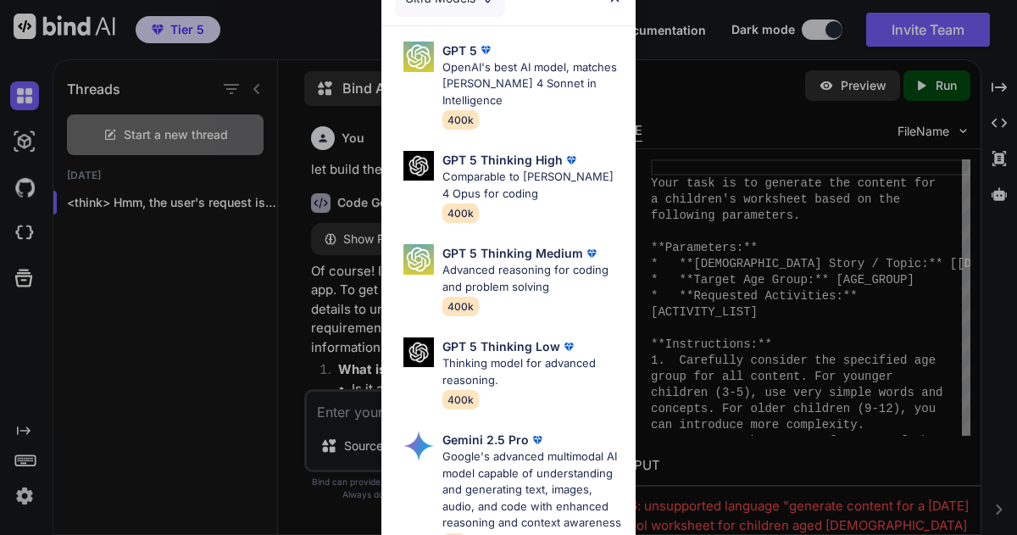
click at [354, 169] on div "Ultra Models GPT 5 OpenAI's best AI model, matches Claude 4 Sonnet in Intellige…" at bounding box center [508, 267] width 1017 height 535
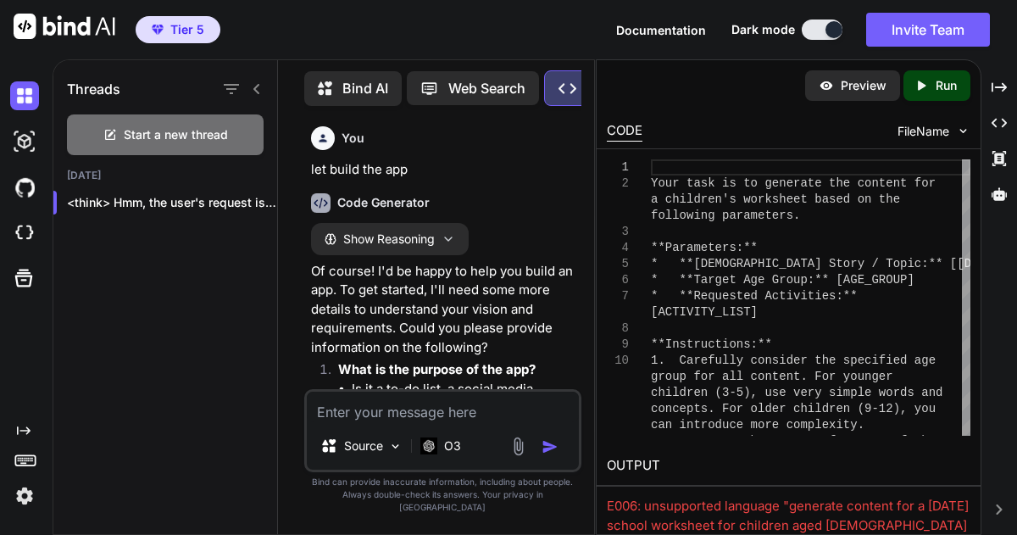
click at [508, 85] on icon at bounding box center [567, 88] width 18 height 10
click at [360, 85] on p "Bind AI" at bounding box center [365, 88] width 46 height 20
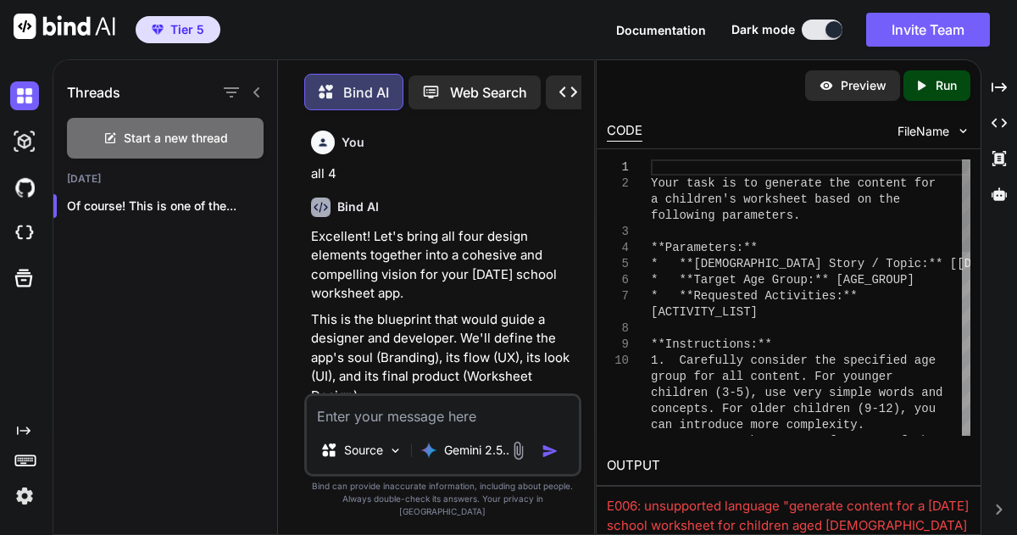
scroll to position [8, 0]
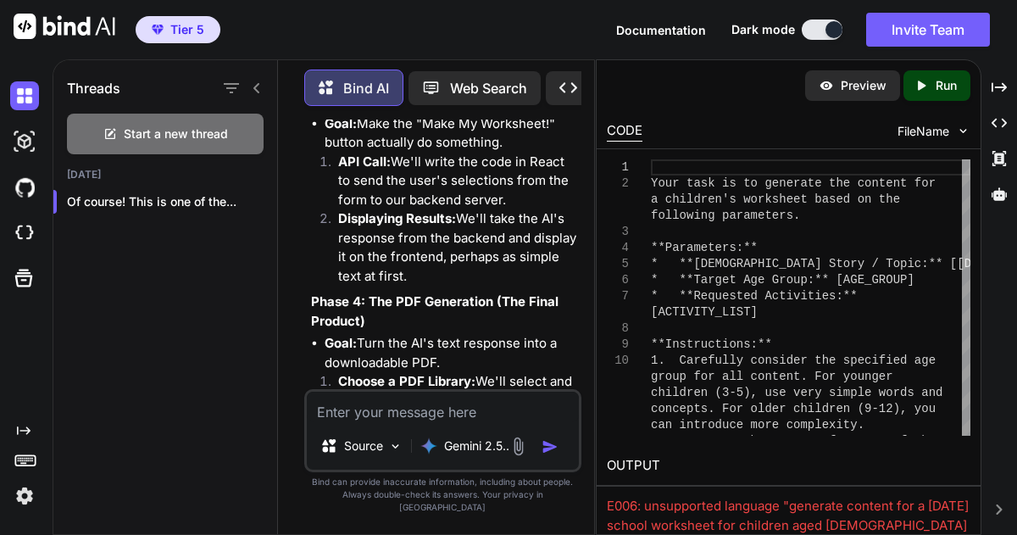
click at [508, 92] on div "Created with Pixso. Code Generator" at bounding box center [625, 88] width 158 height 34
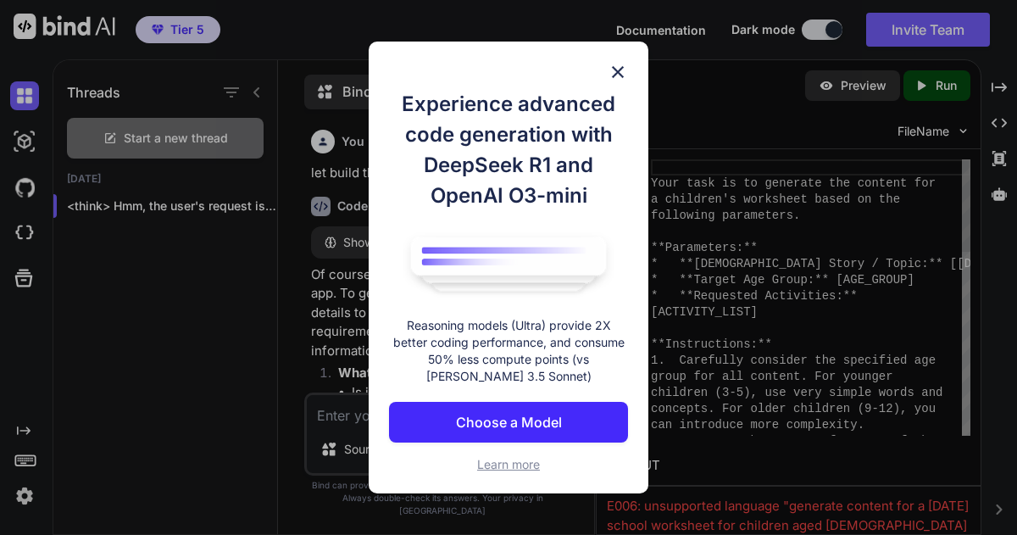
scroll to position [8, 0]
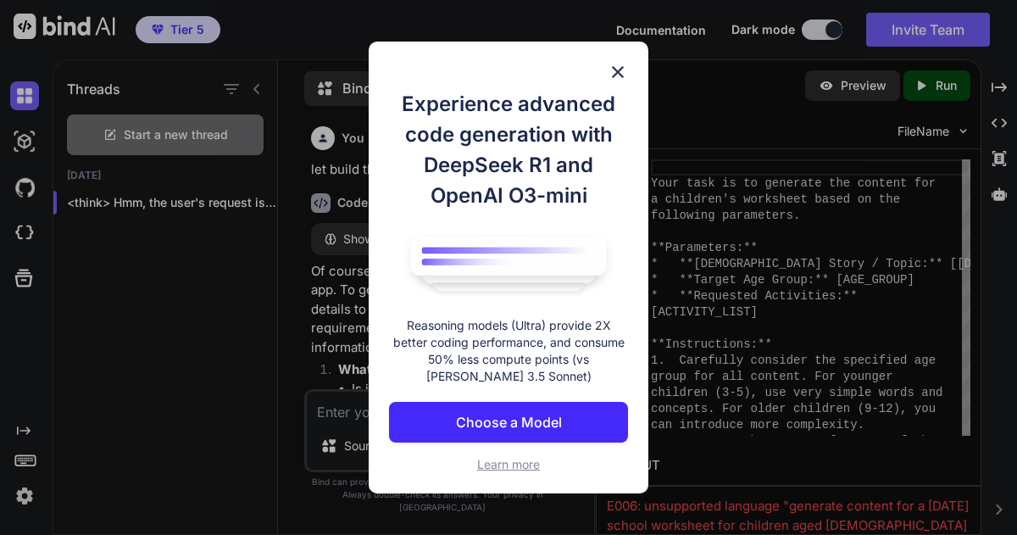
click at [508, 419] on p "Choose a Model" at bounding box center [509, 422] width 106 height 20
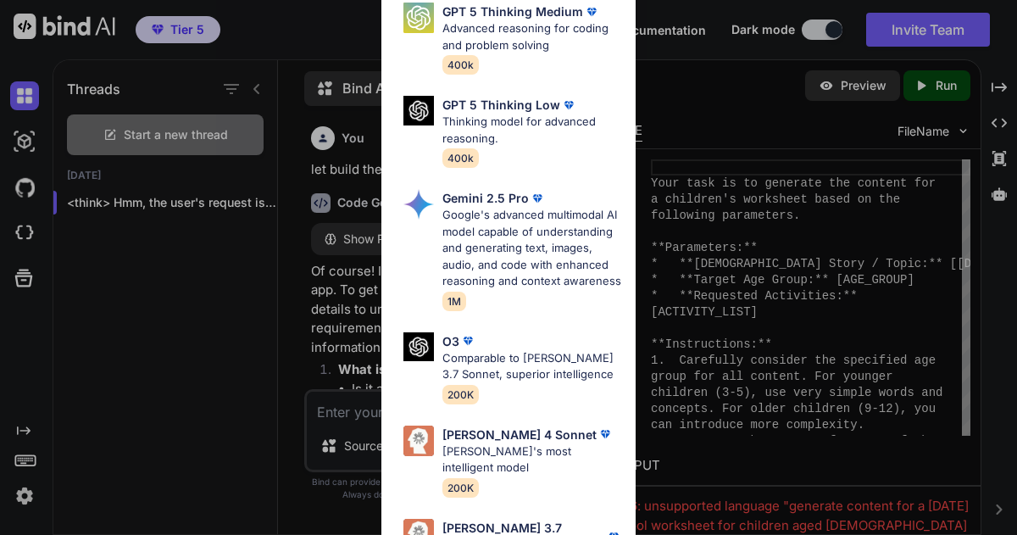
scroll to position [0, 0]
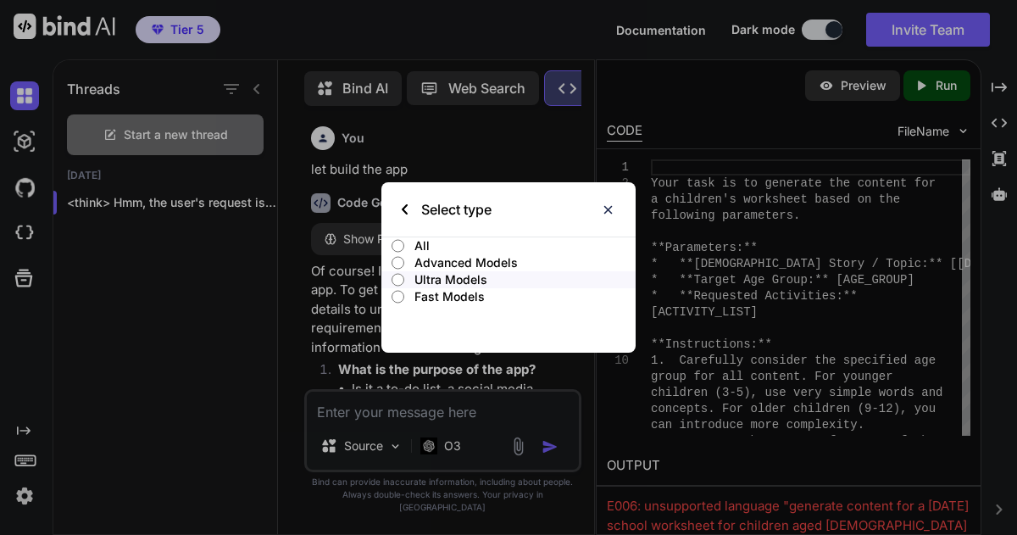
click at [397, 247] on input "All" at bounding box center [398, 246] width 13 height 14
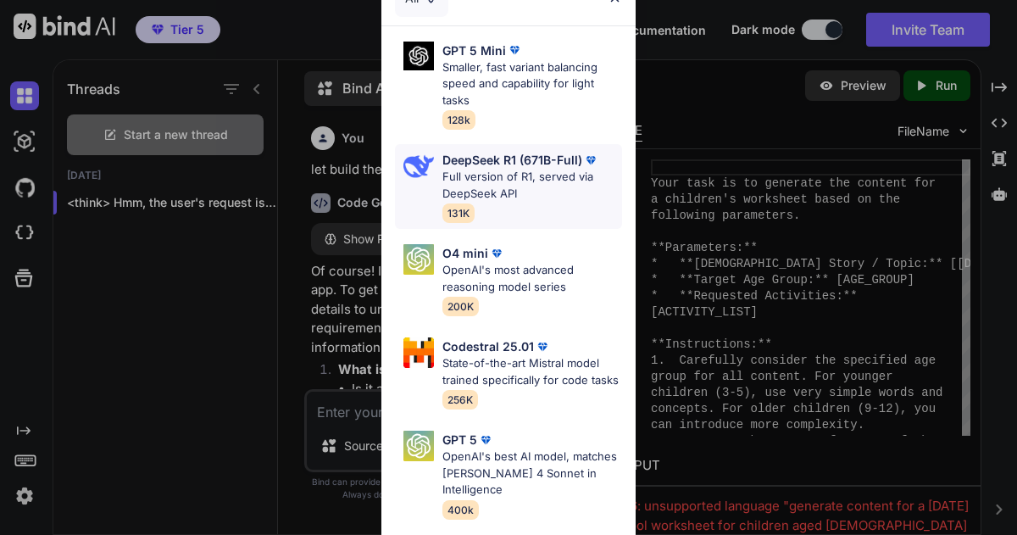
click at [487, 180] on p "Full version of R1, served via DeepSeek API" at bounding box center [532, 185] width 180 height 33
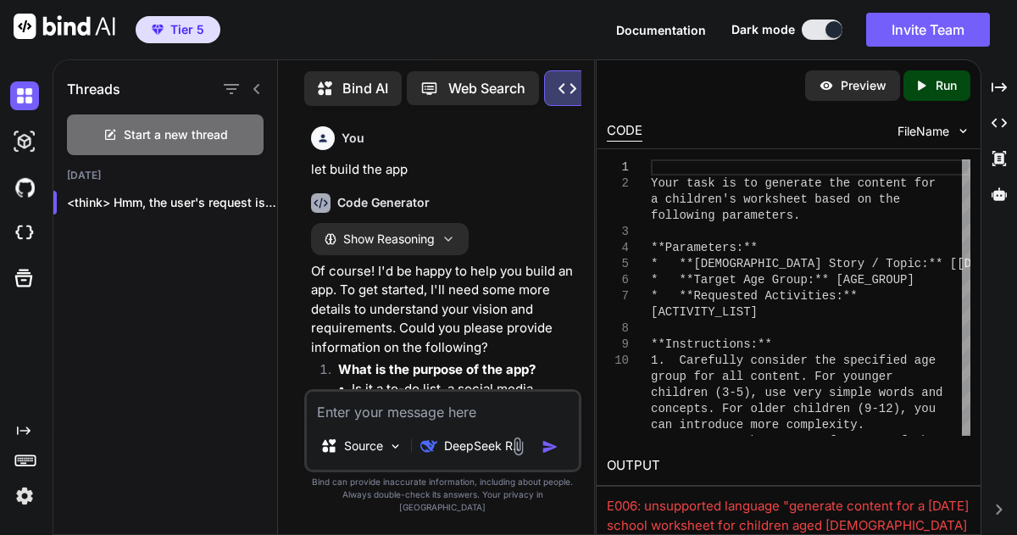
click at [325, 420] on textarea at bounding box center [443, 407] width 272 height 31
paste textarea "You are an expert Sunday School curriculum designer and creative content genera…"
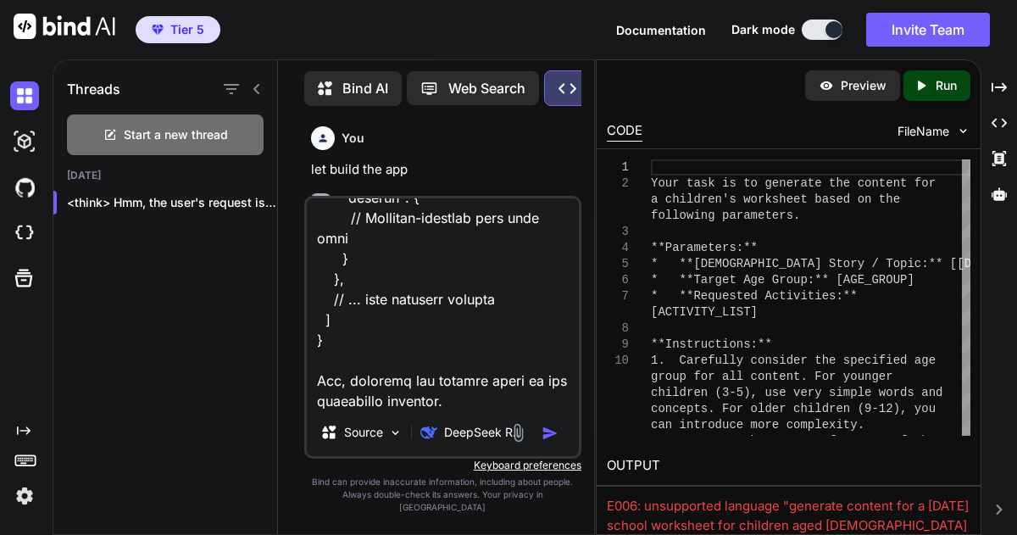
click at [508, 441] on img "button" at bounding box center [549, 433] width 17 height 17
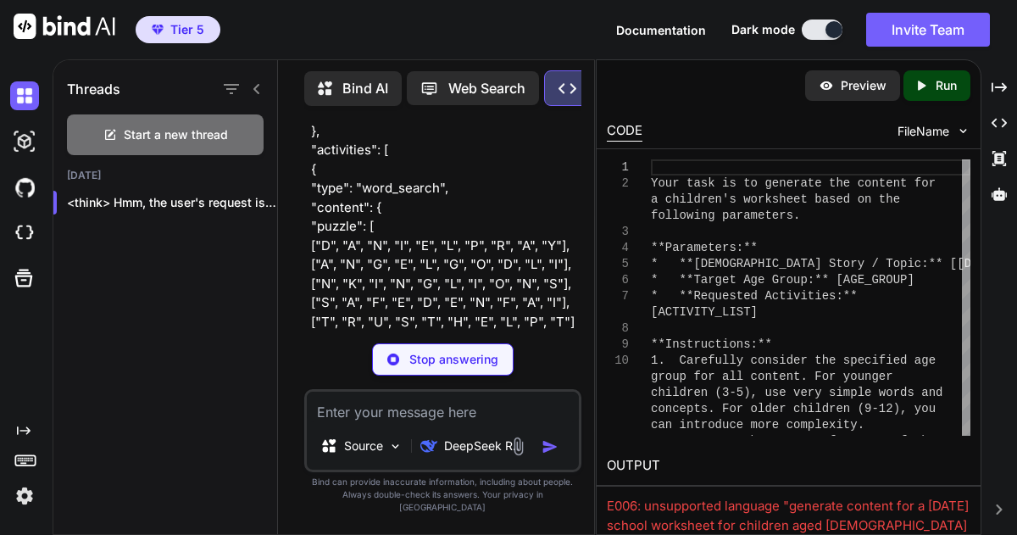
scroll to position [1943, 0]
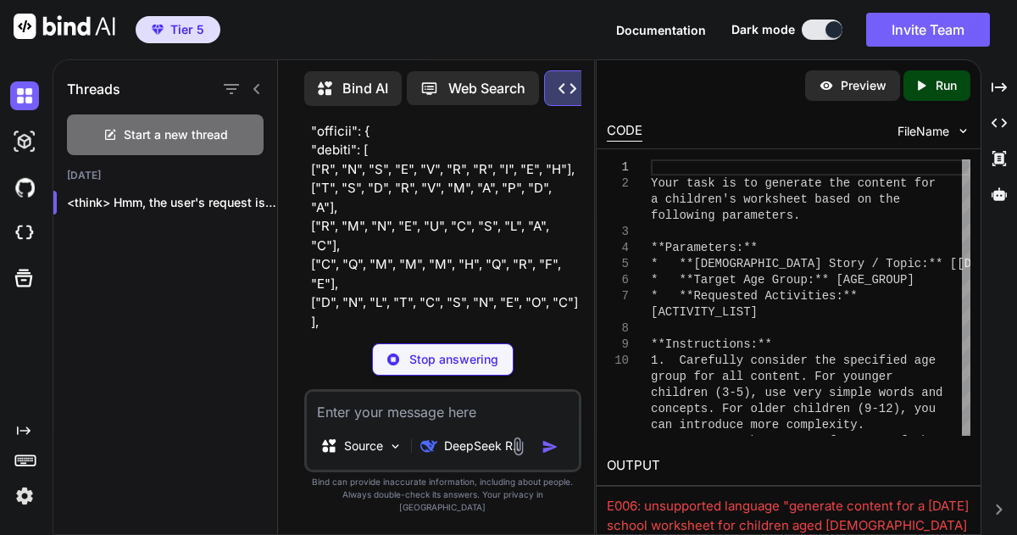
click at [347, 422] on textarea at bounding box center [443, 407] width 272 height 31
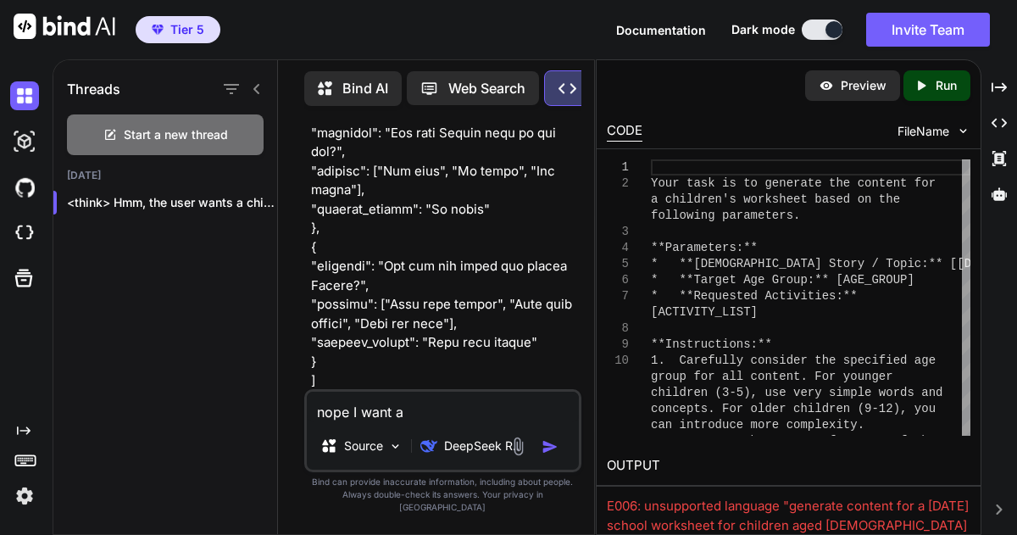
scroll to position [2723, 0]
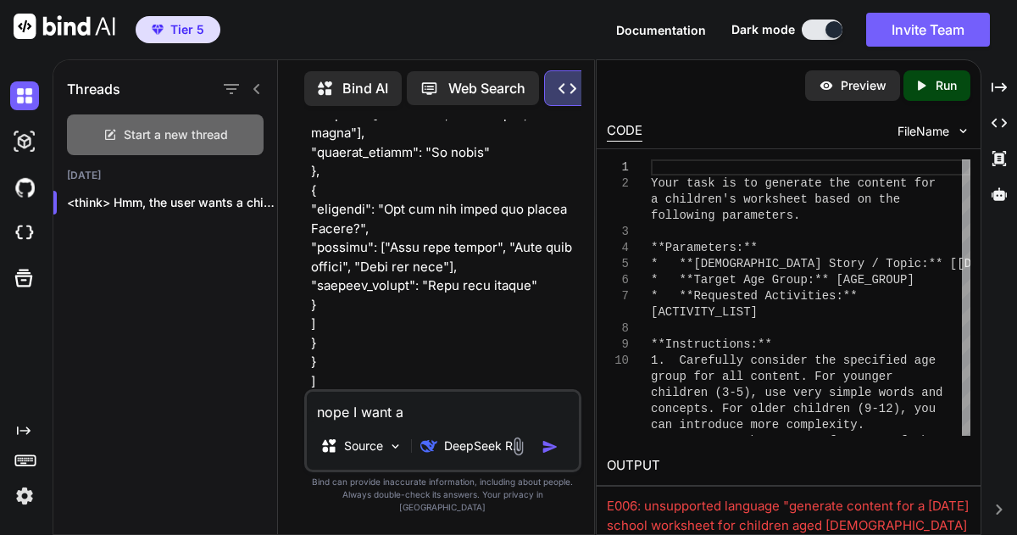
click at [179, 129] on span "Start a new thread" at bounding box center [176, 134] width 104 height 17
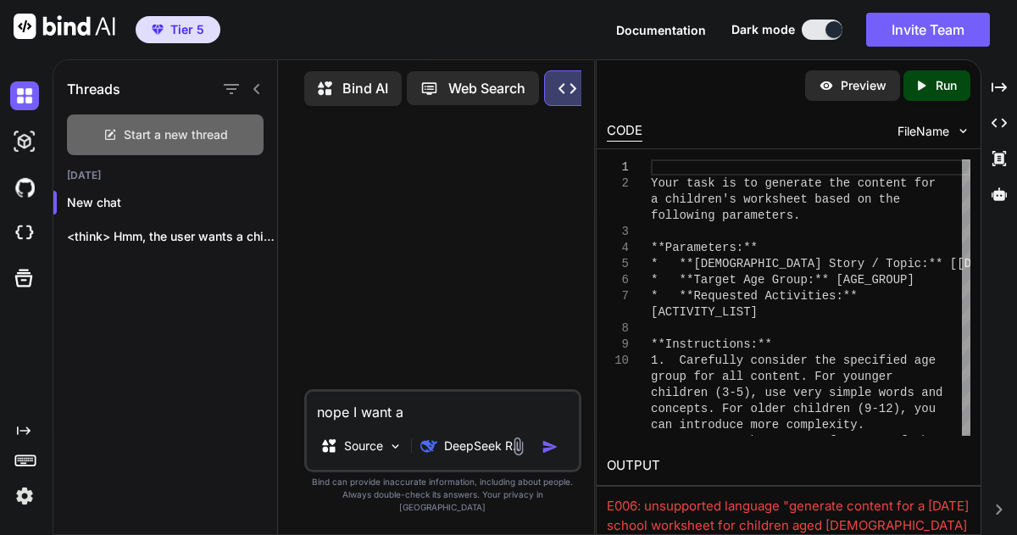
scroll to position [0, 0]
drag, startPoint x: 412, startPoint y: 426, endPoint x: 278, endPoint y: 399, distance: 136.6
click at [278, 399] on div "Bind AI Web Search Created with Pixso. Code Generator nope I want a Source Deep…" at bounding box center [436, 299] width 316 height 470
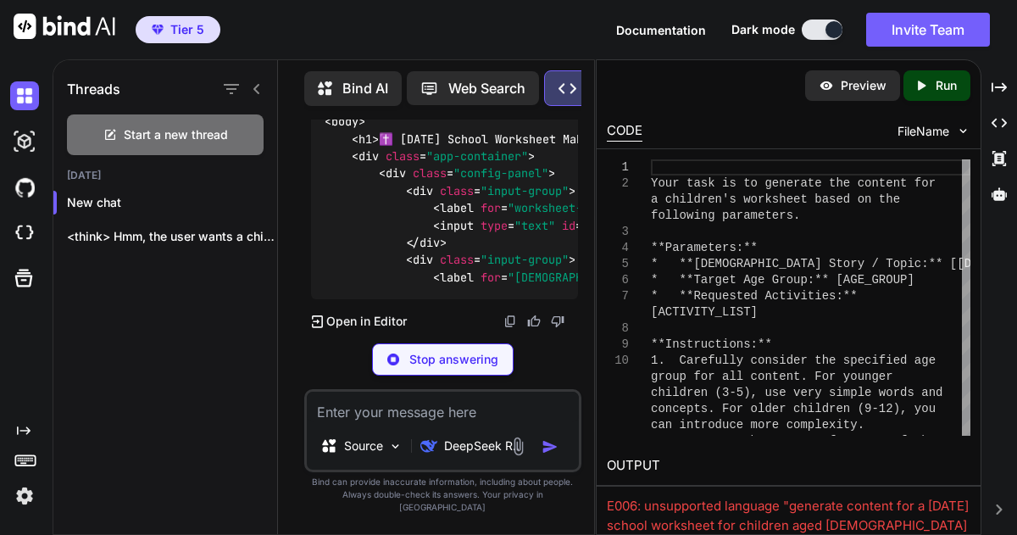
scroll to position [2672, 0]
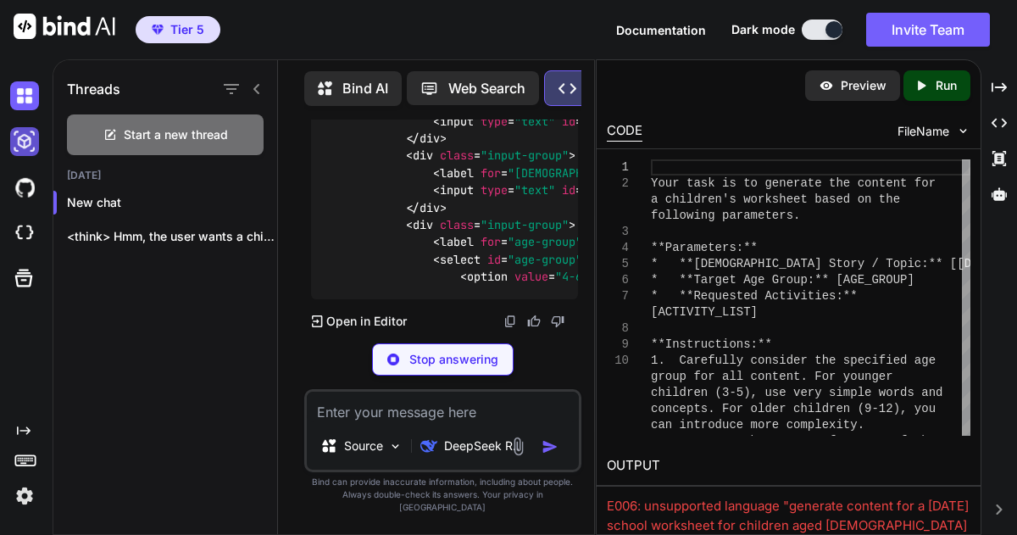
click at [32, 135] on img at bounding box center [24, 141] width 29 height 29
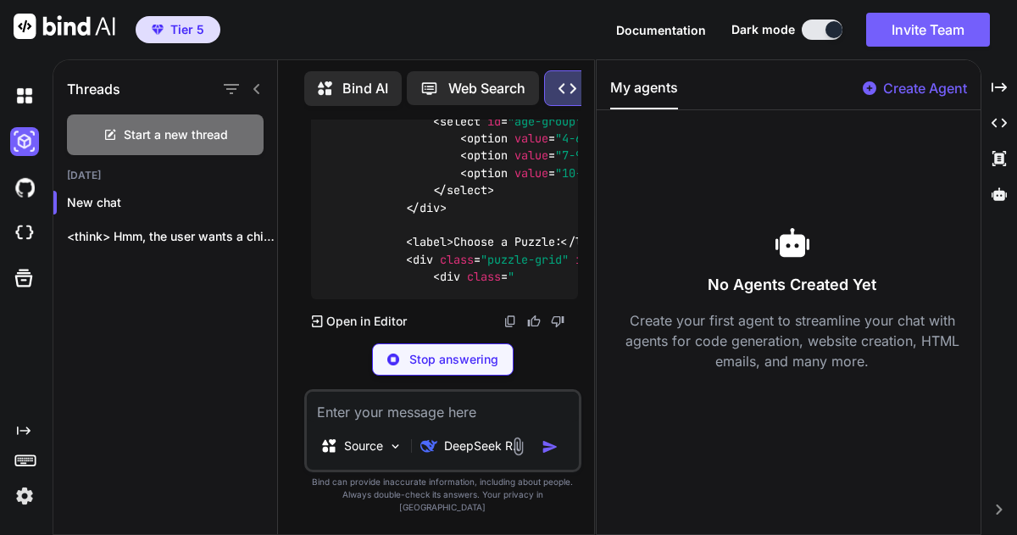
click at [508, 86] on p "Create Agent" at bounding box center [925, 88] width 84 height 20
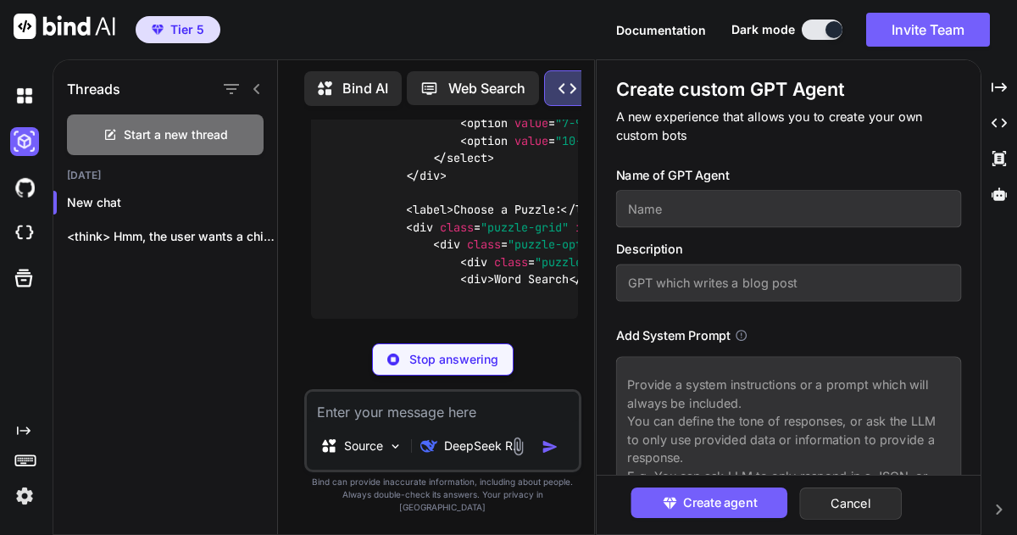
click at [508, 205] on input "text" at bounding box center [789, 208] width 346 height 37
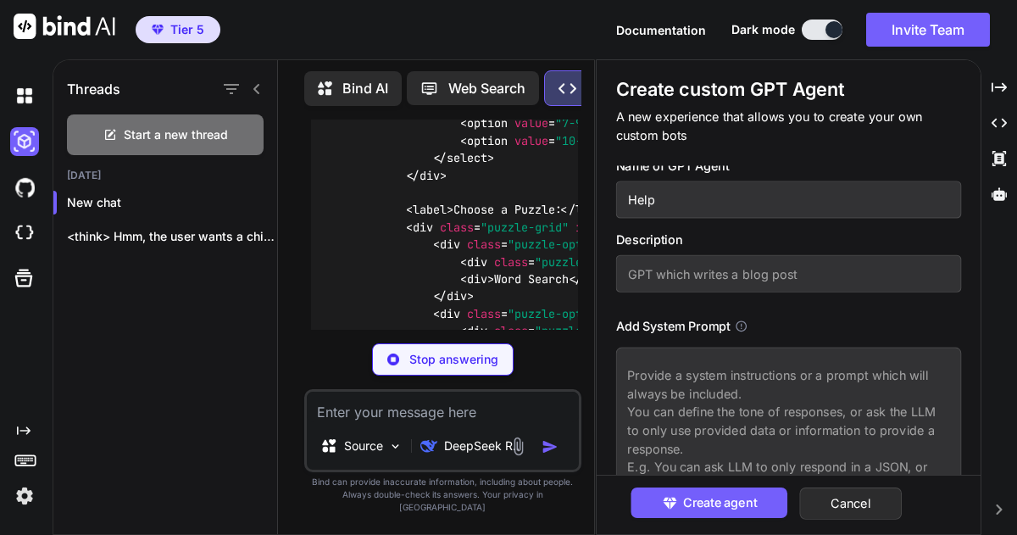
scroll to position [0, 0]
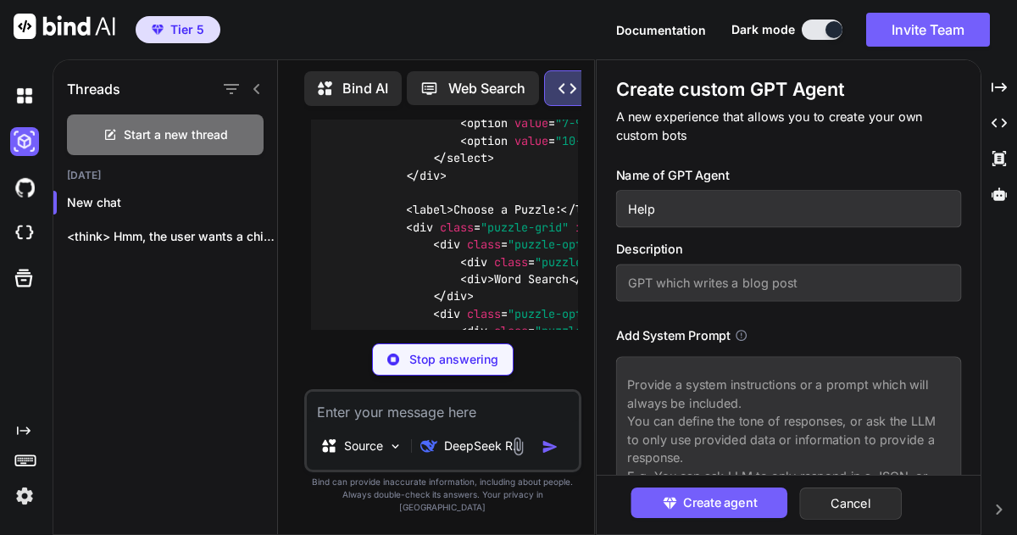
drag, startPoint x: 673, startPoint y: 214, endPoint x: 624, endPoint y: 199, distance: 51.2
click at [508, 199] on input "Help" at bounding box center [789, 208] width 346 height 37
click at [508, 202] on div "You I want a Sunday school worksheet maker, that runs on local ollama I want yo…" at bounding box center [443, 326] width 303 height 414
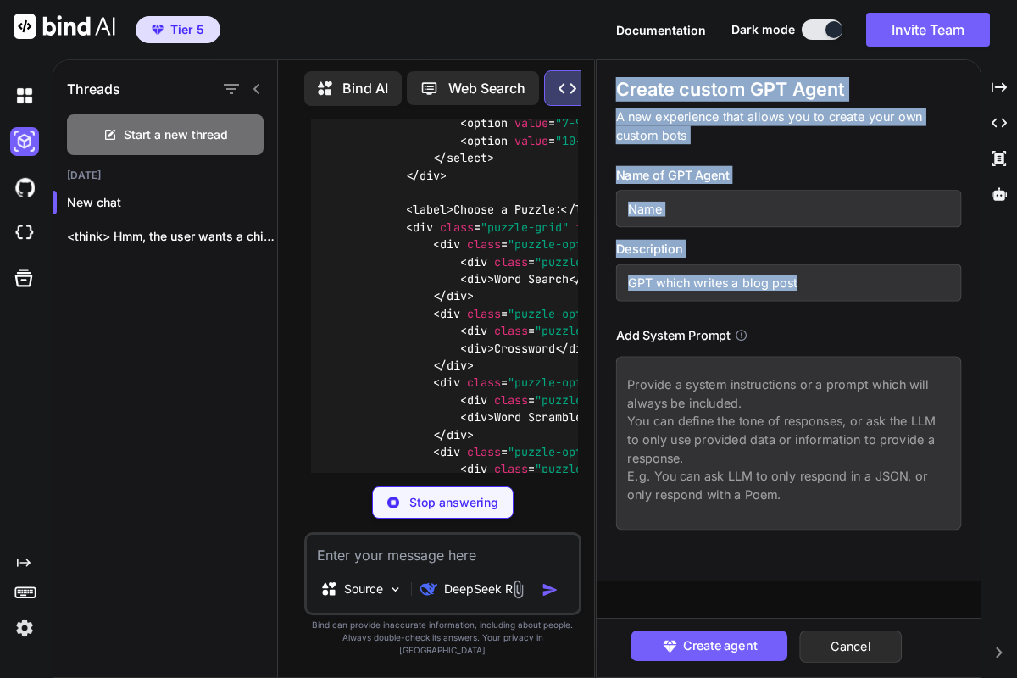
drag, startPoint x: 596, startPoint y: 60, endPoint x: 700, endPoint y: 552, distance: 502.4
click at [508, 534] on div "Create custom GPT Agent A new experience that allows you to create your own cus…" at bounding box center [789, 320] width 384 height 520
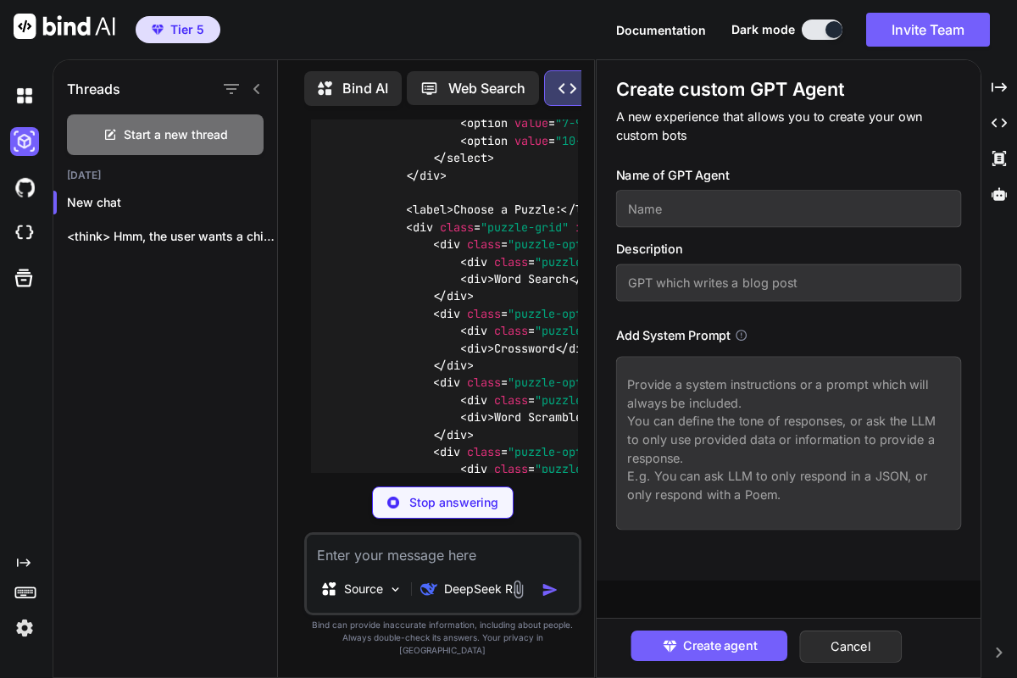
click at [23, 534] on img at bounding box center [24, 628] width 29 height 29
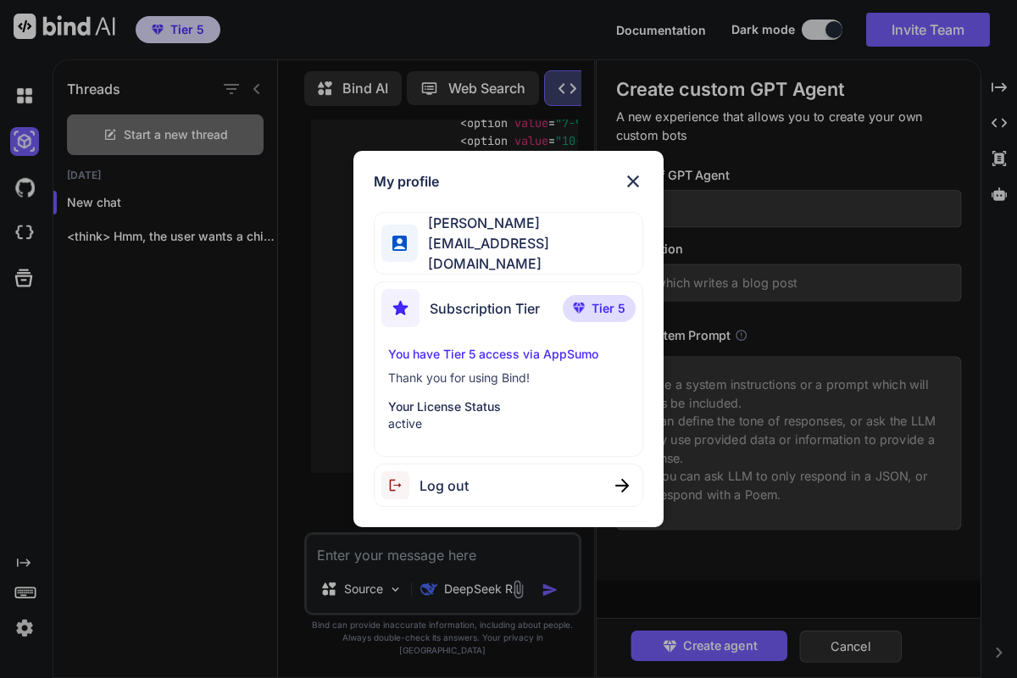
click at [508, 186] on img at bounding box center [633, 181] width 20 height 20
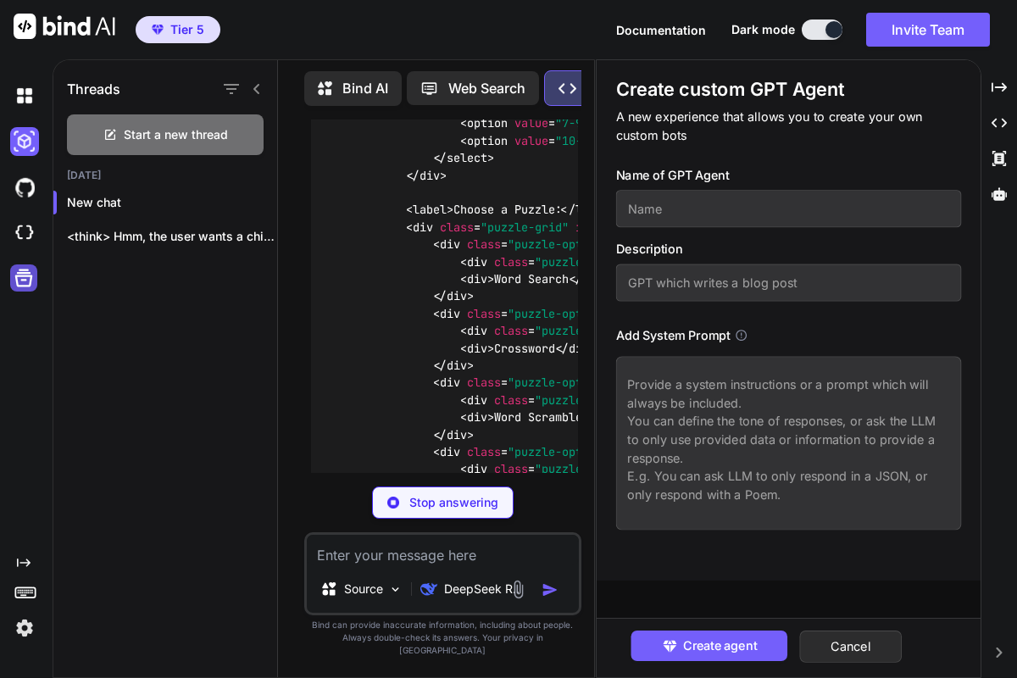
click at [22, 285] on icon at bounding box center [24, 278] width 18 height 18
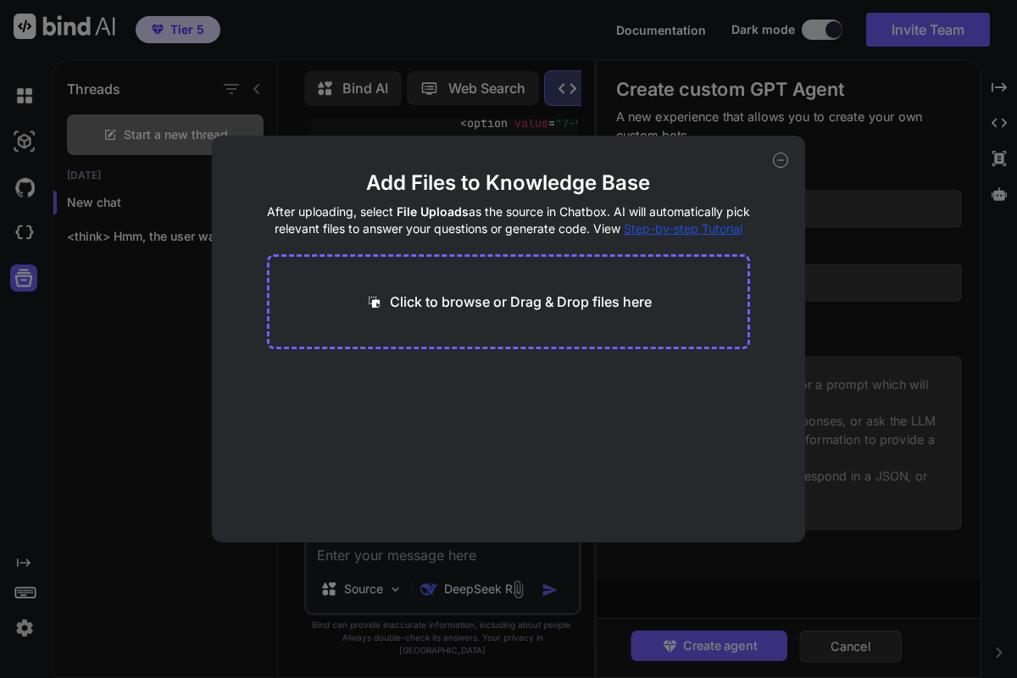
click at [412, 534] on main "Add Files to Knowledge Base After uploading, select File Uploads as the source …" at bounding box center [509, 355] width 484 height 373
click at [508, 161] on icon at bounding box center [780, 160] width 15 height 15
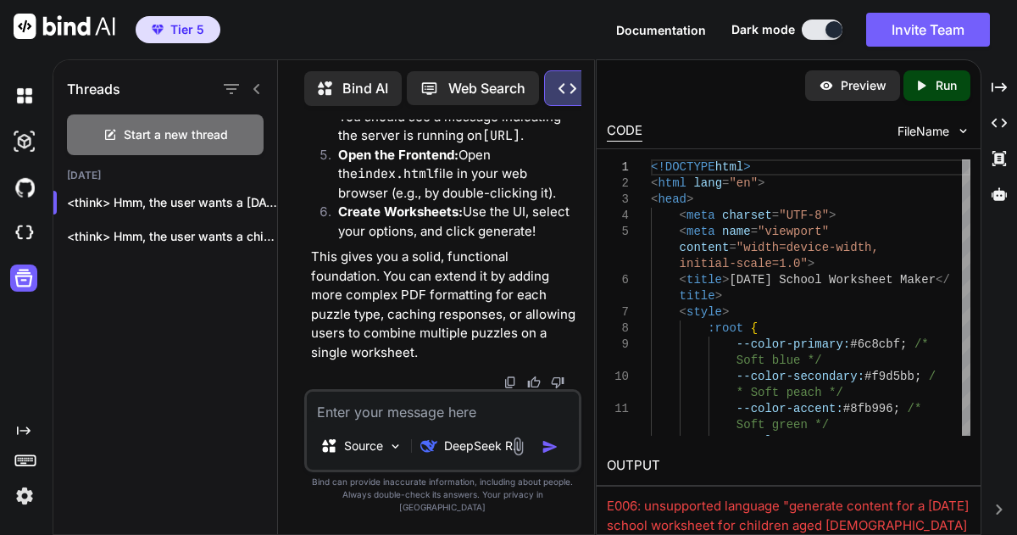
scroll to position [7427, 0]
click at [354, 422] on textarea at bounding box center [443, 407] width 272 height 31
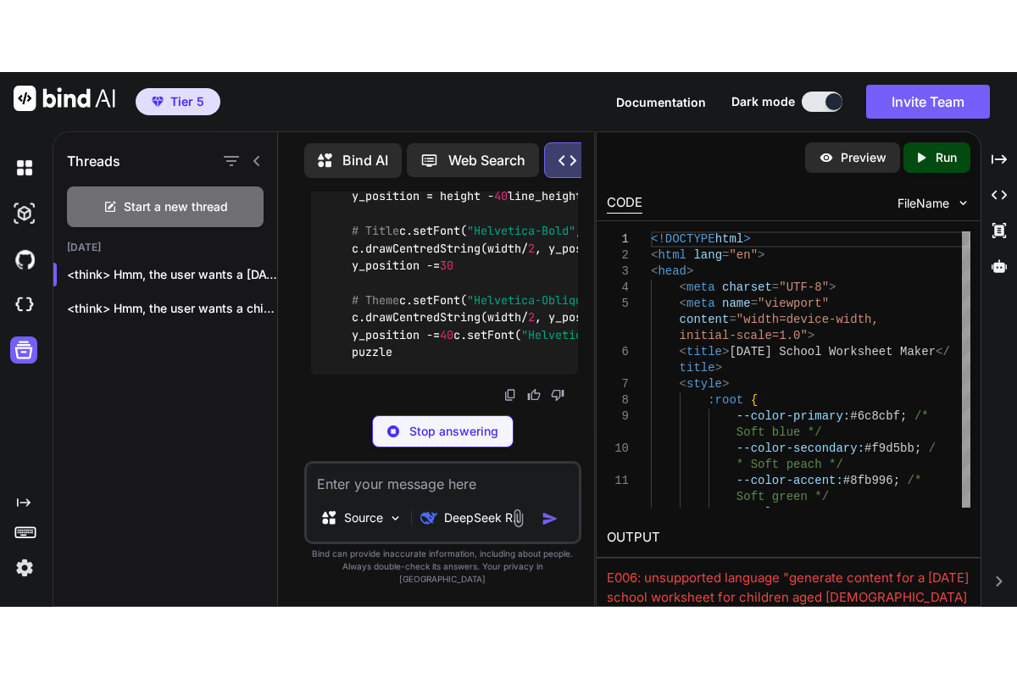
scroll to position [8079, 0]
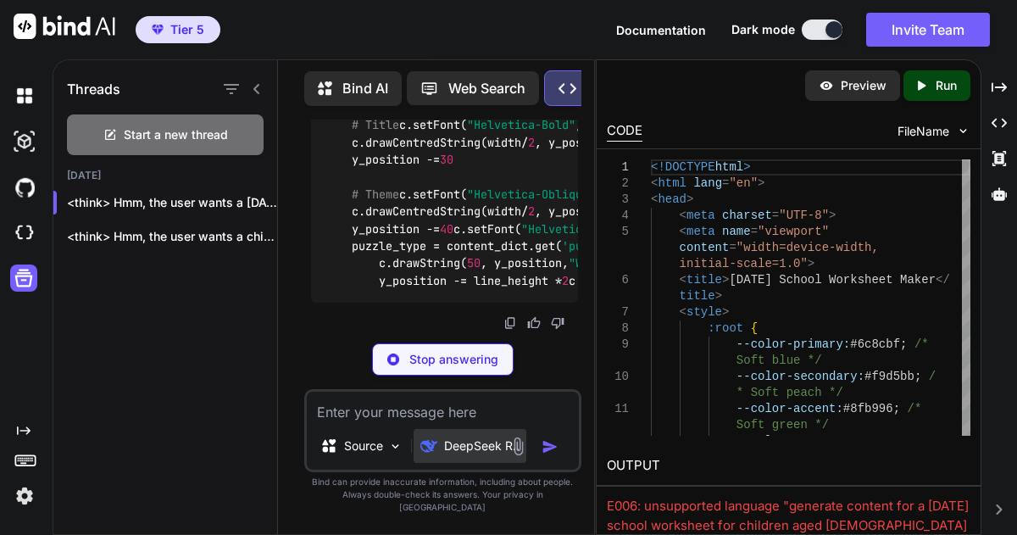
click at [480, 454] on p "DeepSeek R.." at bounding box center [481, 445] width 75 height 17
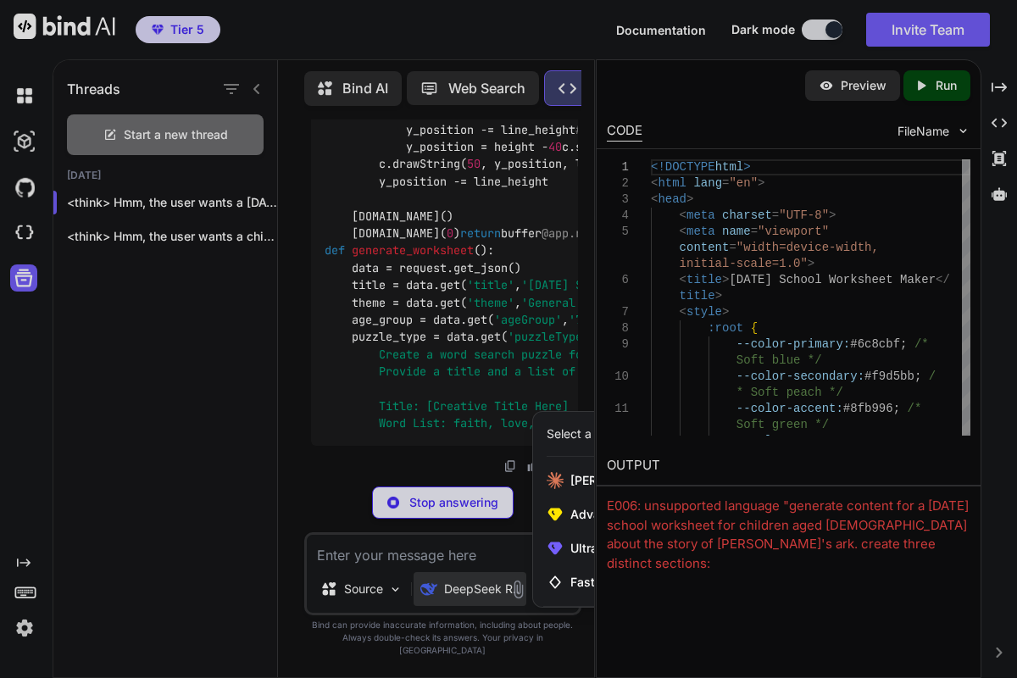
click at [508, 88] on div at bounding box center [508, 339] width 1017 height 678
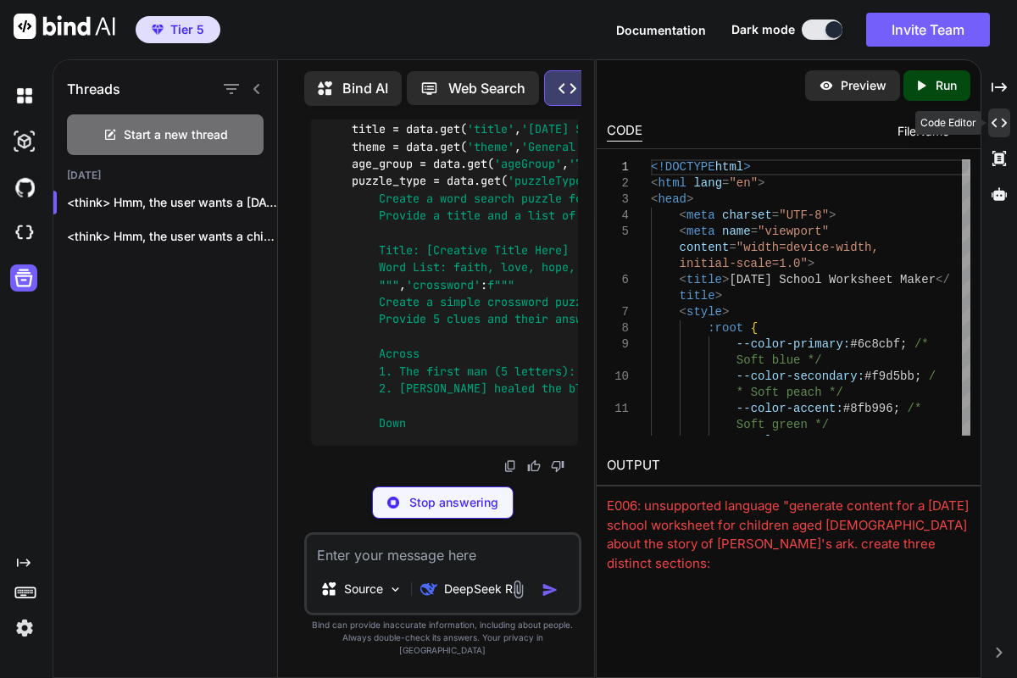
click at [508, 127] on icon "Created with Pixso." at bounding box center [998, 122] width 15 height 15
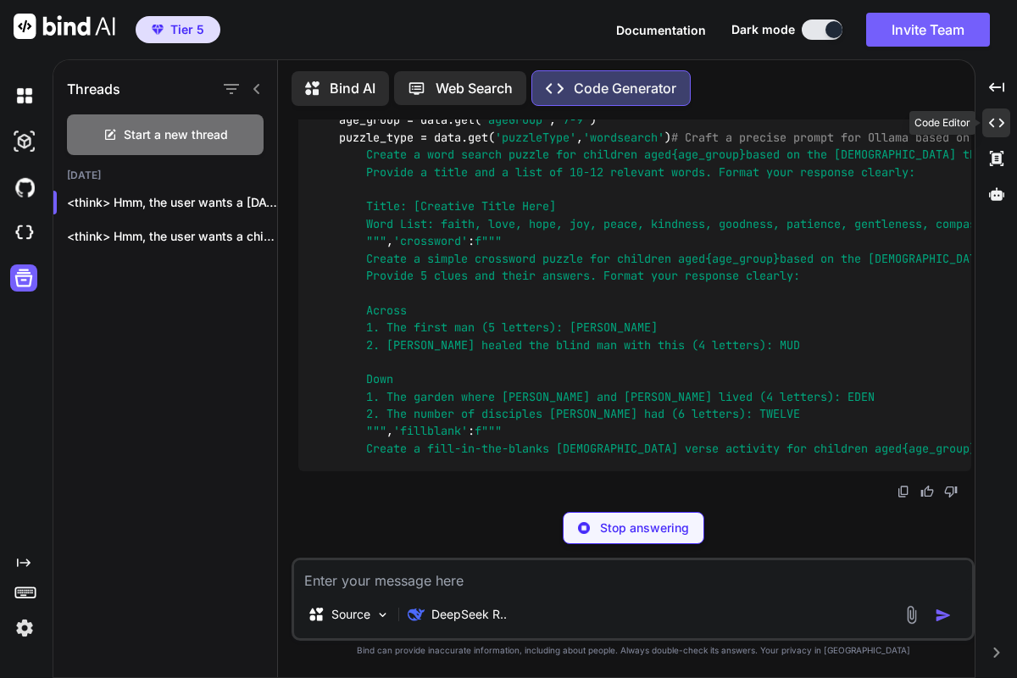
click at [508, 120] on icon "Created with Pixso." at bounding box center [996, 122] width 15 height 15
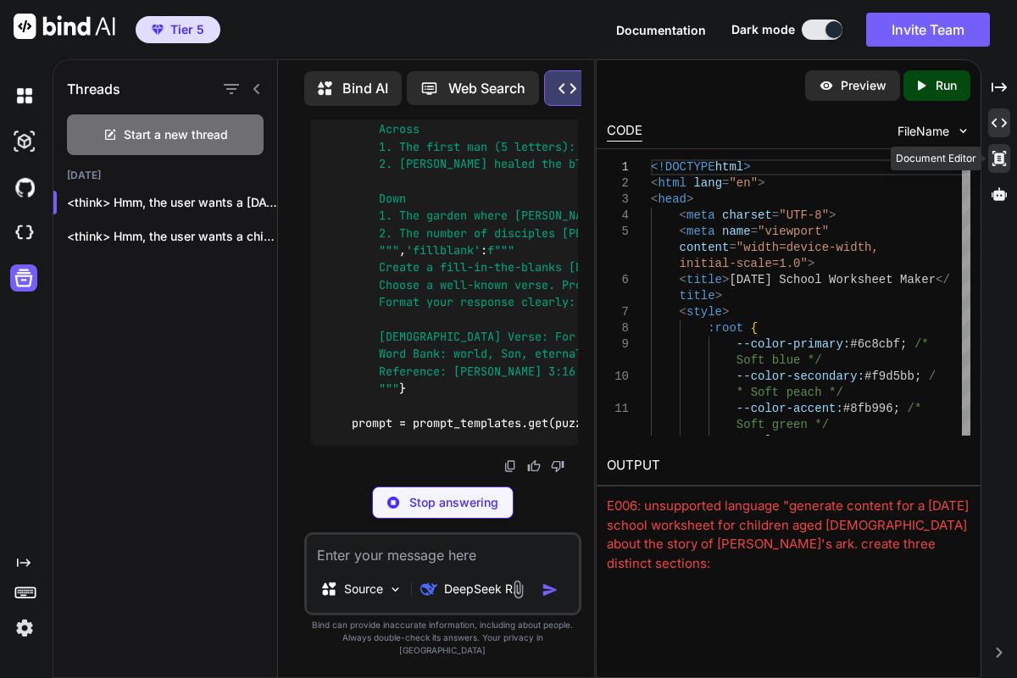
click at [508, 163] on icon at bounding box center [999, 158] width 14 height 15
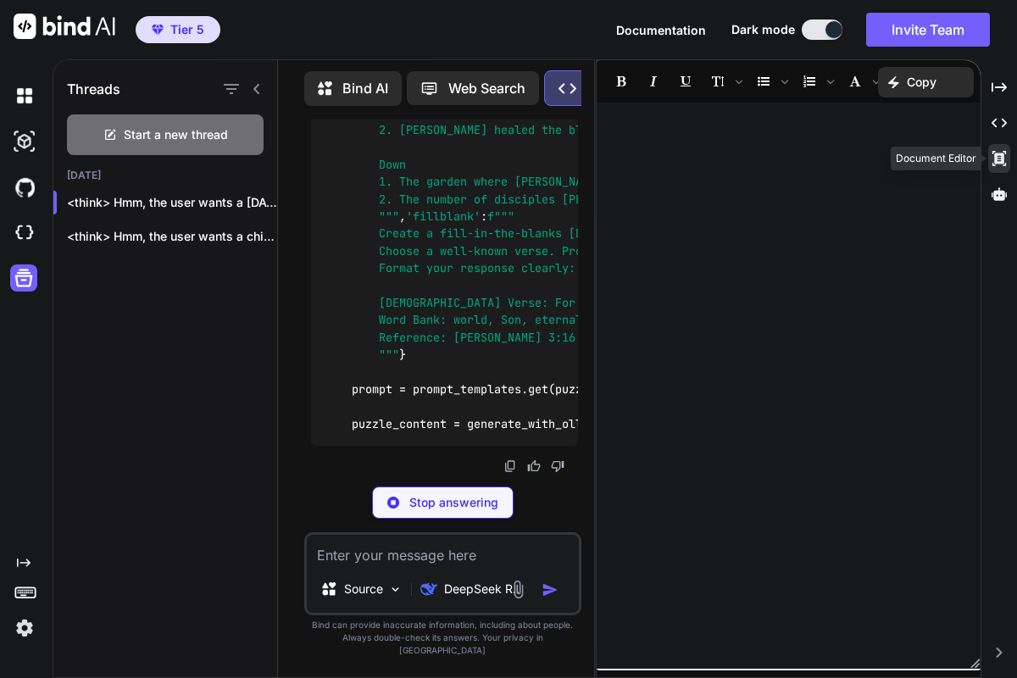
click at [508, 163] on icon at bounding box center [999, 158] width 14 height 15
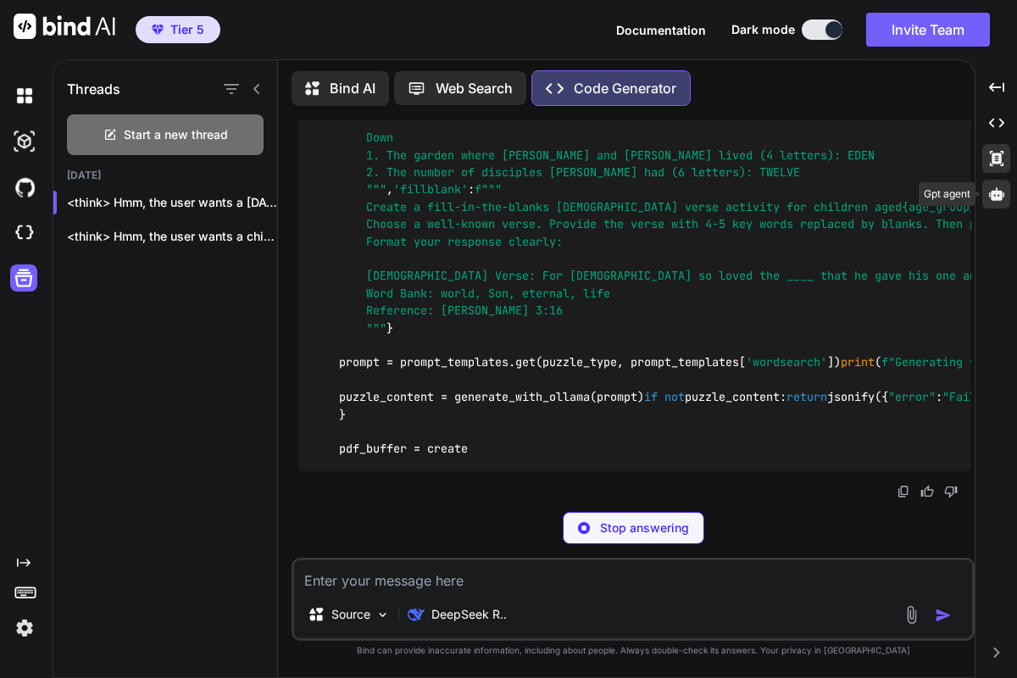
click at [508, 198] on icon at bounding box center [996, 193] width 15 height 13
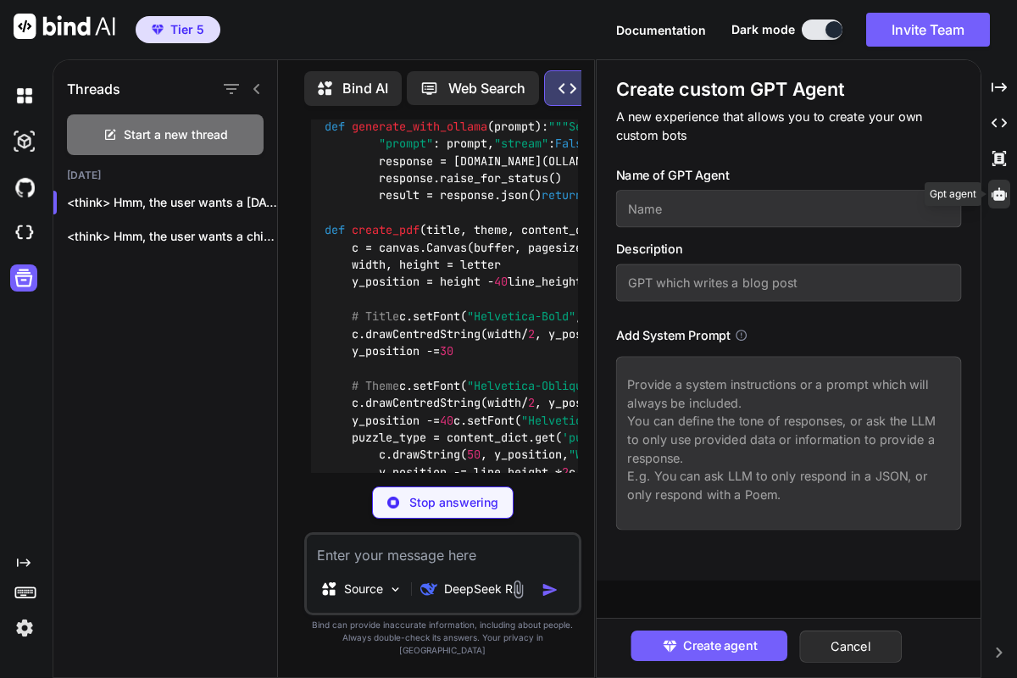
scroll to position [8079, 0]
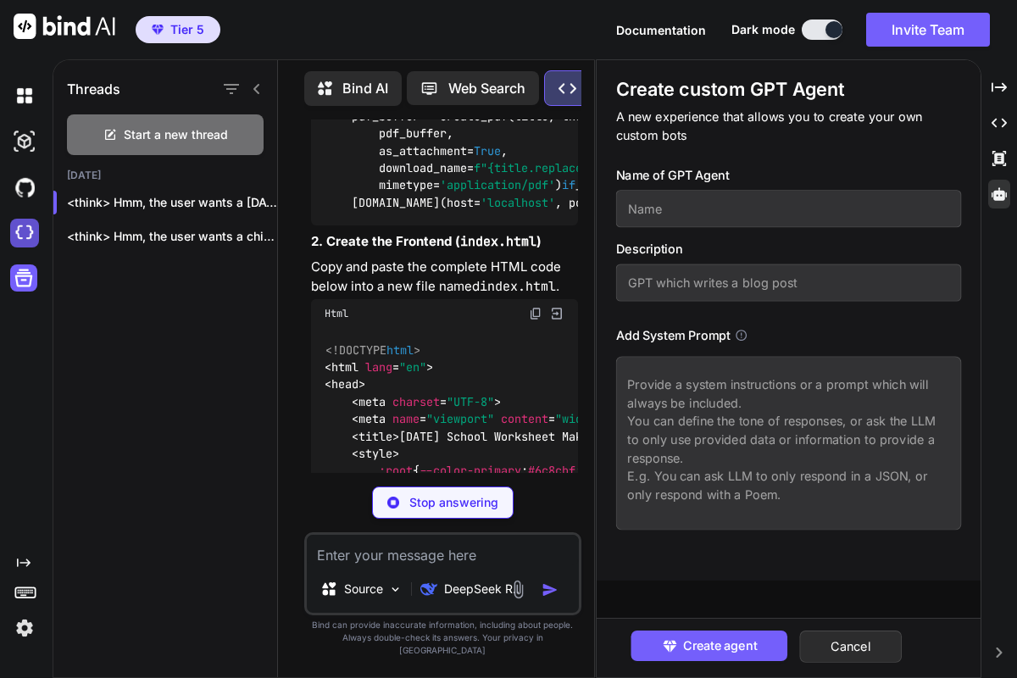
click at [23, 231] on img at bounding box center [24, 233] width 29 height 29
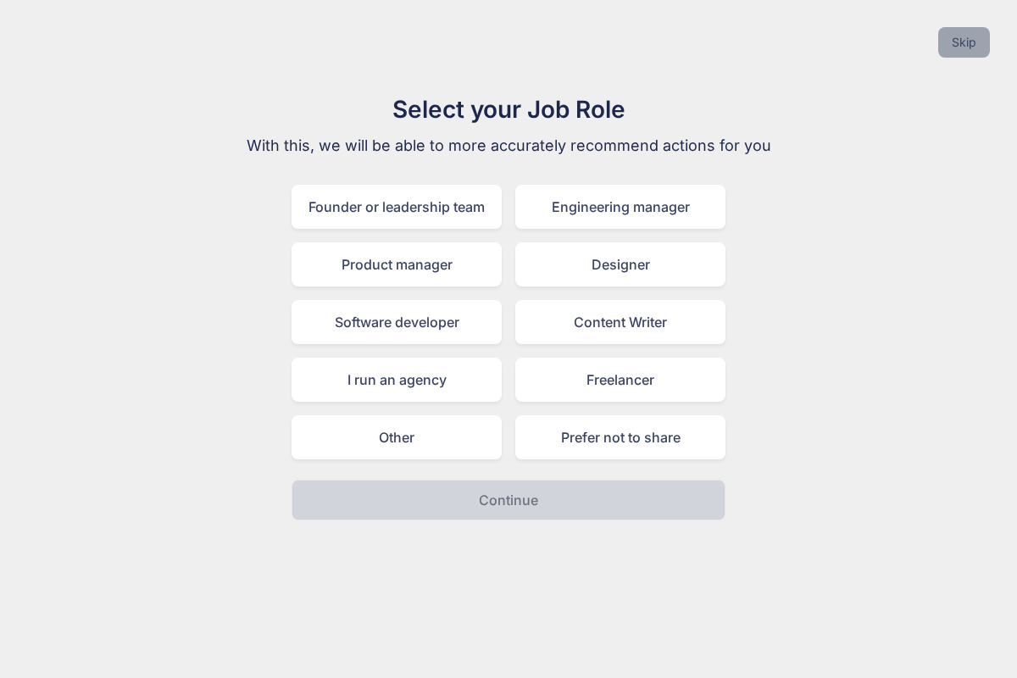
click at [964, 39] on button "Skip" at bounding box center [964, 42] width 52 height 31
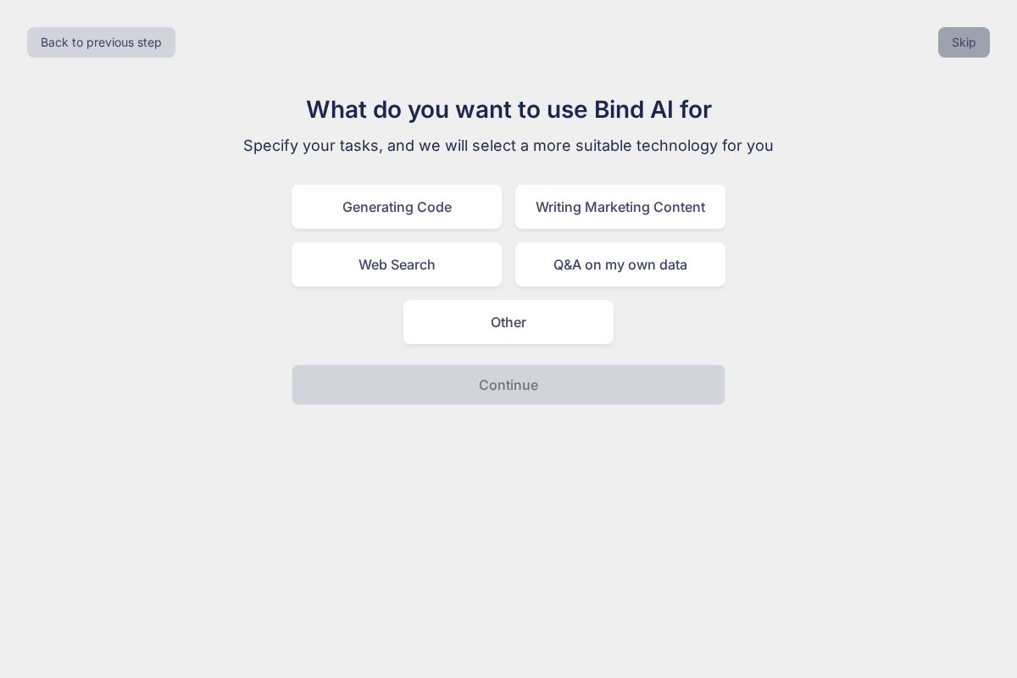
click at [964, 39] on button "Skip" at bounding box center [964, 42] width 52 height 31
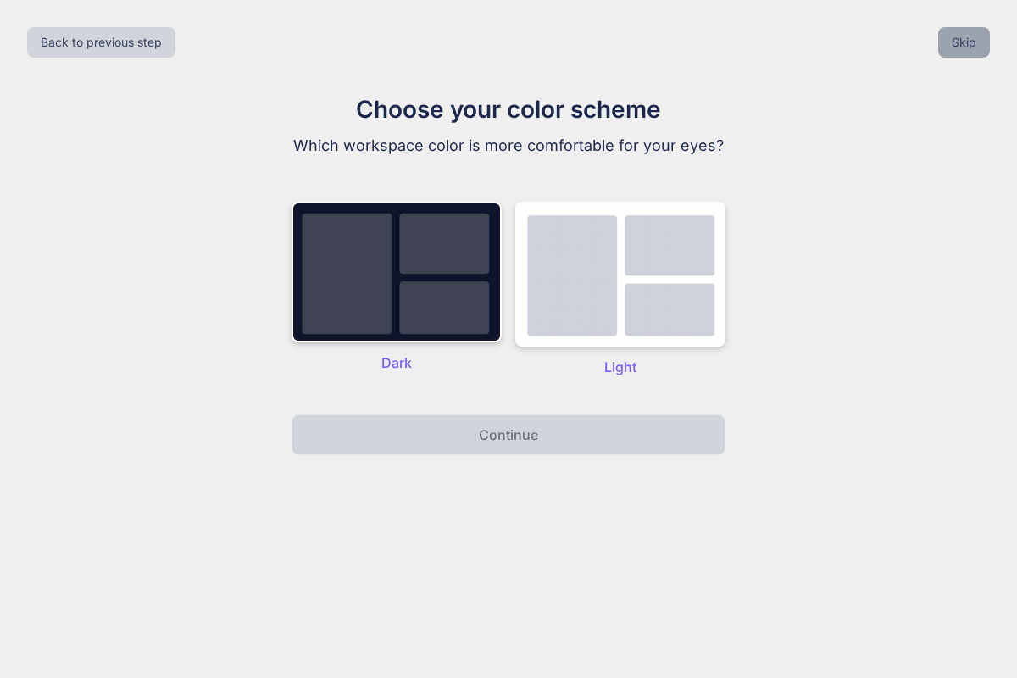
click at [964, 39] on button "Skip" at bounding box center [964, 42] width 52 height 31
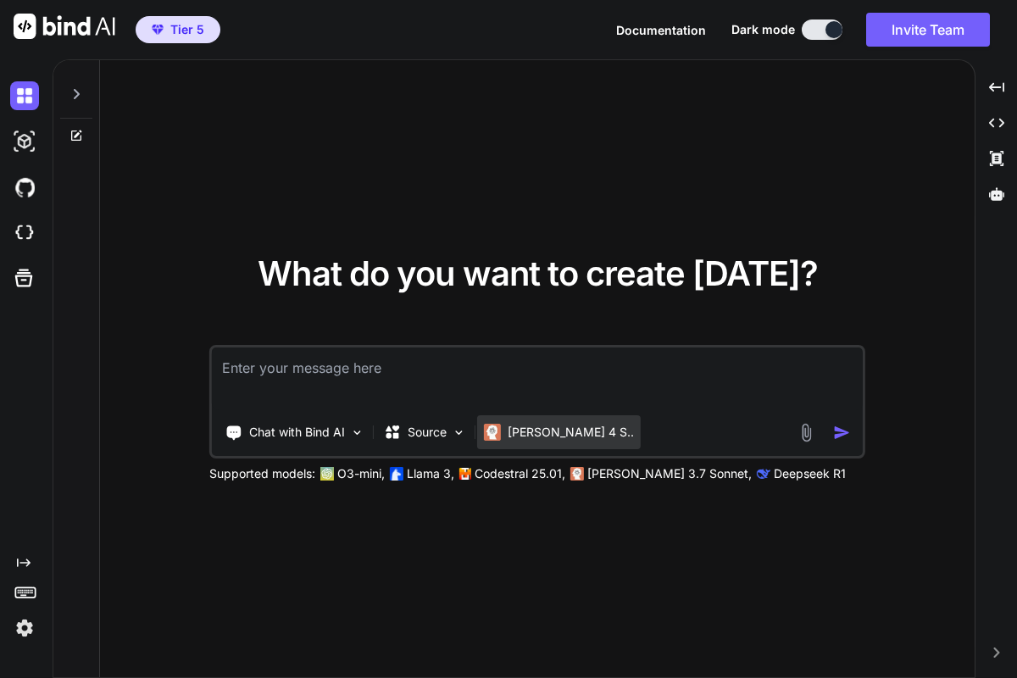
click at [568, 426] on p "[PERSON_NAME] 4 S.." at bounding box center [571, 432] width 126 height 17
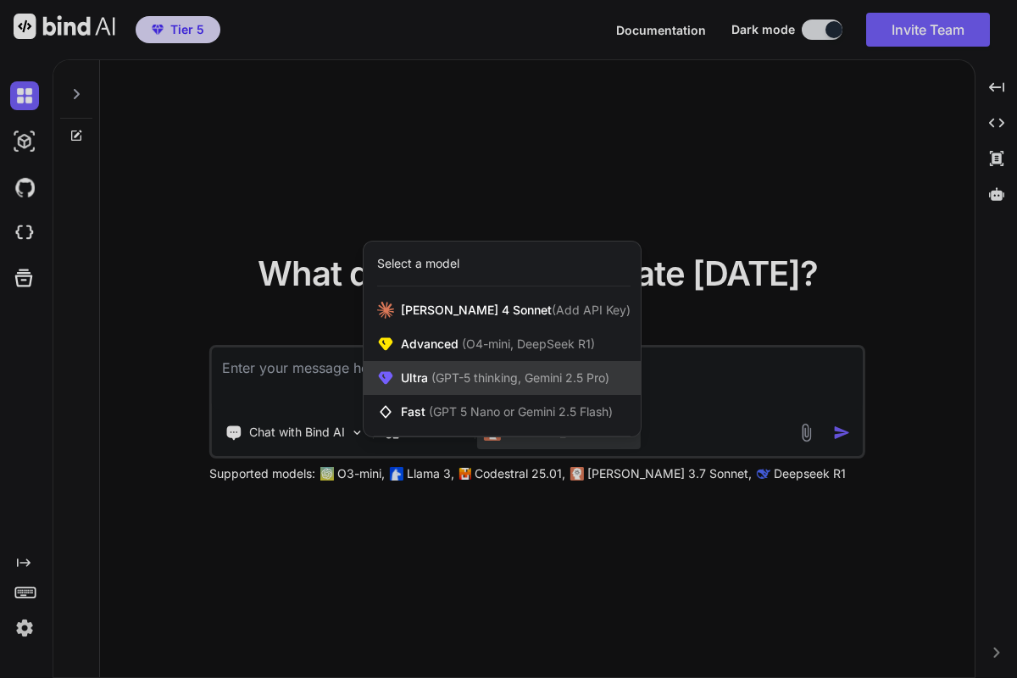
click at [537, 380] on span "(GPT-5 thinking, Gemini 2.5 Pro)" at bounding box center [518, 377] width 181 height 14
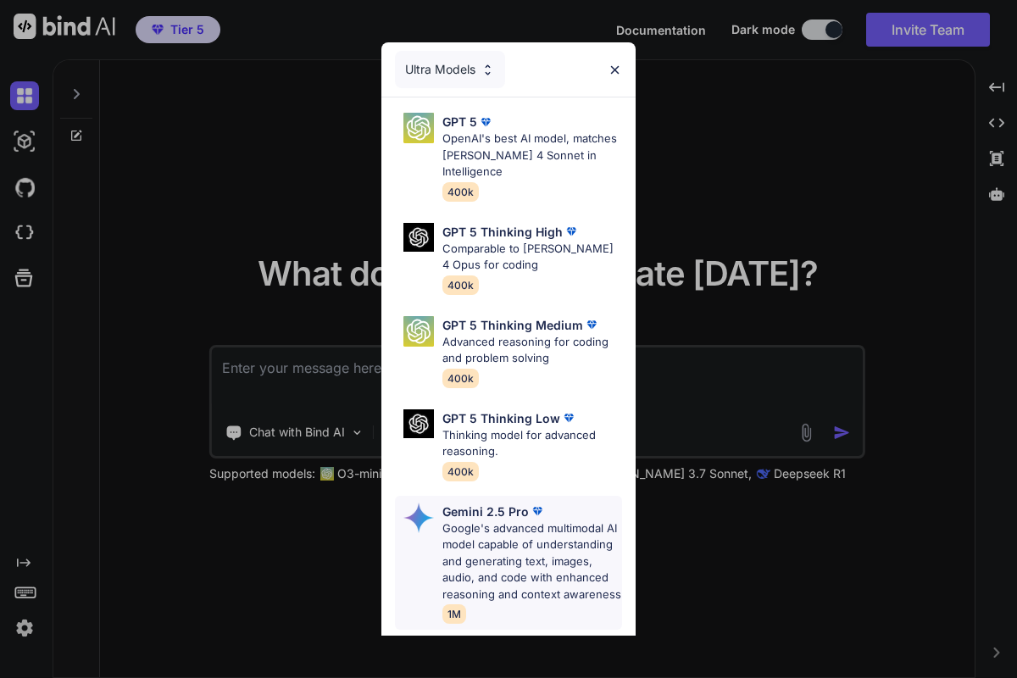
click at [511, 558] on p "Google's advanced multimodal AI model capable of understanding and generating t…" at bounding box center [532, 561] width 180 height 83
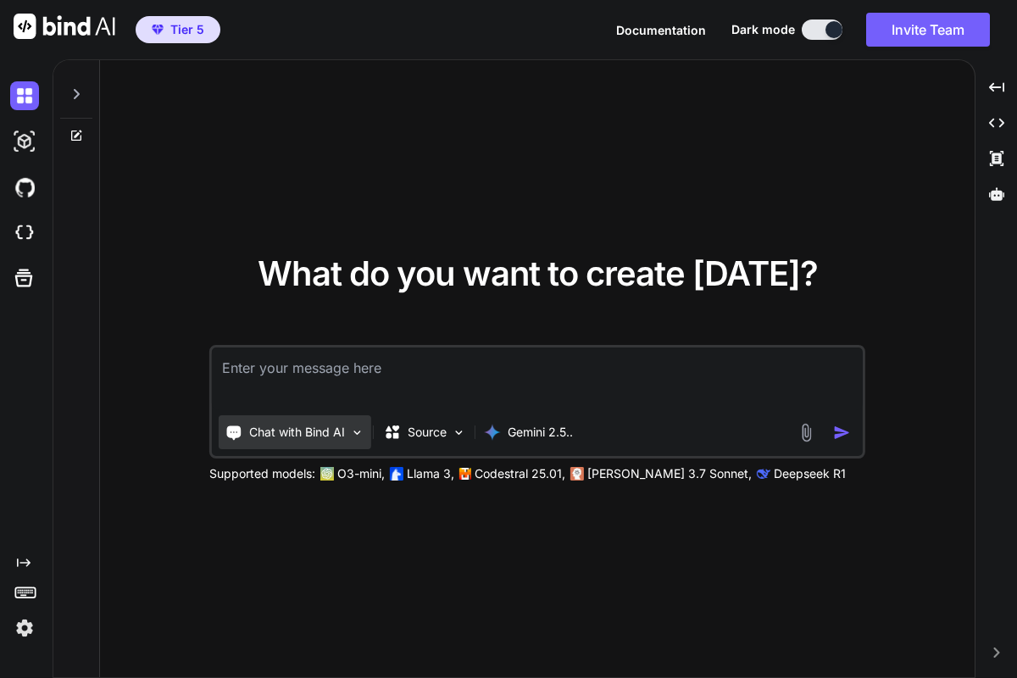
click at [356, 430] on img at bounding box center [357, 432] width 14 height 14
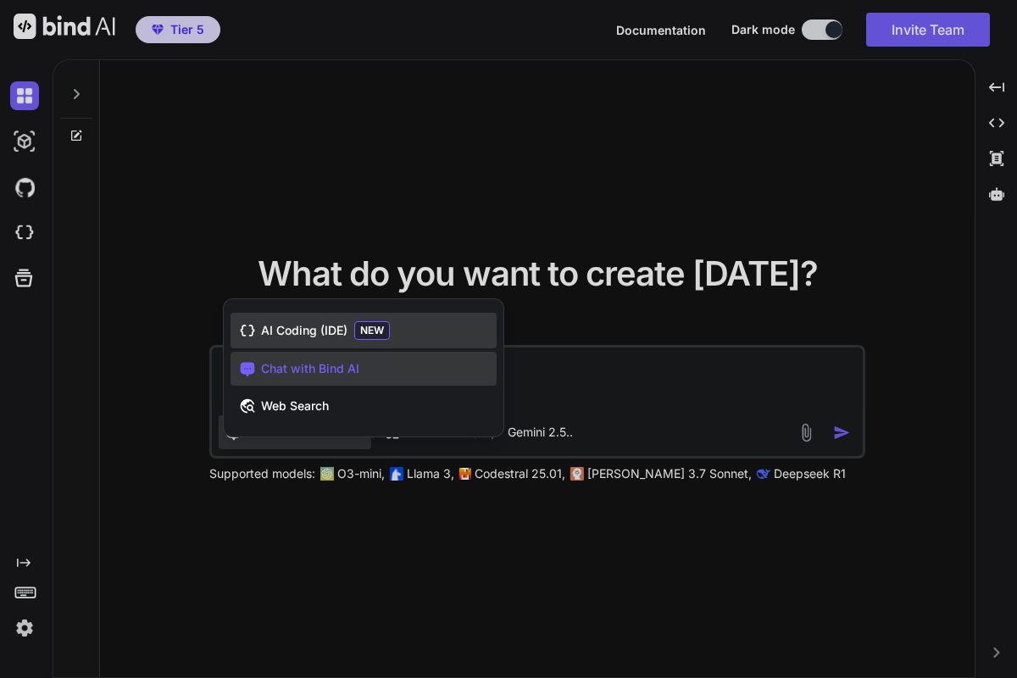
click at [308, 338] on span "AI Coding (IDE)" at bounding box center [304, 330] width 86 height 17
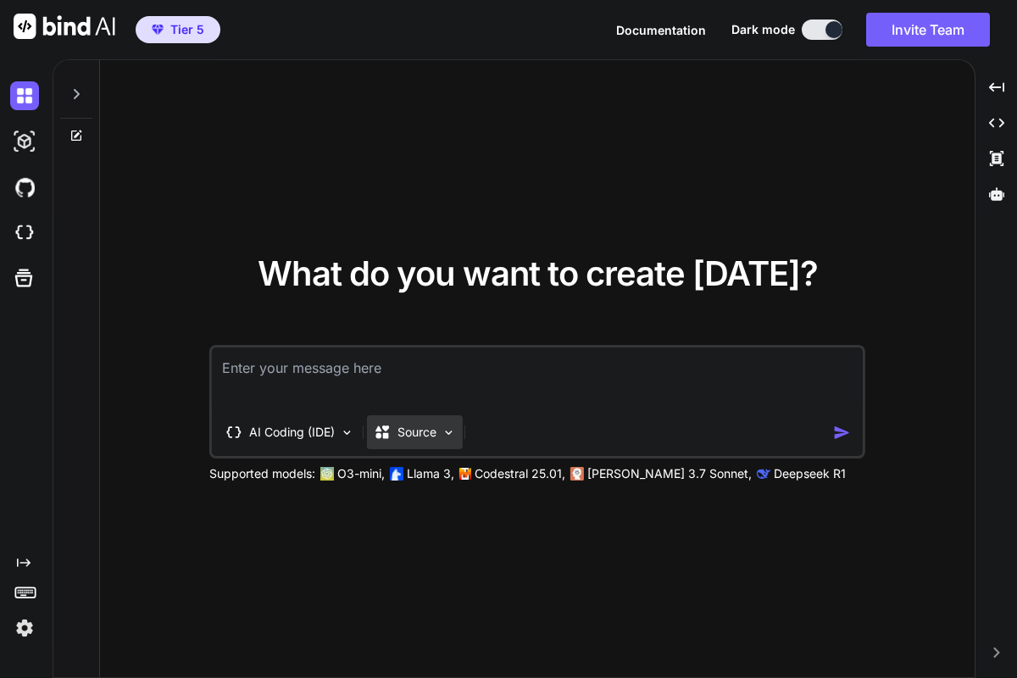
click at [455, 434] on img at bounding box center [448, 432] width 14 height 14
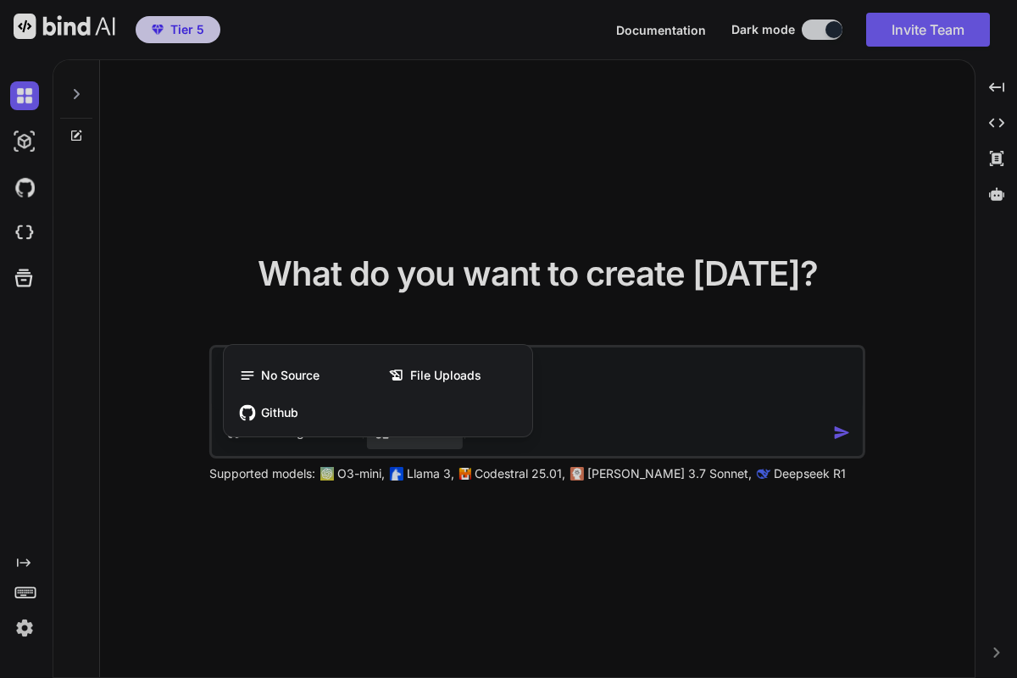
click at [617, 378] on div at bounding box center [508, 339] width 1017 height 678
type textarea "x"
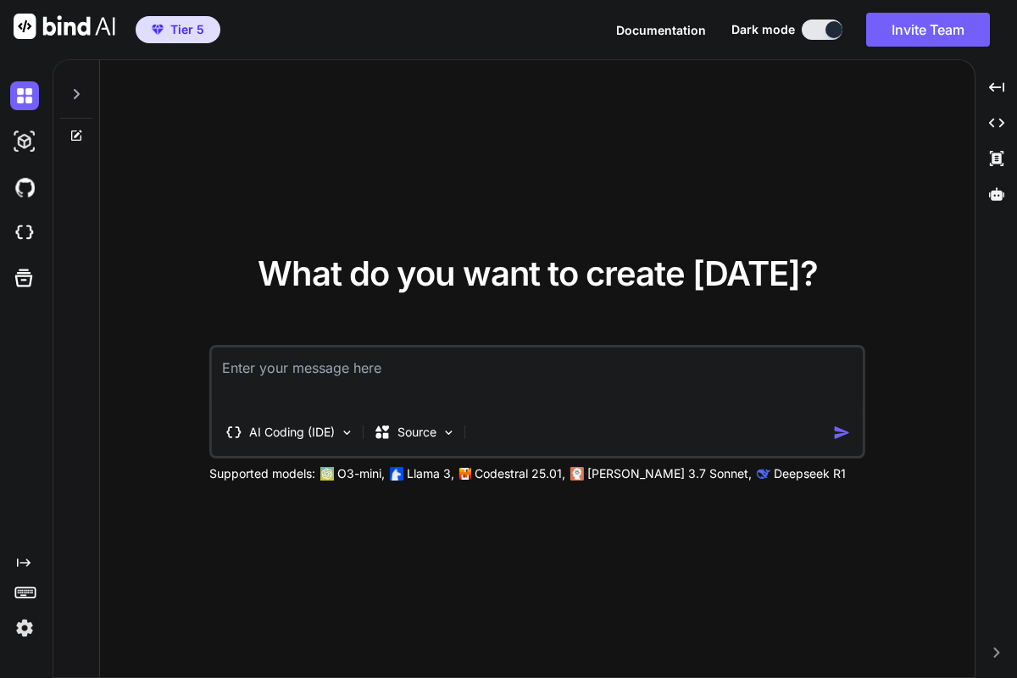
click at [233, 366] on textarea at bounding box center [537, 378] width 651 height 63
